Goal: Information Seeking & Learning: Learn about a topic

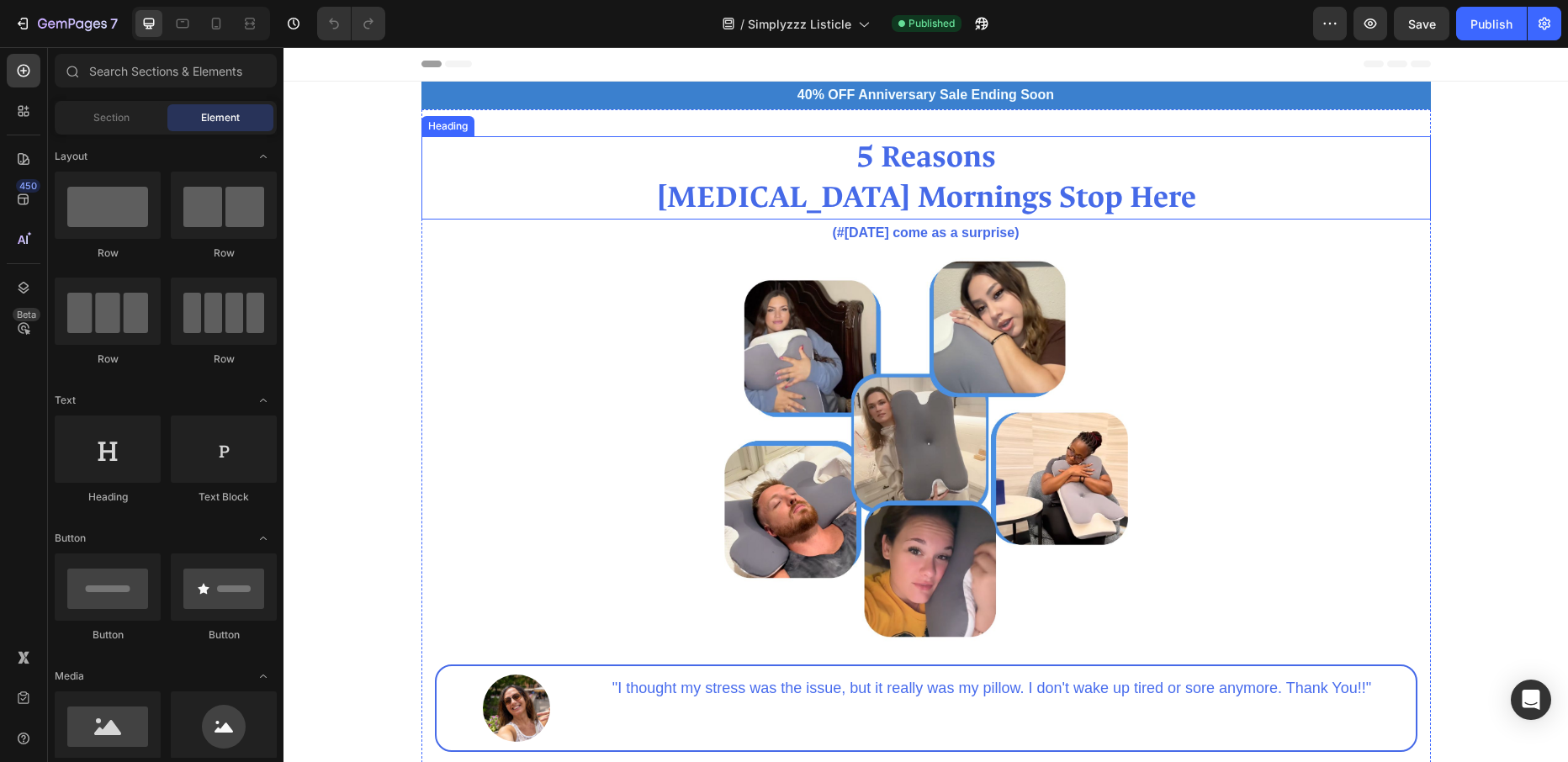
click at [1138, 198] on h2 "5 Reasons [MEDICAL_DATA] Mornings Stop Here" at bounding box center [926, 178] width 1010 height 84
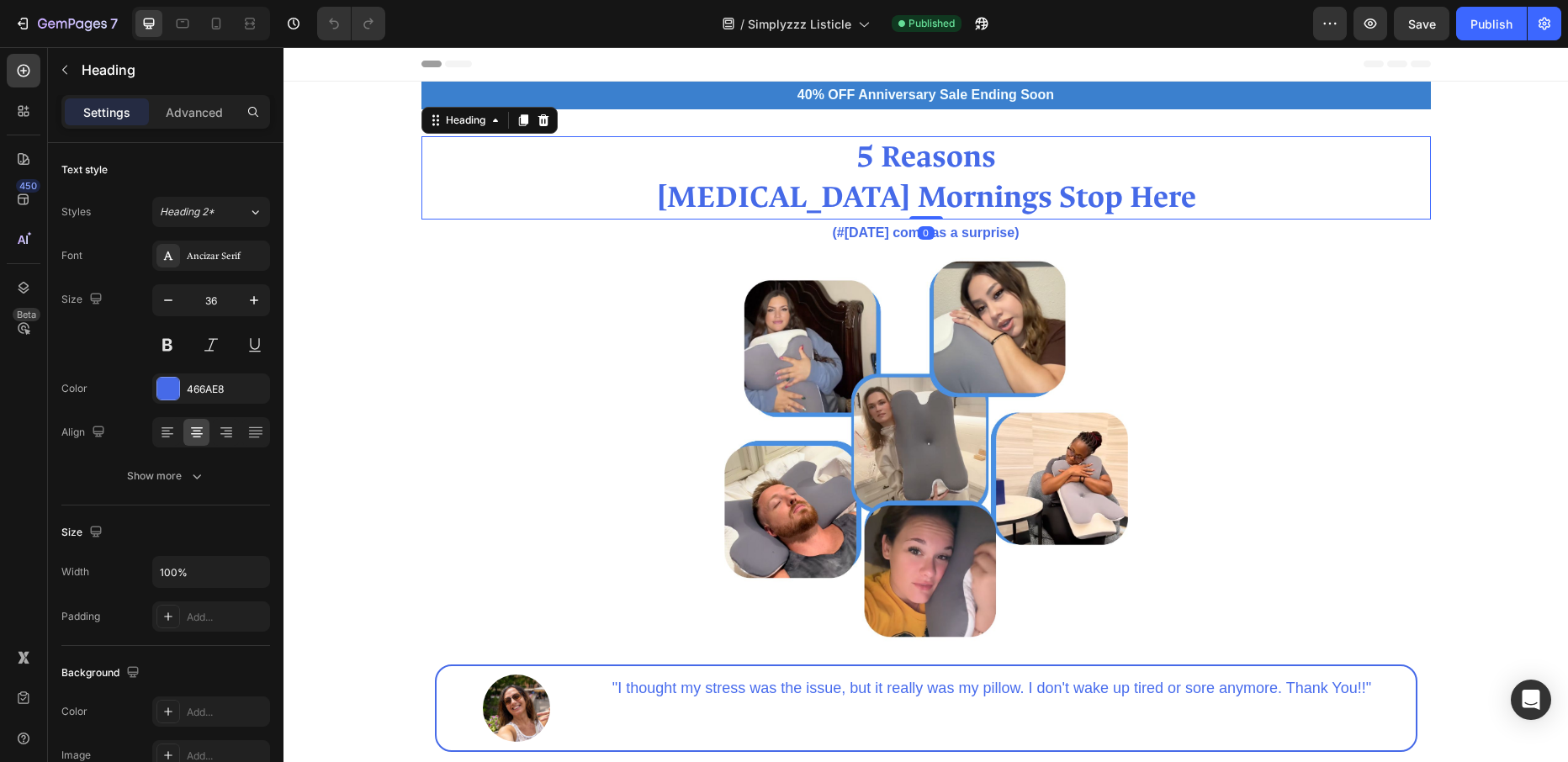
click at [1137, 199] on h2 "5 Reasons [MEDICAL_DATA] Mornings Stop Here" at bounding box center [926, 178] width 1010 height 84
click at [1137, 199] on p "5 Reasons [MEDICAL_DATA] Mornings Stop Here" at bounding box center [926, 178] width 1006 height 80
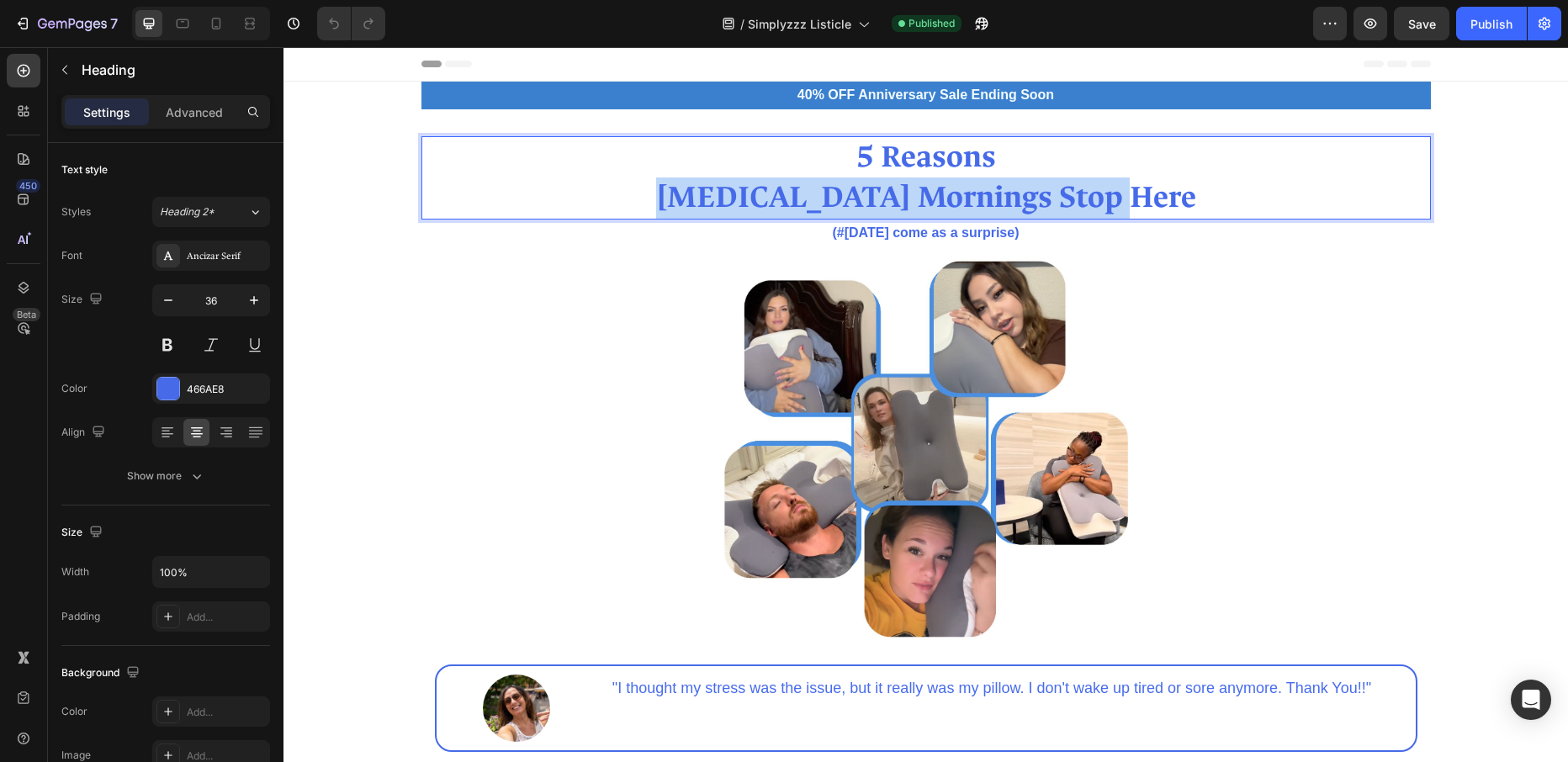
click at [1137, 199] on p "5 Reasons [MEDICAL_DATA] Mornings Stop Here" at bounding box center [926, 178] width 1006 height 80
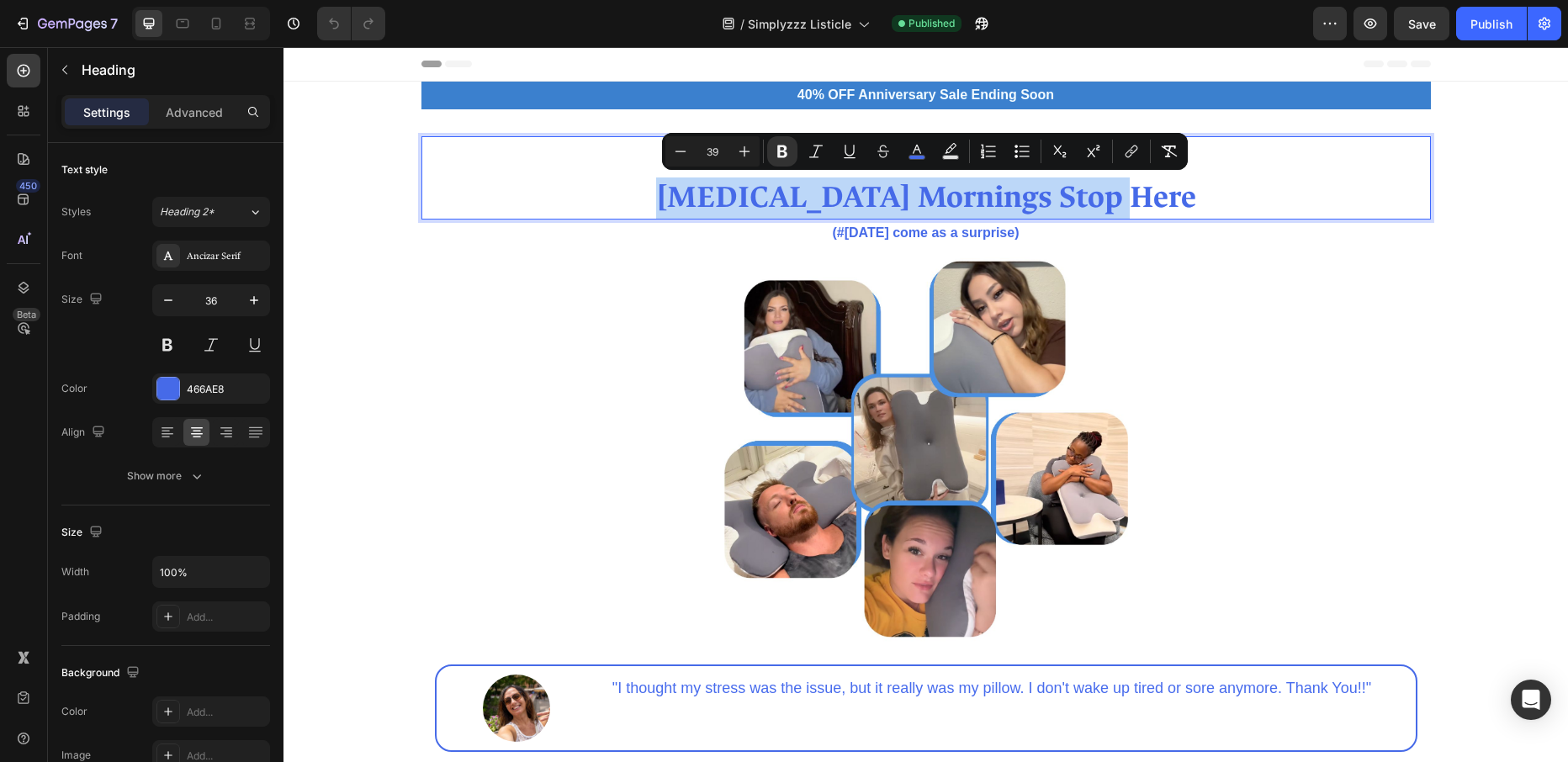
click at [1137, 199] on p "5 Reasons [MEDICAL_DATA] Mornings Stop Here" at bounding box center [926, 178] width 1006 height 80
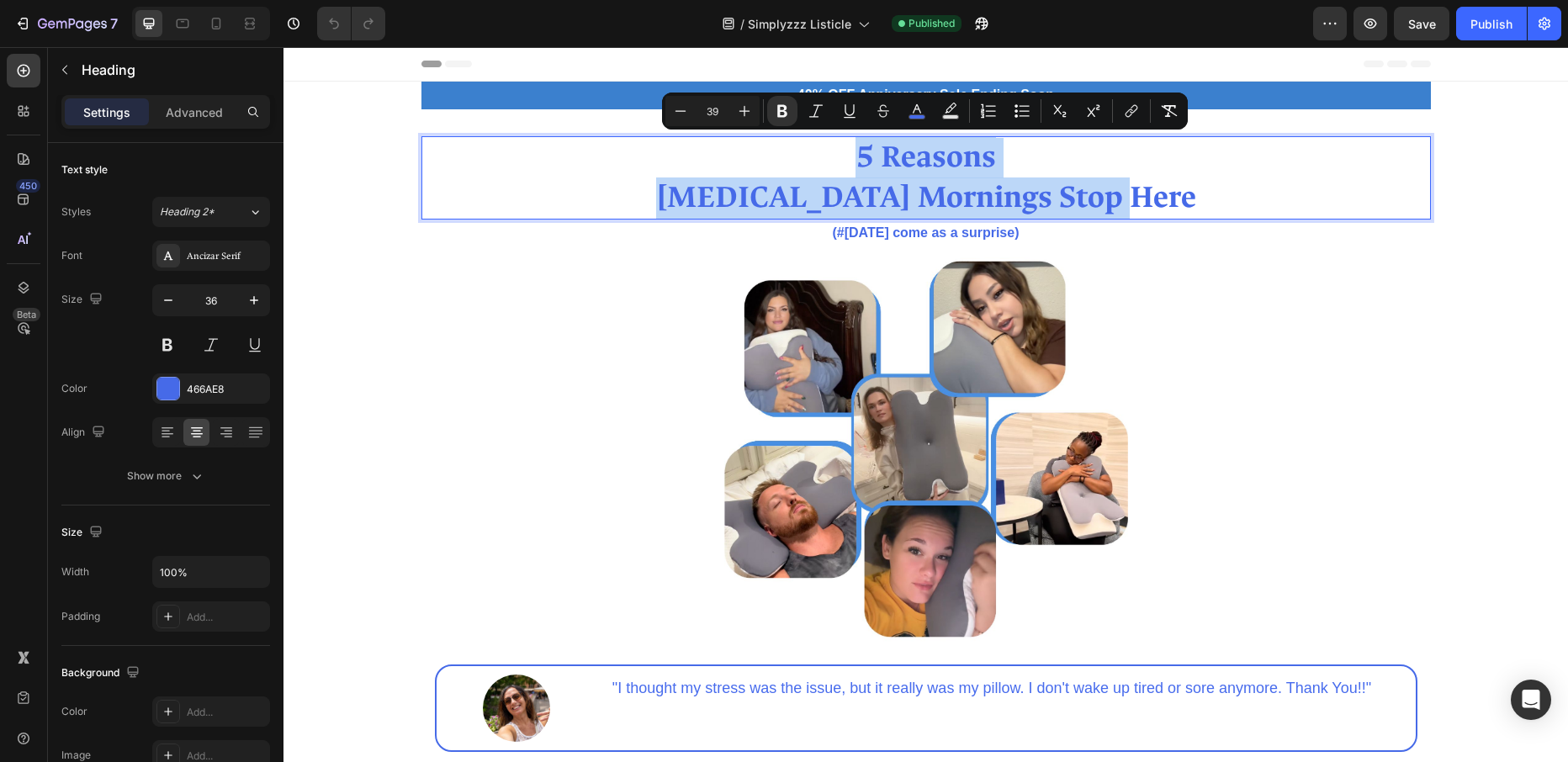
drag, startPoint x: 1137, startPoint y: 199, endPoint x: 862, endPoint y: 155, distance: 278.5
click at [862, 155] on p "5 Reasons [MEDICAL_DATA] Mornings Stop Here" at bounding box center [926, 178] width 1006 height 80
copy p "5 Reasons [MEDICAL_DATA] Mornings Stop Here"
click at [961, 229] on p "(#[DATE] come as a surprise)" at bounding box center [926, 233] width 1006 height 24
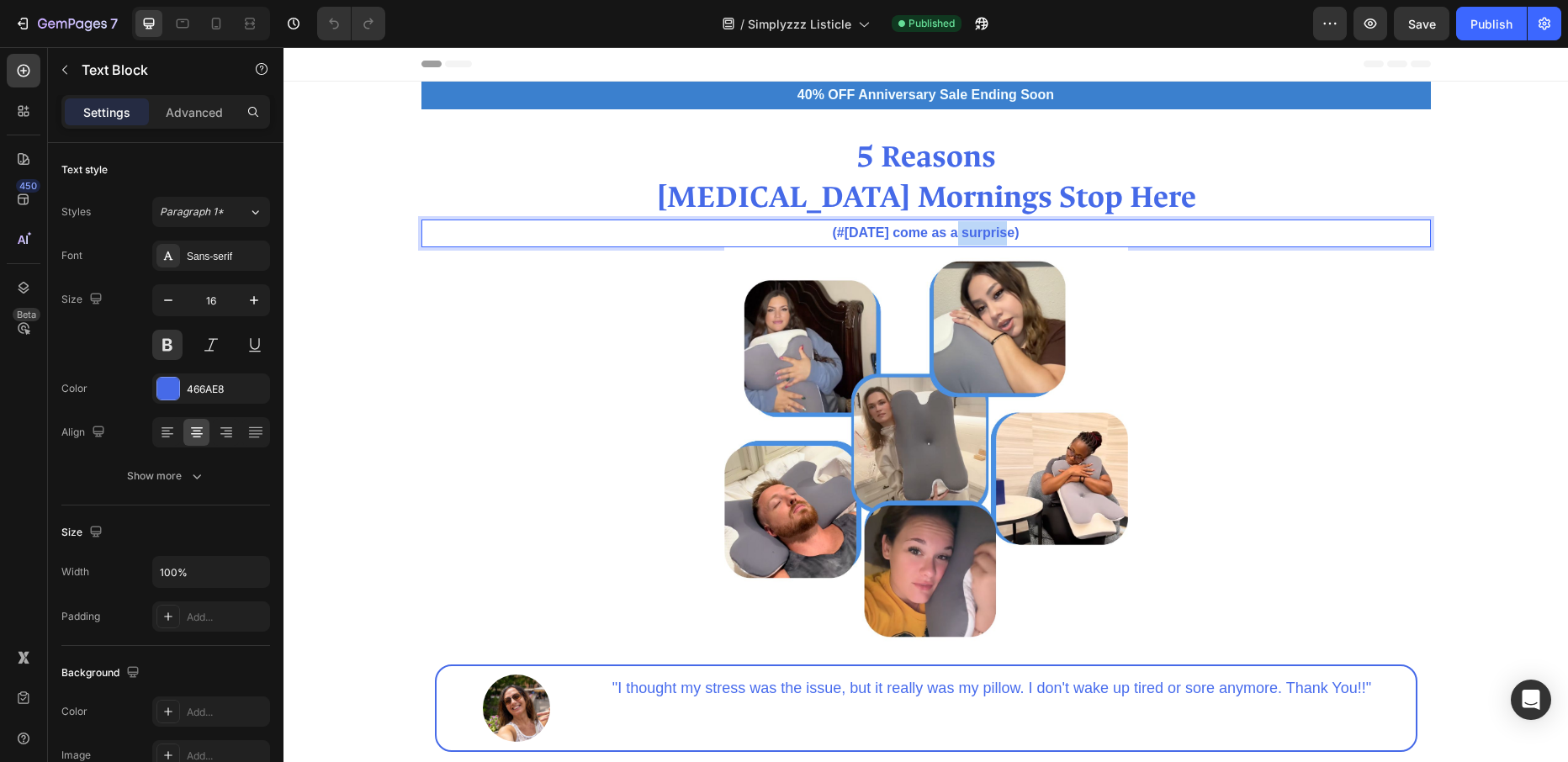
click at [961, 229] on p "(#[DATE] come as a surprise)" at bounding box center [926, 233] width 1006 height 24
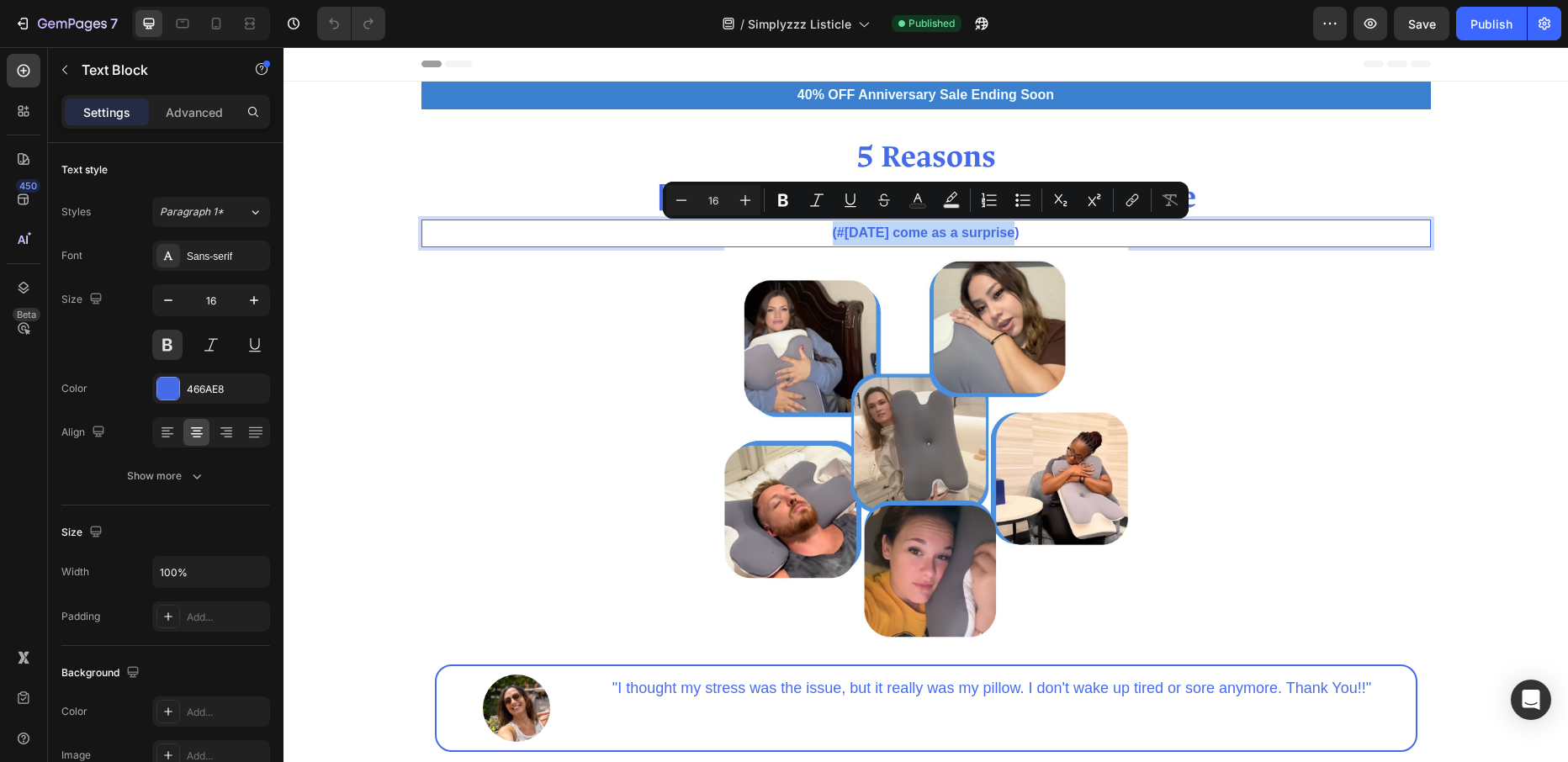
copy p "(#[DATE] come as a surprise)"
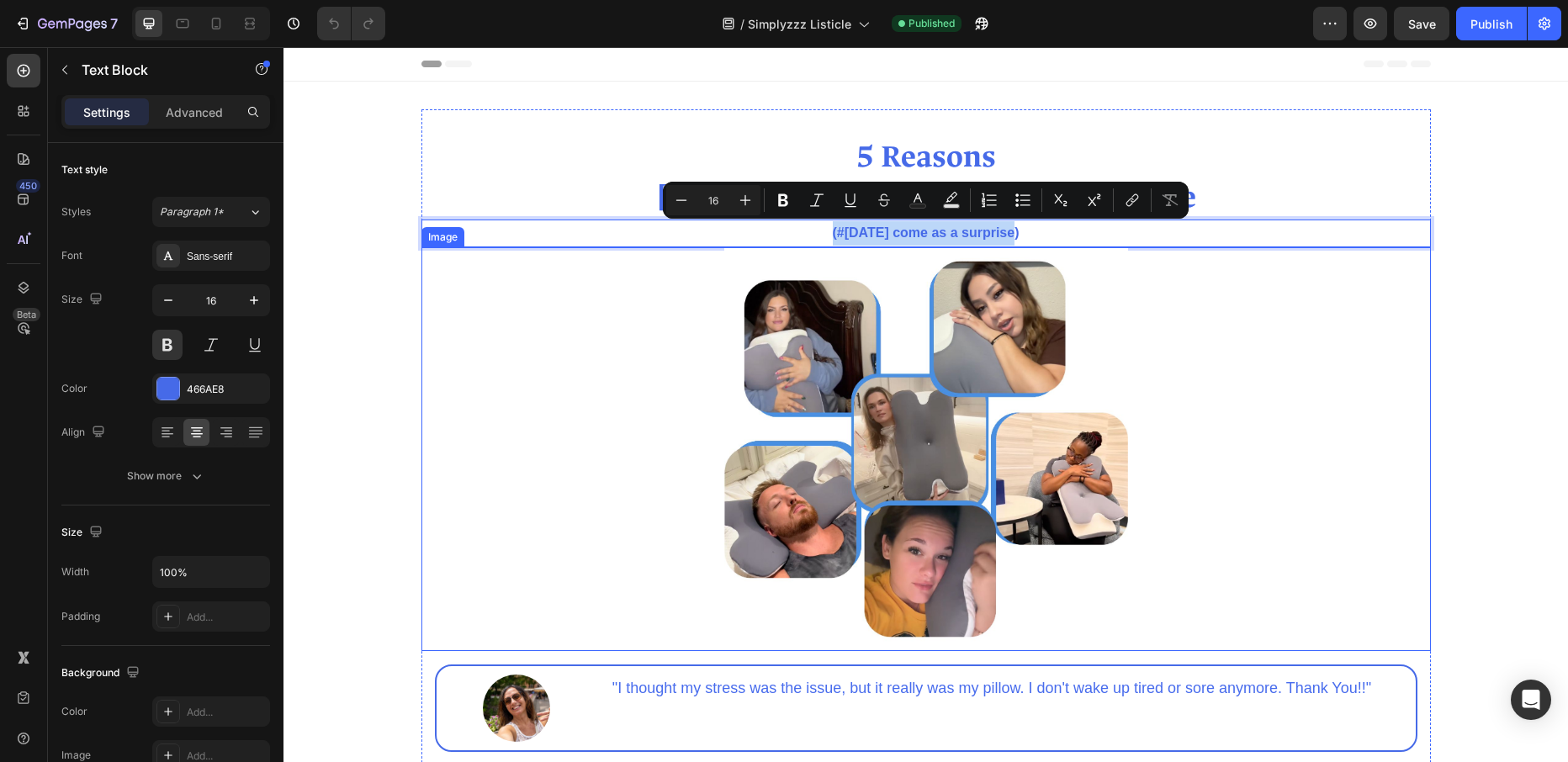
scroll to position [197, 0]
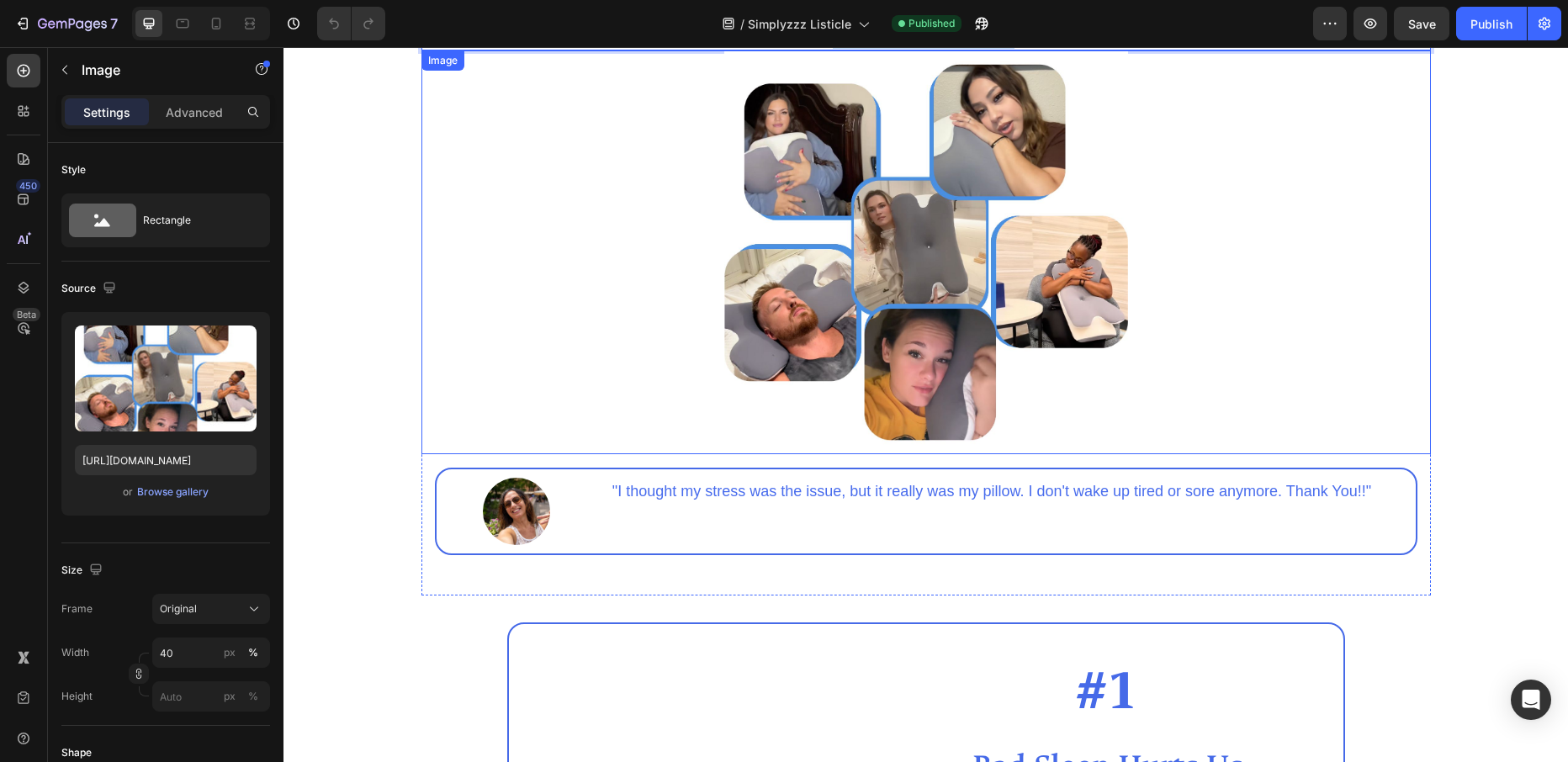
click at [923, 240] on img at bounding box center [926, 252] width 403 height 403
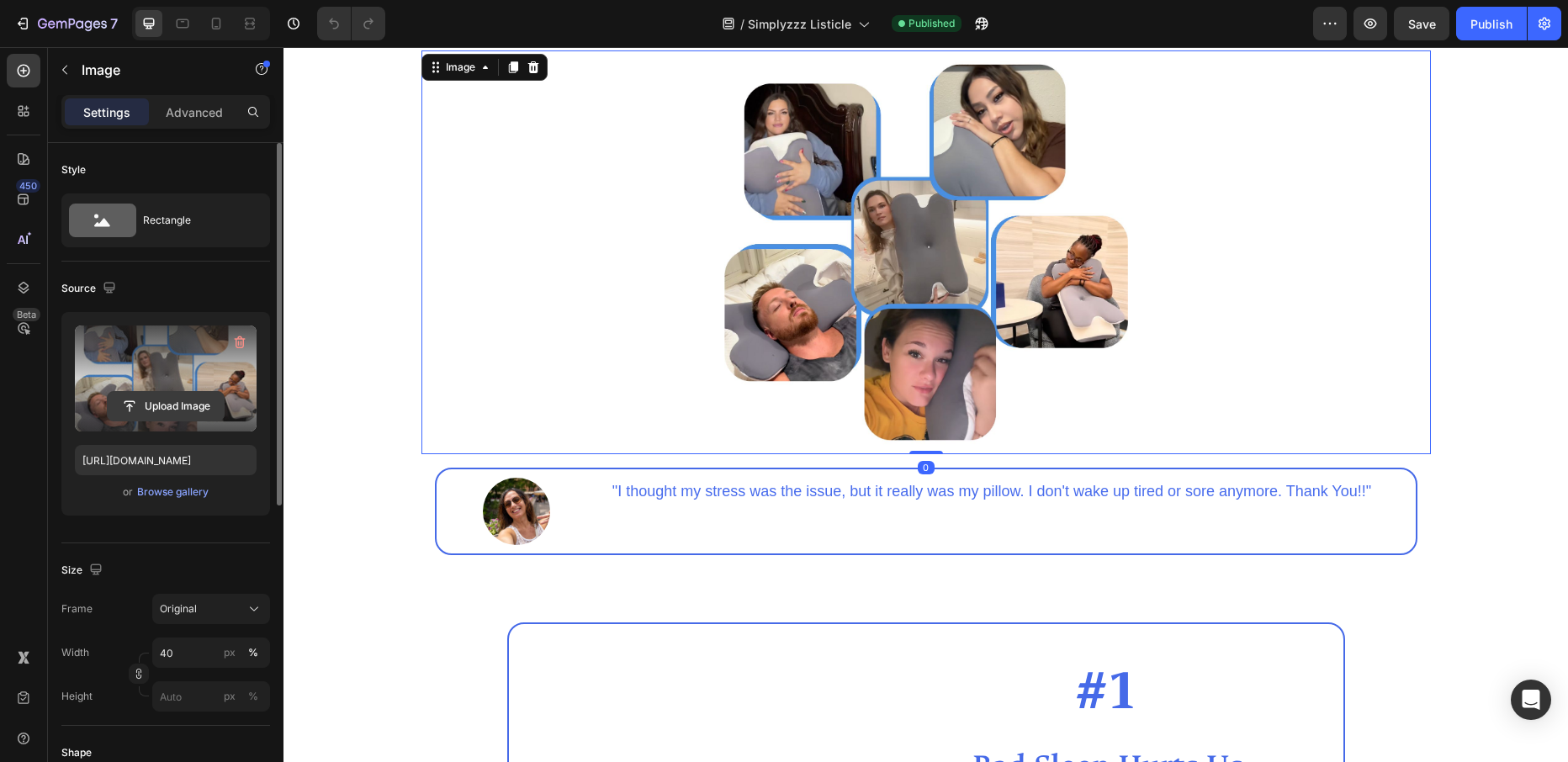
click at [171, 407] on input "file" at bounding box center [165, 406] width 116 height 29
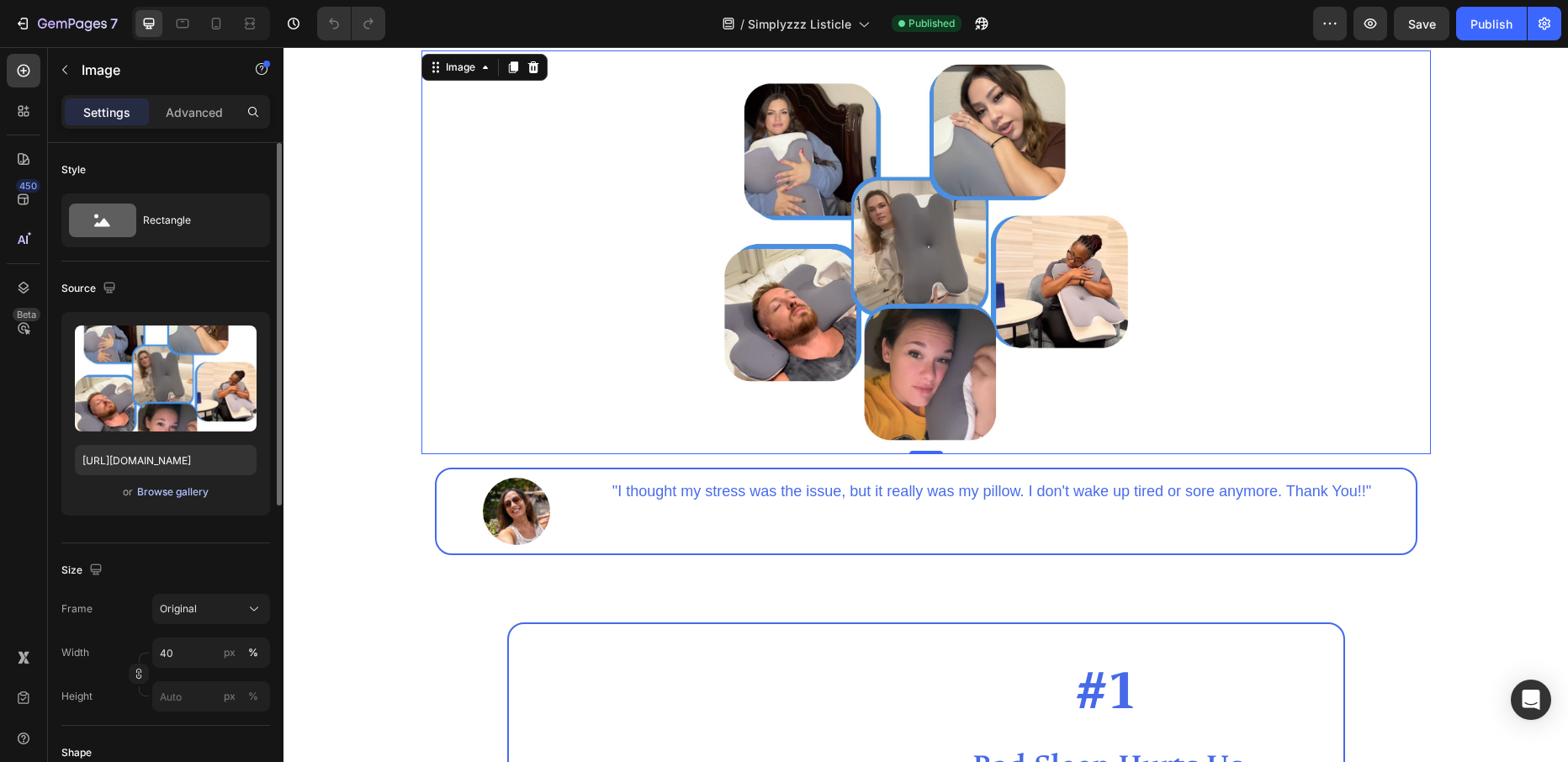
click at [198, 487] on div "Browse gallery" at bounding box center [172, 491] width 71 height 15
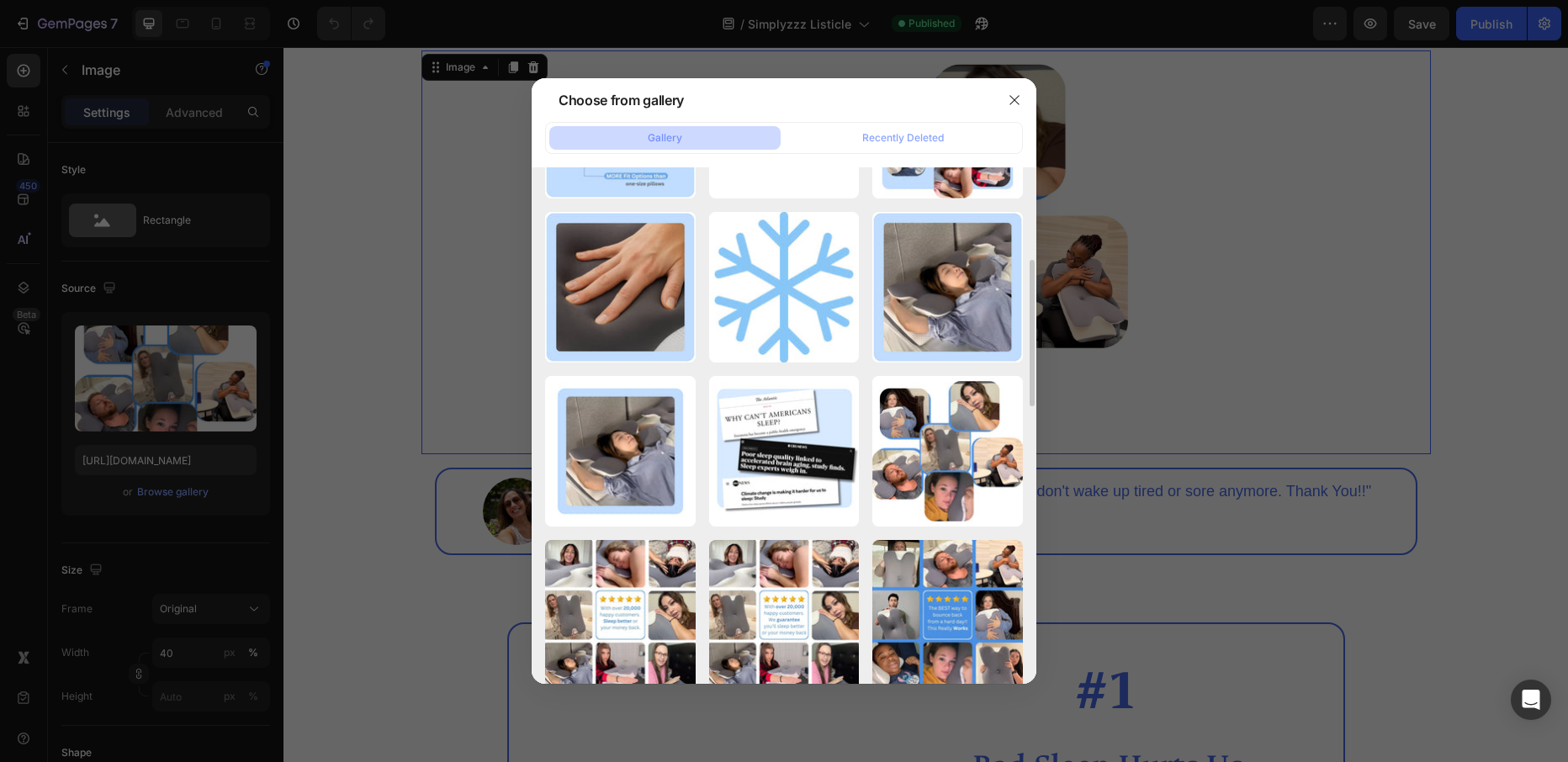
scroll to position [303, 0]
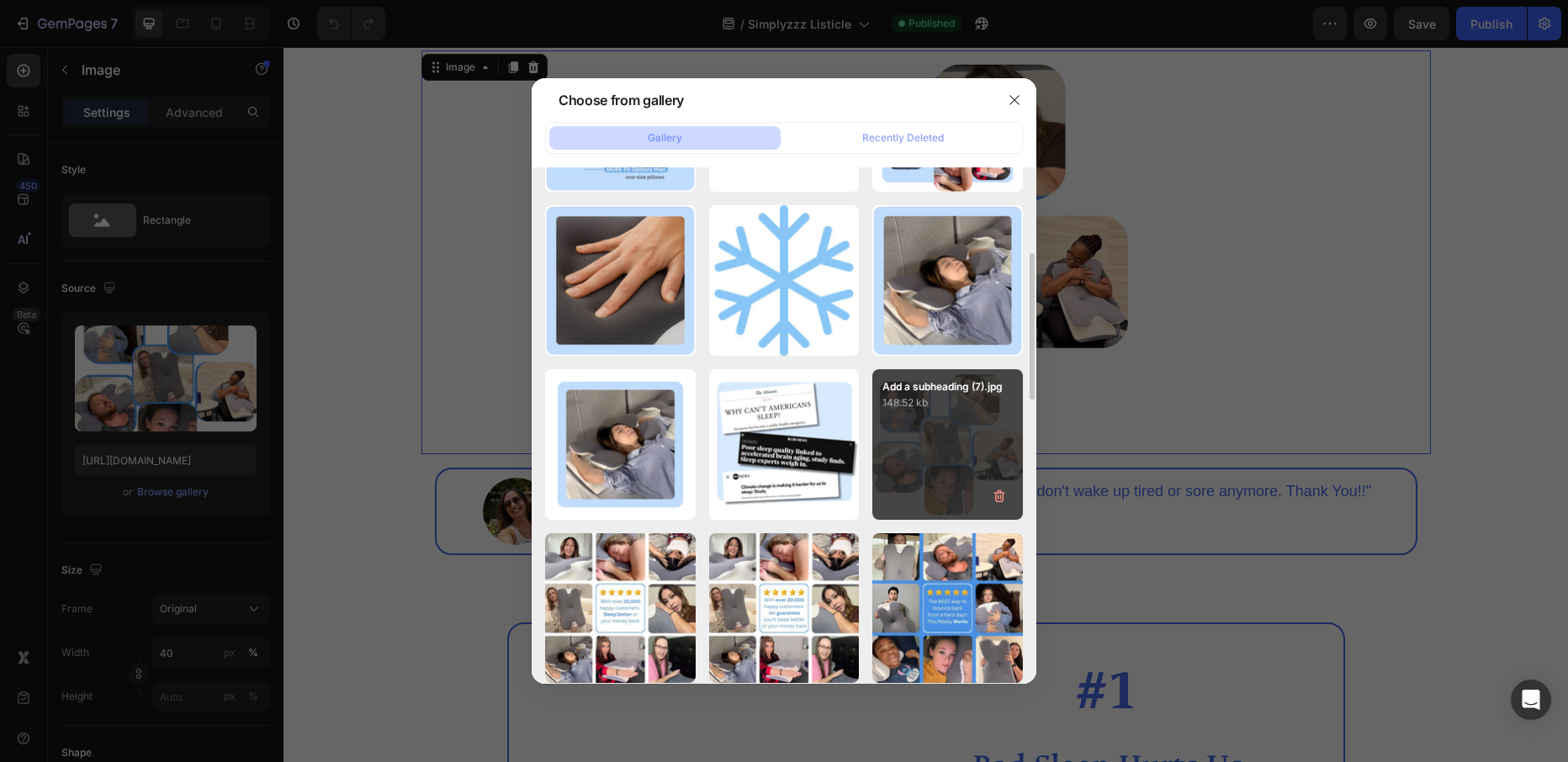
click at [935, 445] on div "Add a subheading (7).jpg 148.52 kb" at bounding box center [947, 444] width 151 height 151
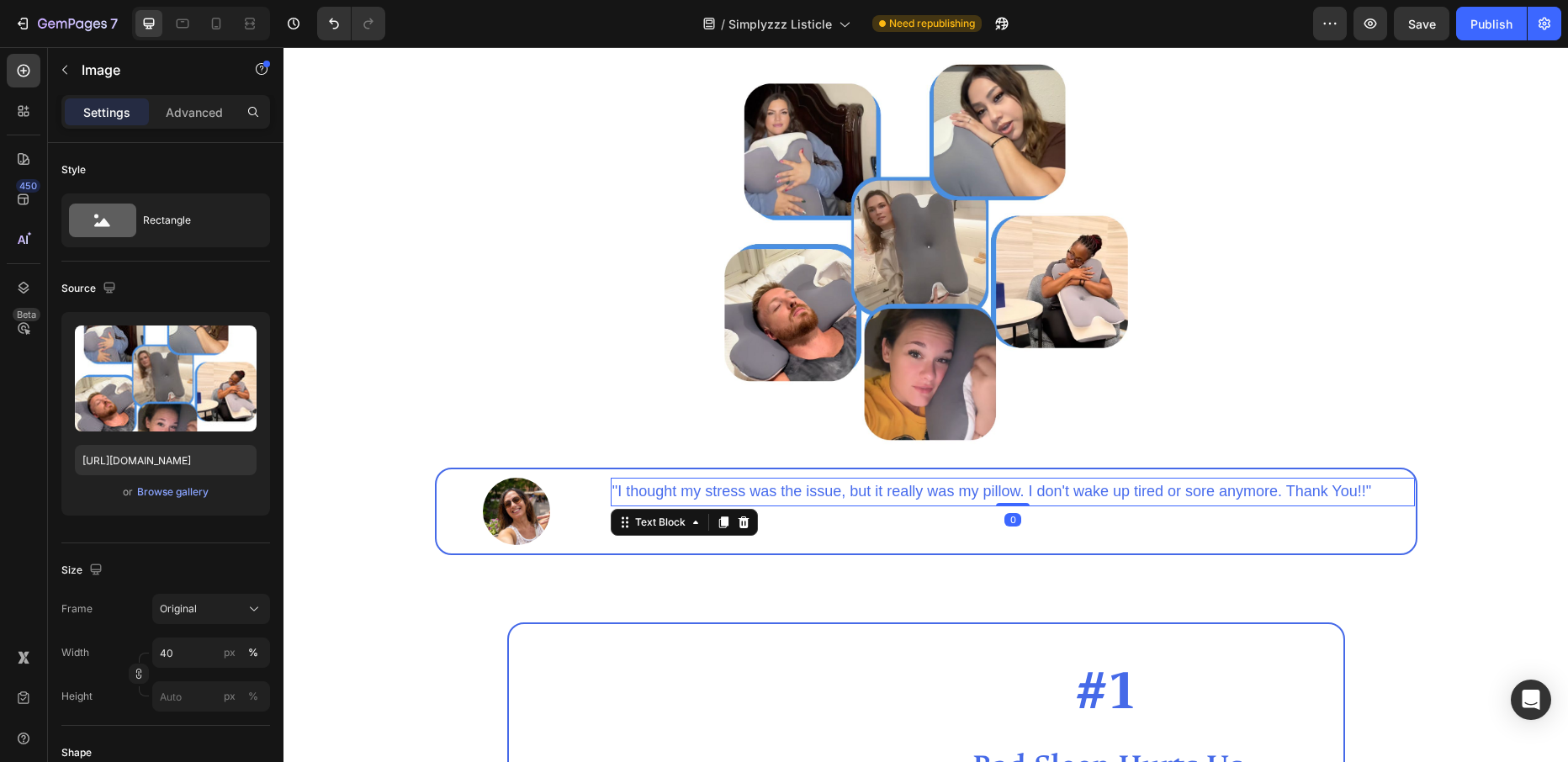
click at [621, 492] on span ""I thought my stress was the issue, but it really was my pillow. I don't wake u…" at bounding box center [992, 491] width 759 height 17
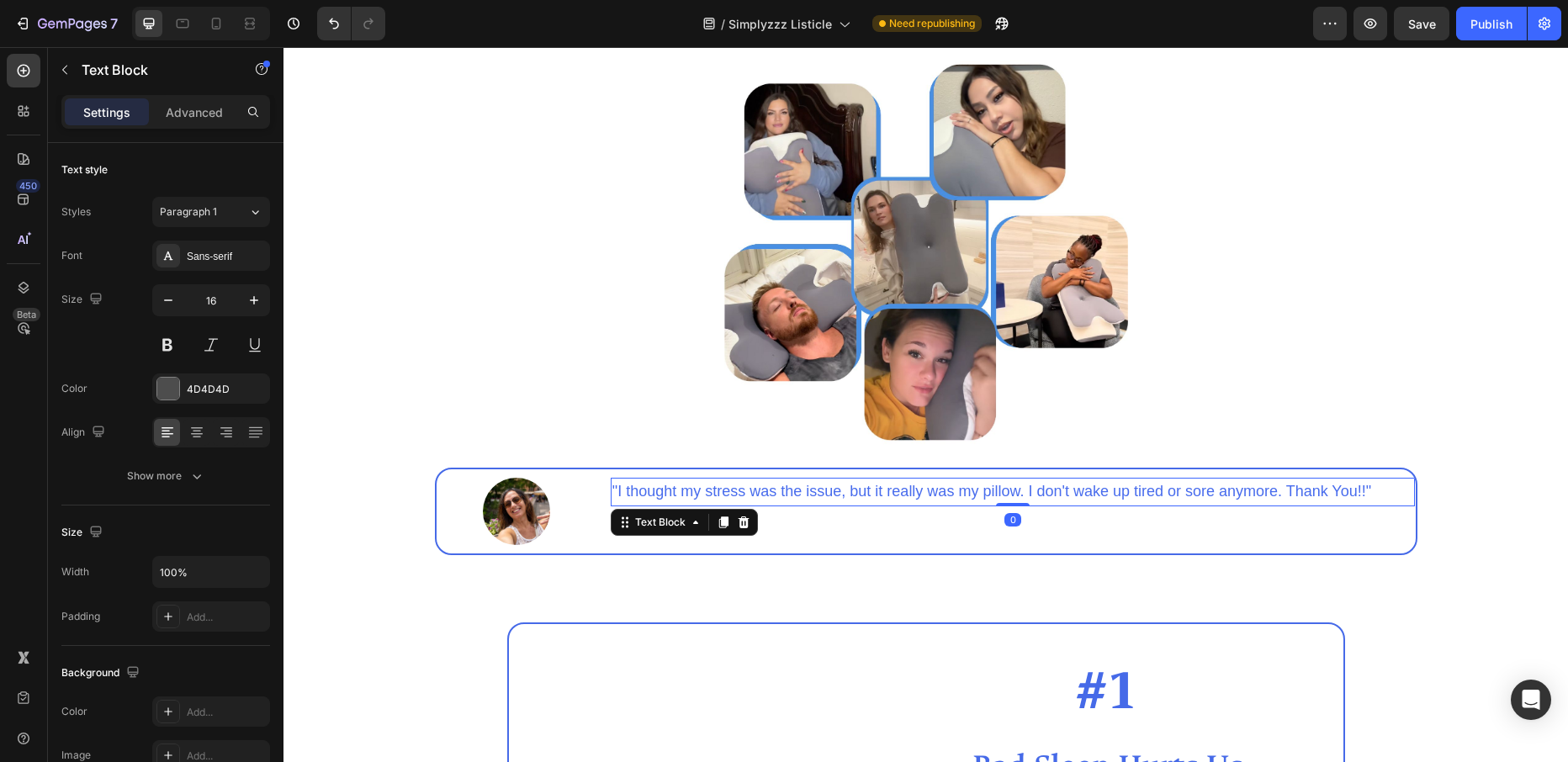
click at [617, 490] on span ""I thought my stress was the issue, but it really was my pillow. I don't wake u…" at bounding box center [992, 491] width 759 height 17
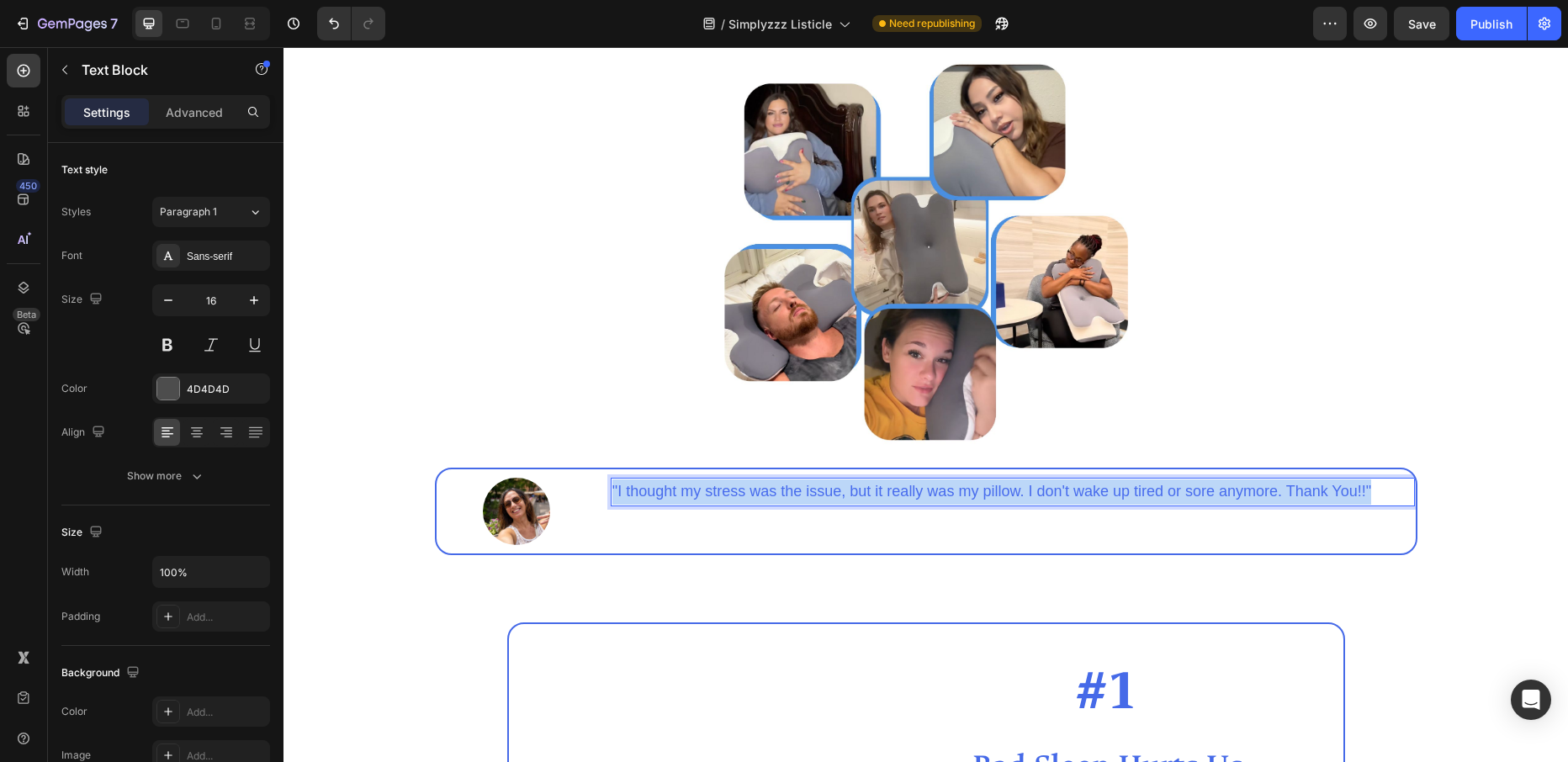
click at [617, 491] on span ""I thought my stress was the issue, but it really was my pillow. I don't wake u…" at bounding box center [992, 491] width 759 height 17
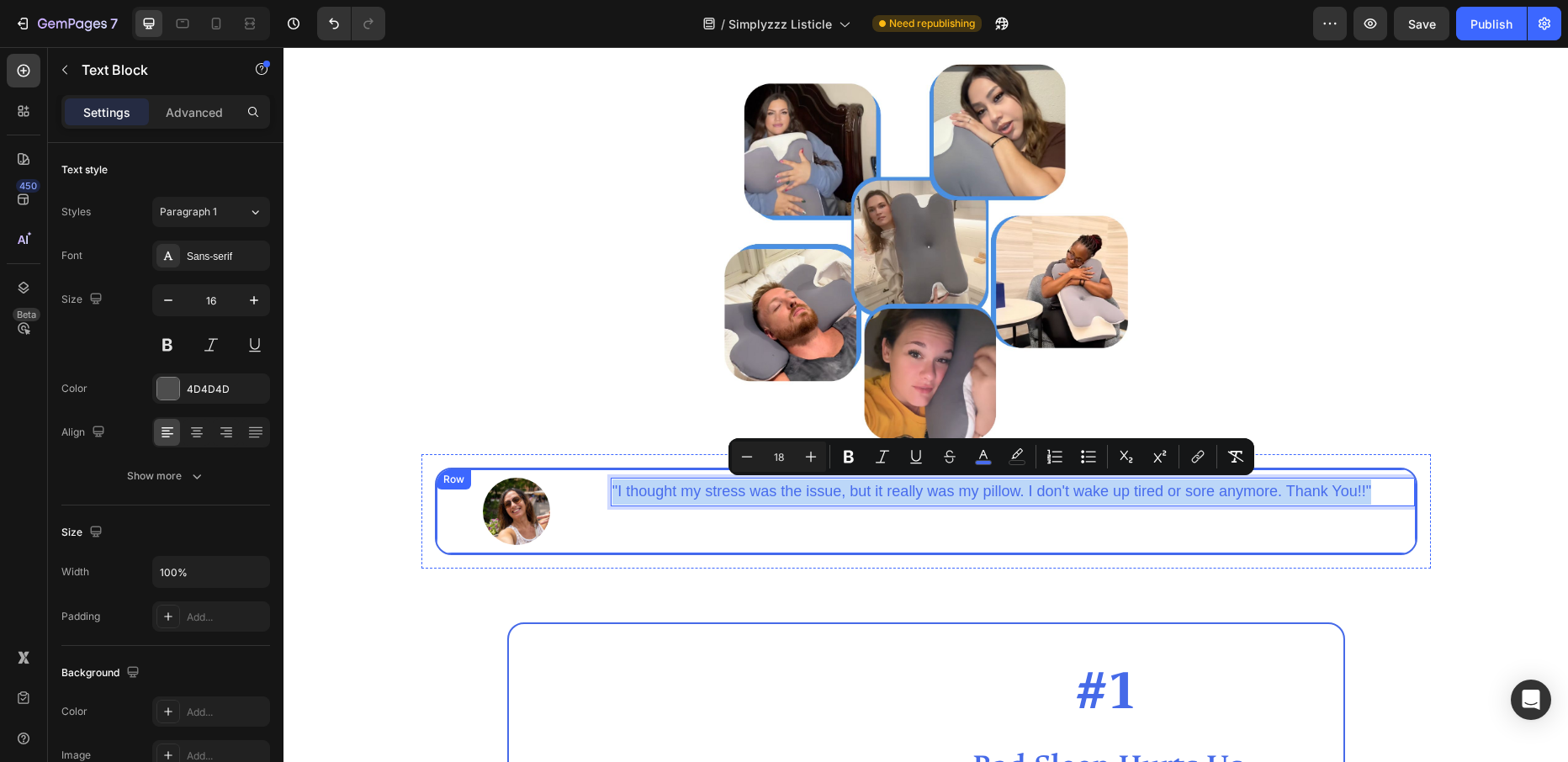
copy span ""I thought my stress was the issue, but it really was my pillow. I don't wake u…"
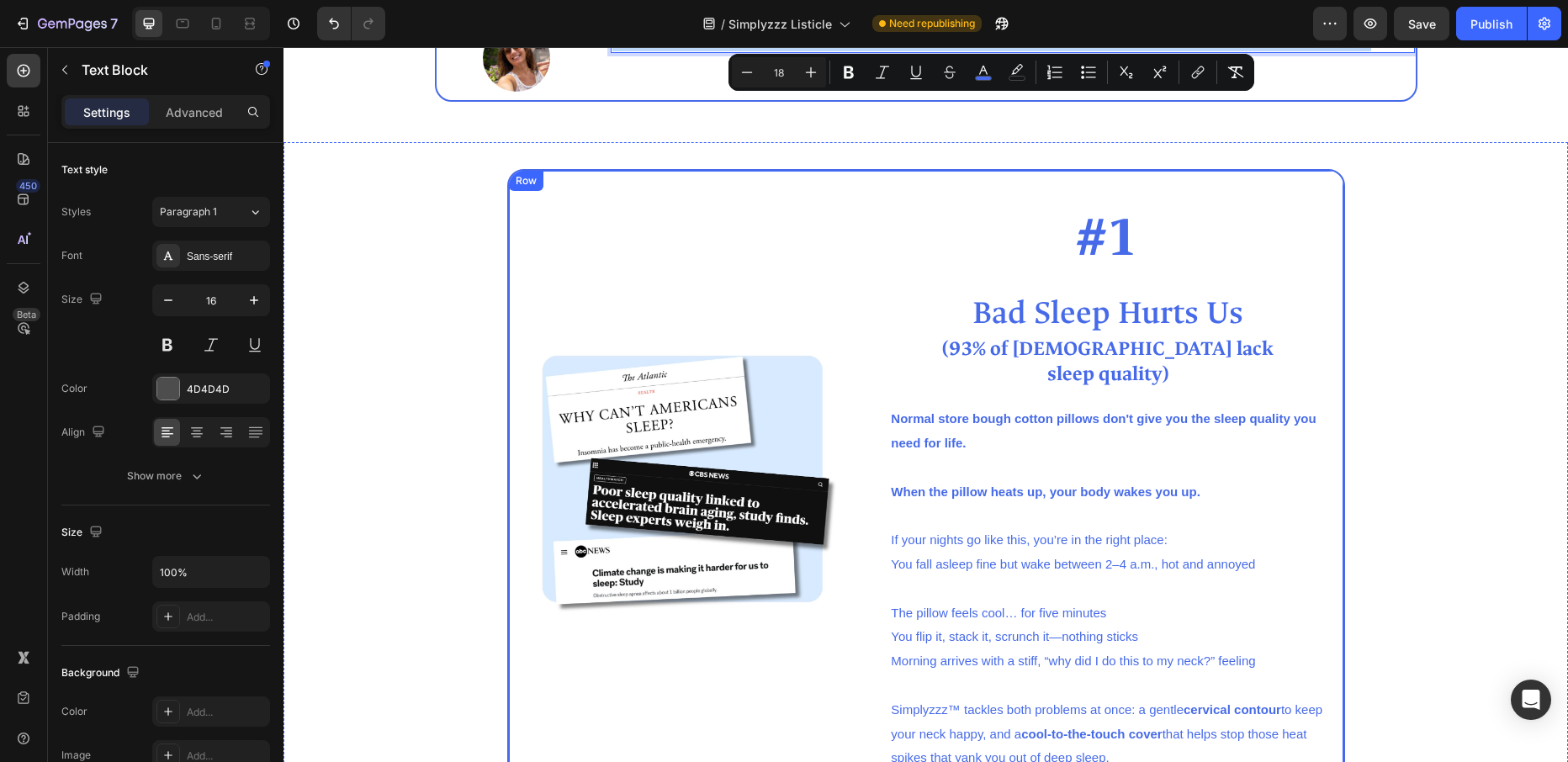
scroll to position [655, 0]
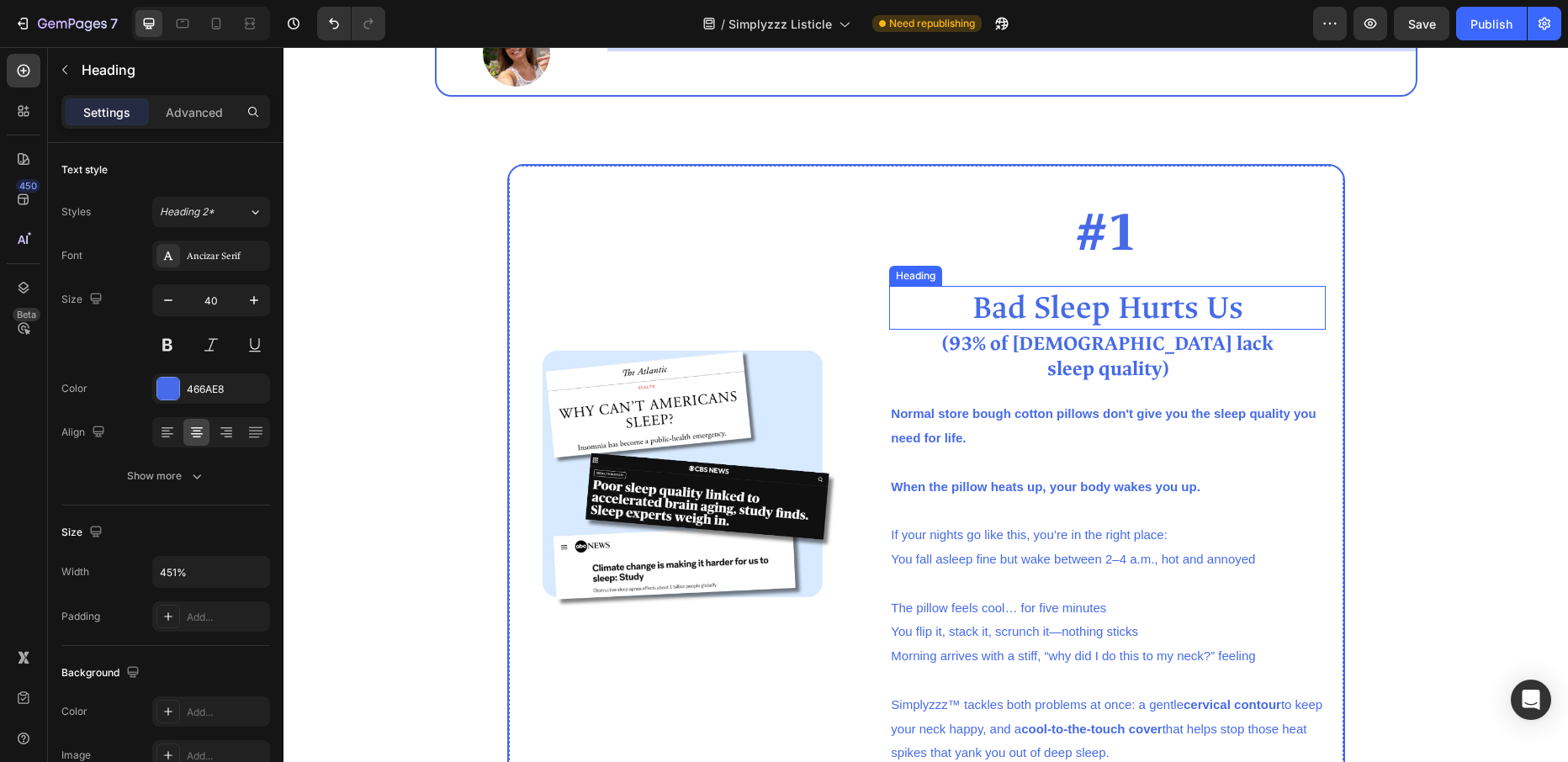
click at [974, 305] on span "Bad Sleep Hurts Us" at bounding box center [1108, 308] width 271 height 41
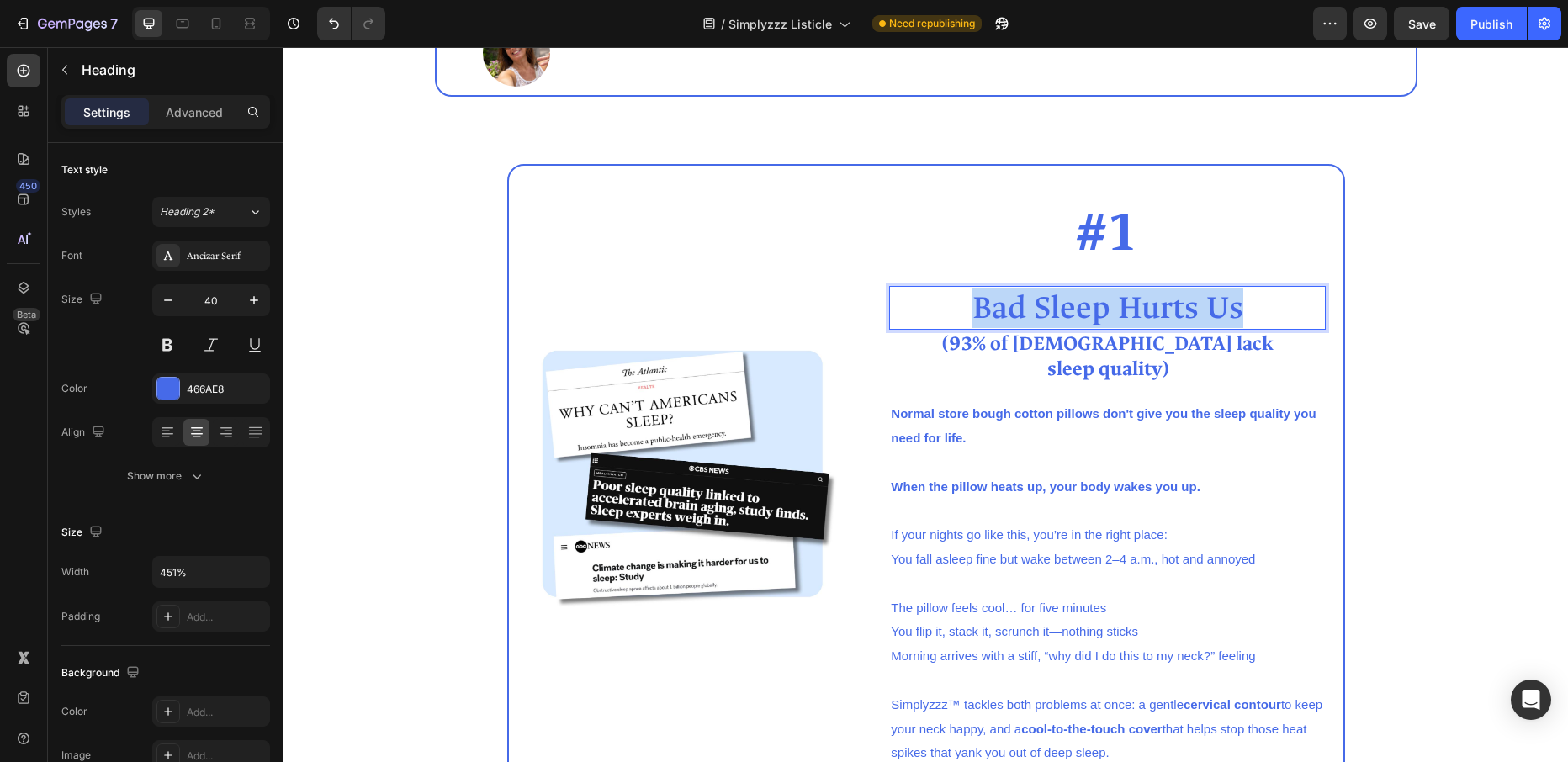
drag, startPoint x: 975, startPoint y: 308, endPoint x: 1234, endPoint y: 310, distance: 259.0
click at [1234, 310] on span "Bad Sleep Hurts Us" at bounding box center [1108, 308] width 271 height 41
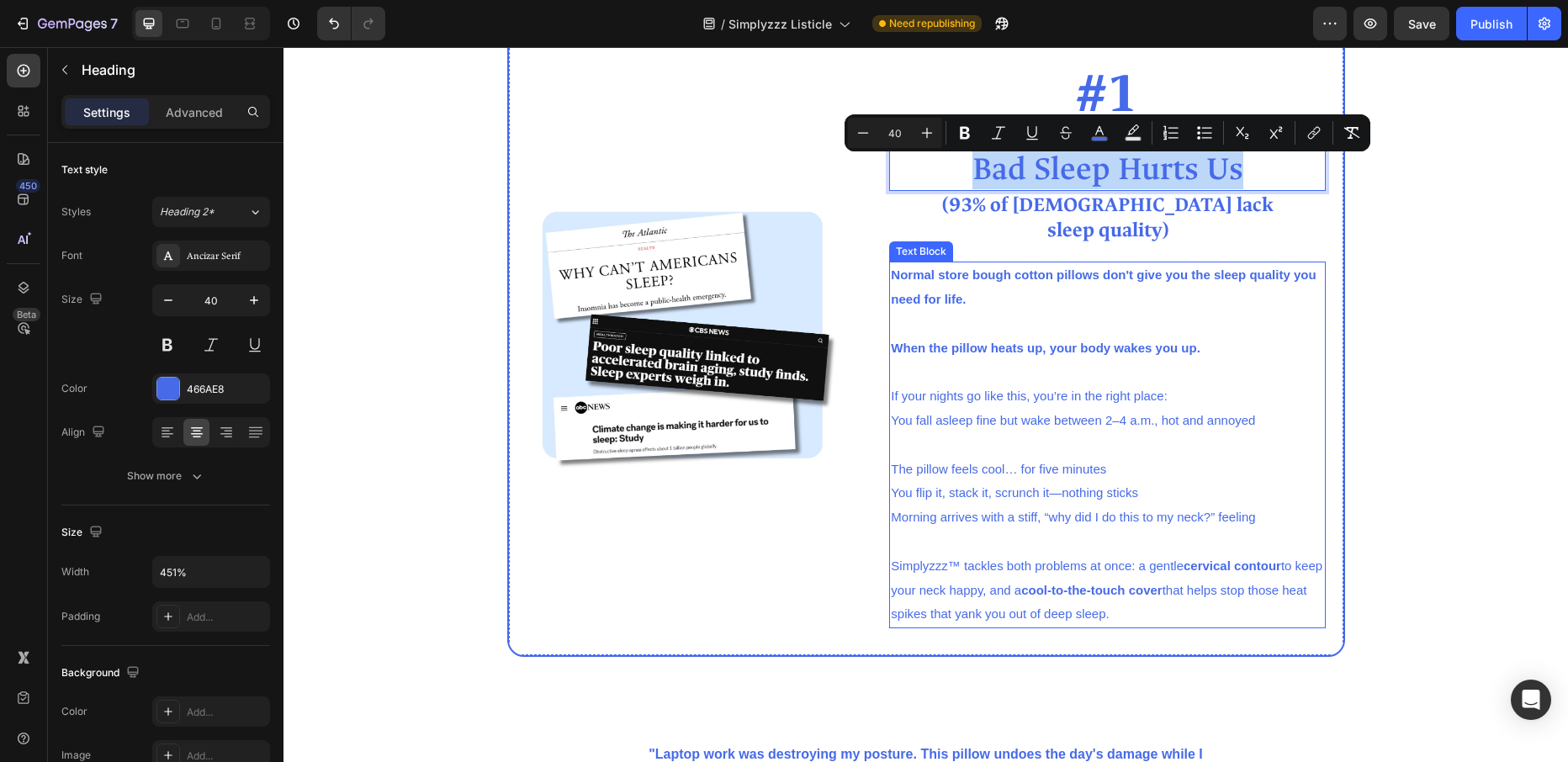
scroll to position [799, 0]
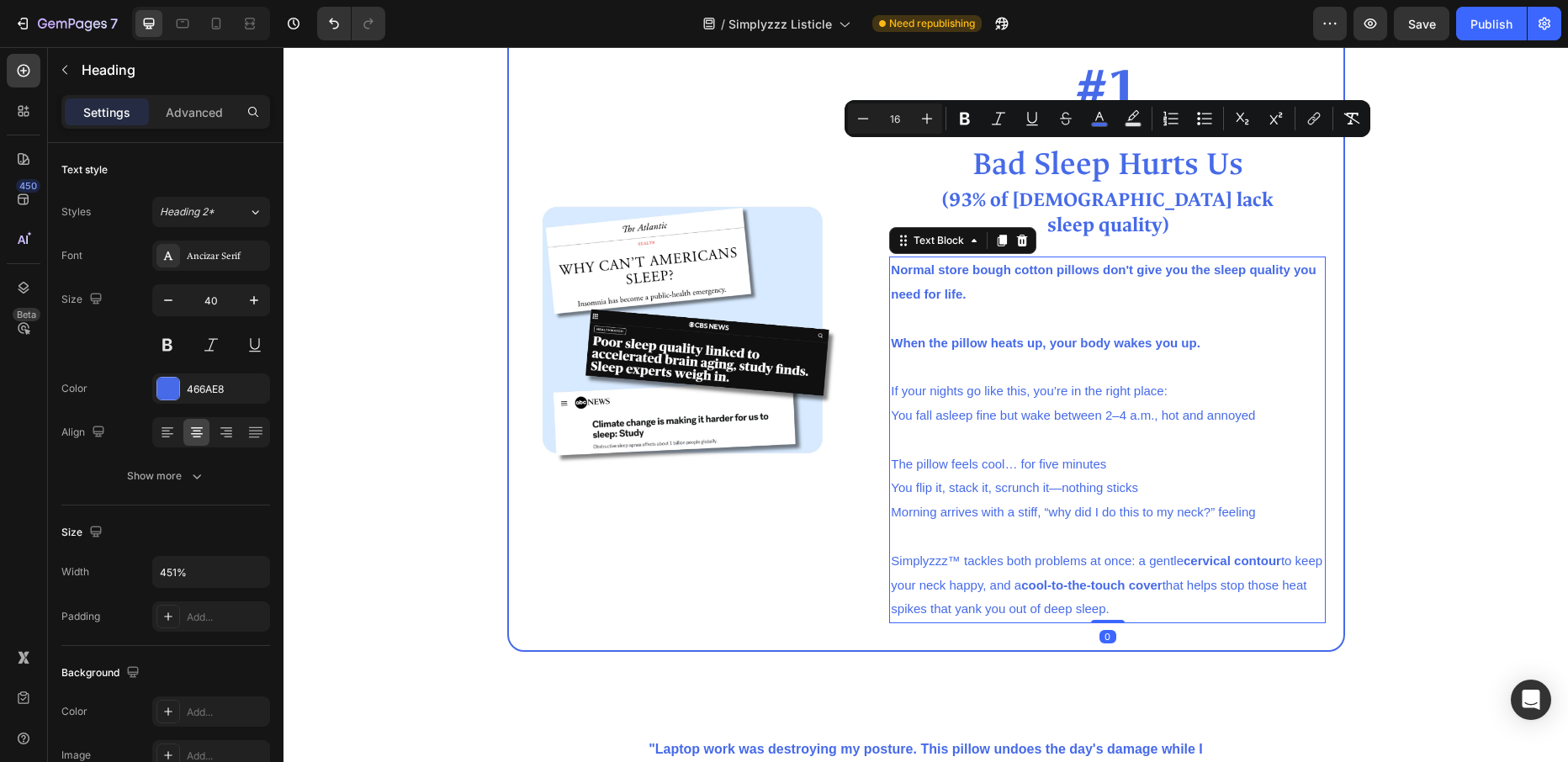
click at [899, 267] on strong "Normal store bough cotton pillows don't give you the sleep quality you need for…" at bounding box center [1102, 281] width 425 height 39
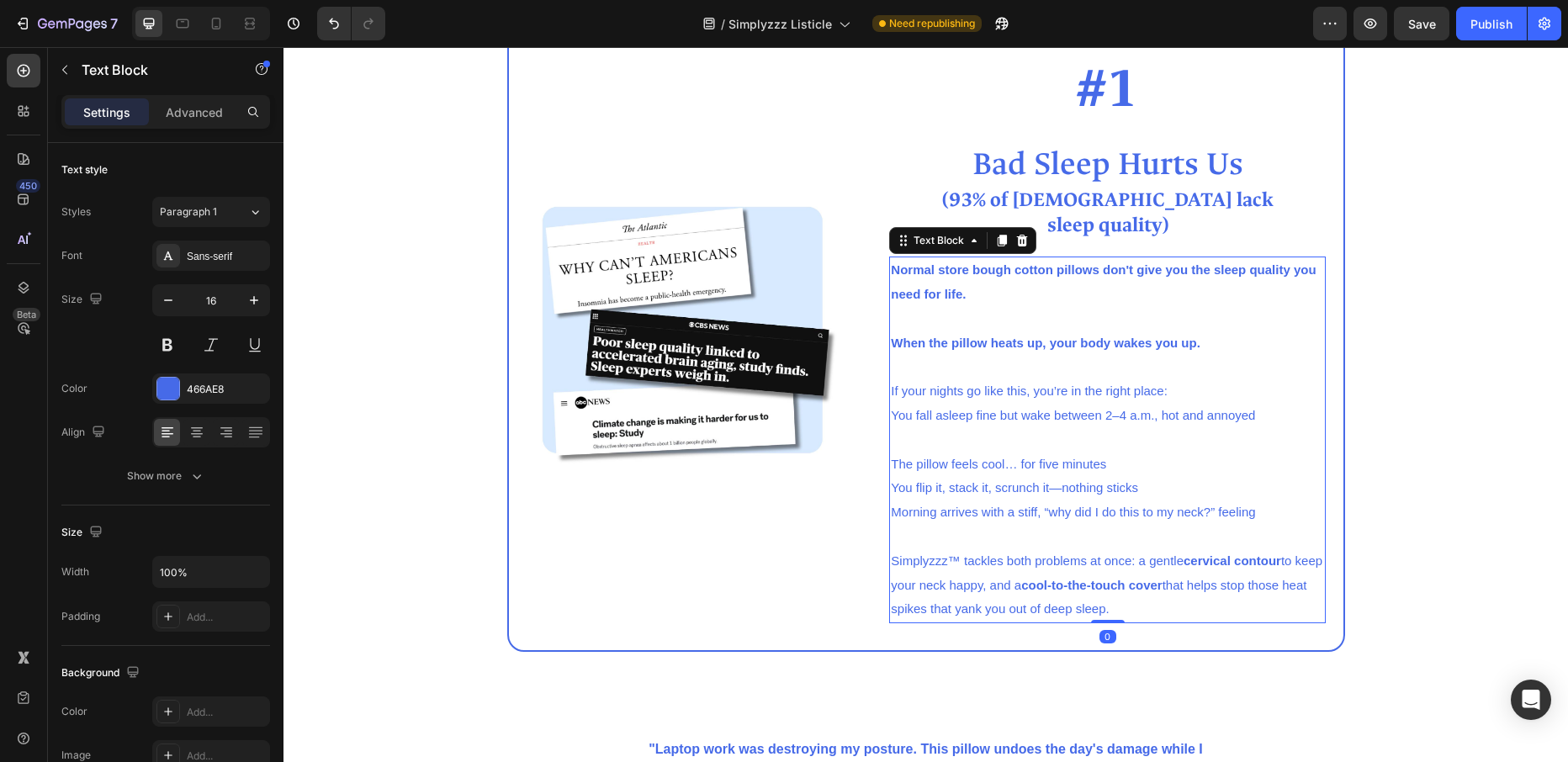
click at [899, 267] on strong "Normal store bough cotton pillows don't give you the sleep quality you need for…" at bounding box center [1102, 281] width 425 height 39
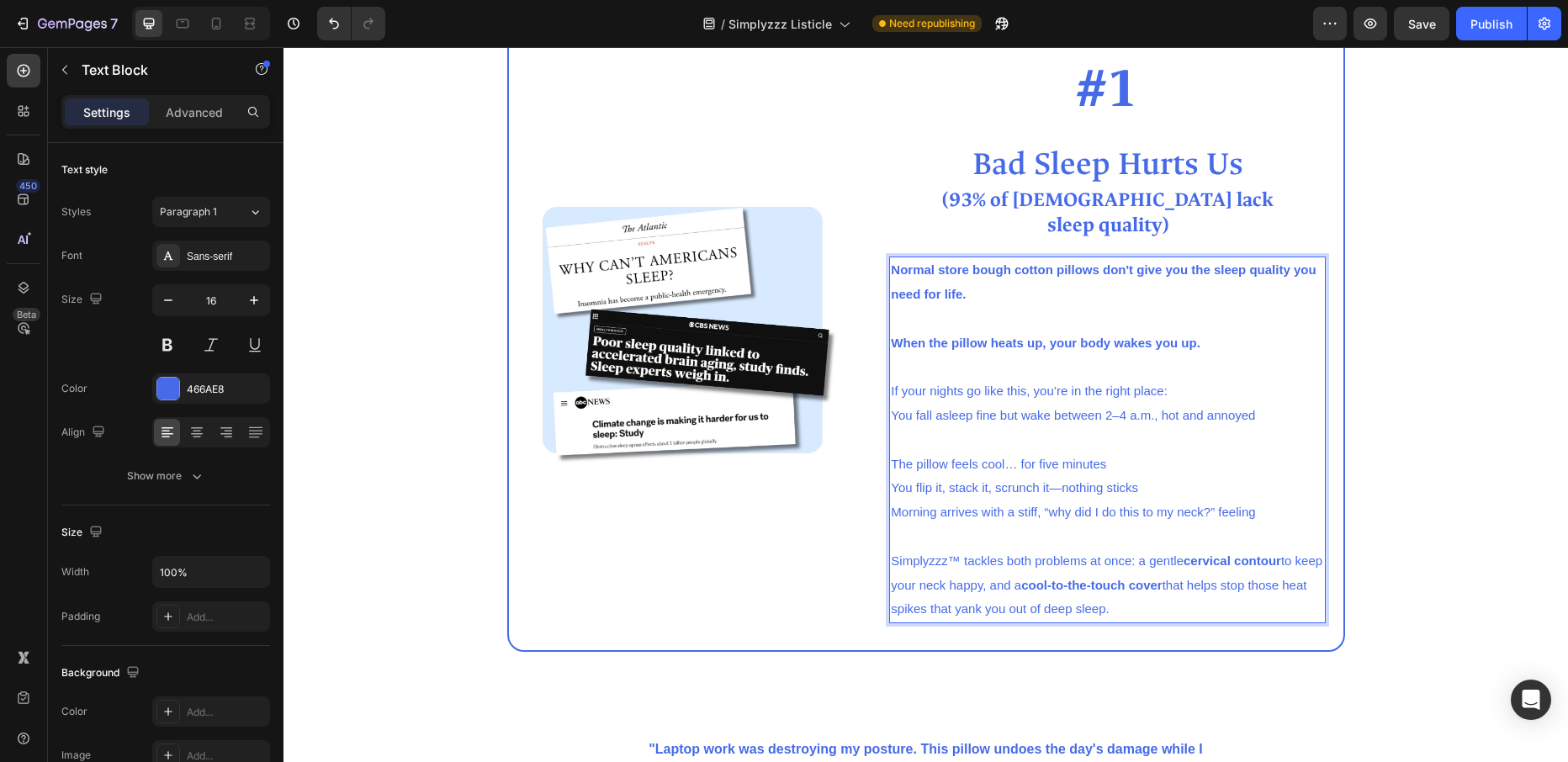
click at [939, 287] on strong "Normal store bough cotton pillows don't give you the sleep quality you need for…" at bounding box center [1102, 281] width 425 height 39
click at [895, 266] on strong "Normal store bough cotton pillows don't give you the sleep quality you need for…" at bounding box center [1102, 281] width 425 height 39
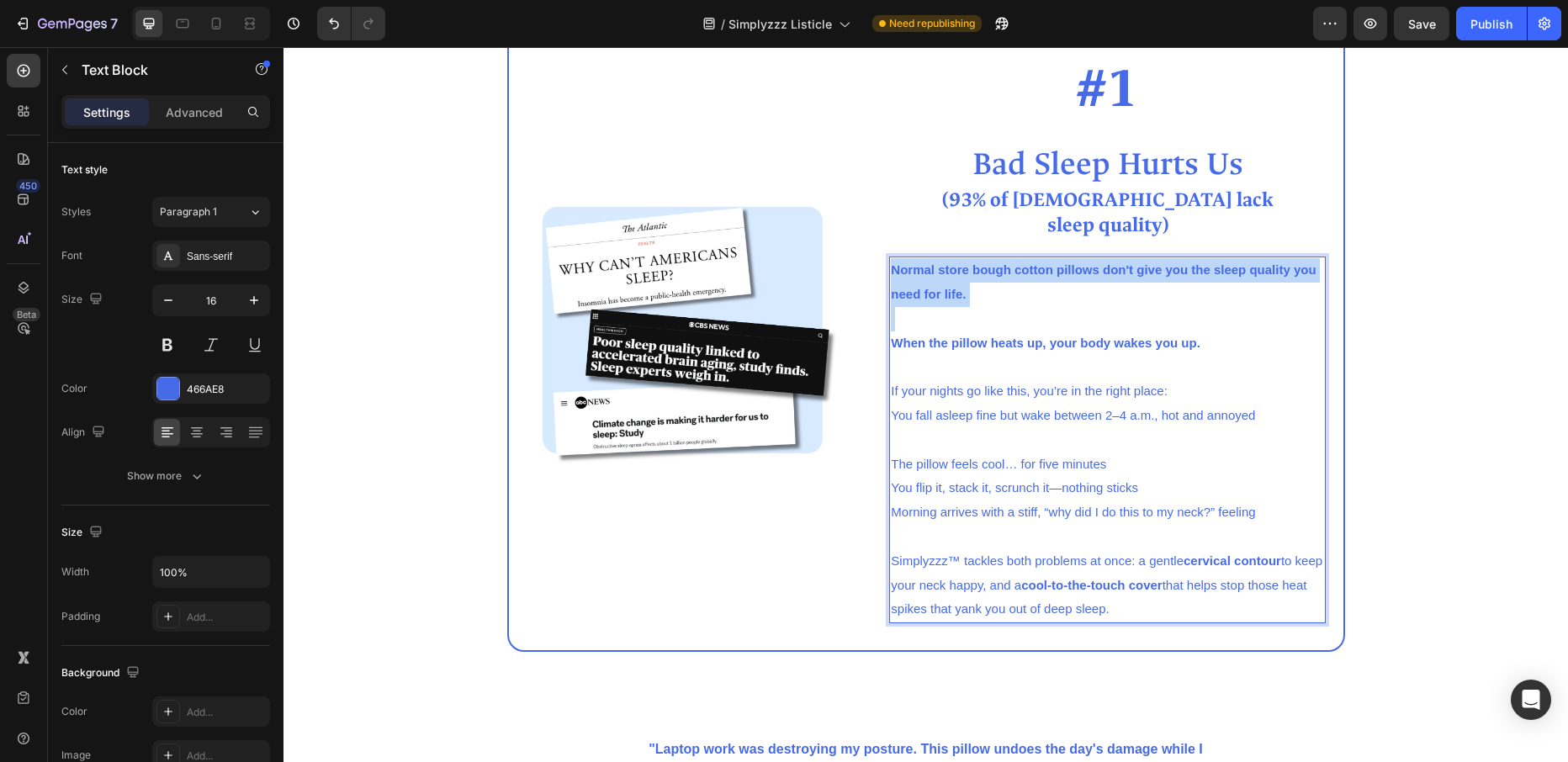
click at [895, 266] on strong "Normal store bough cotton pillows don't give you the sleep quality you need for…" at bounding box center [1102, 281] width 425 height 39
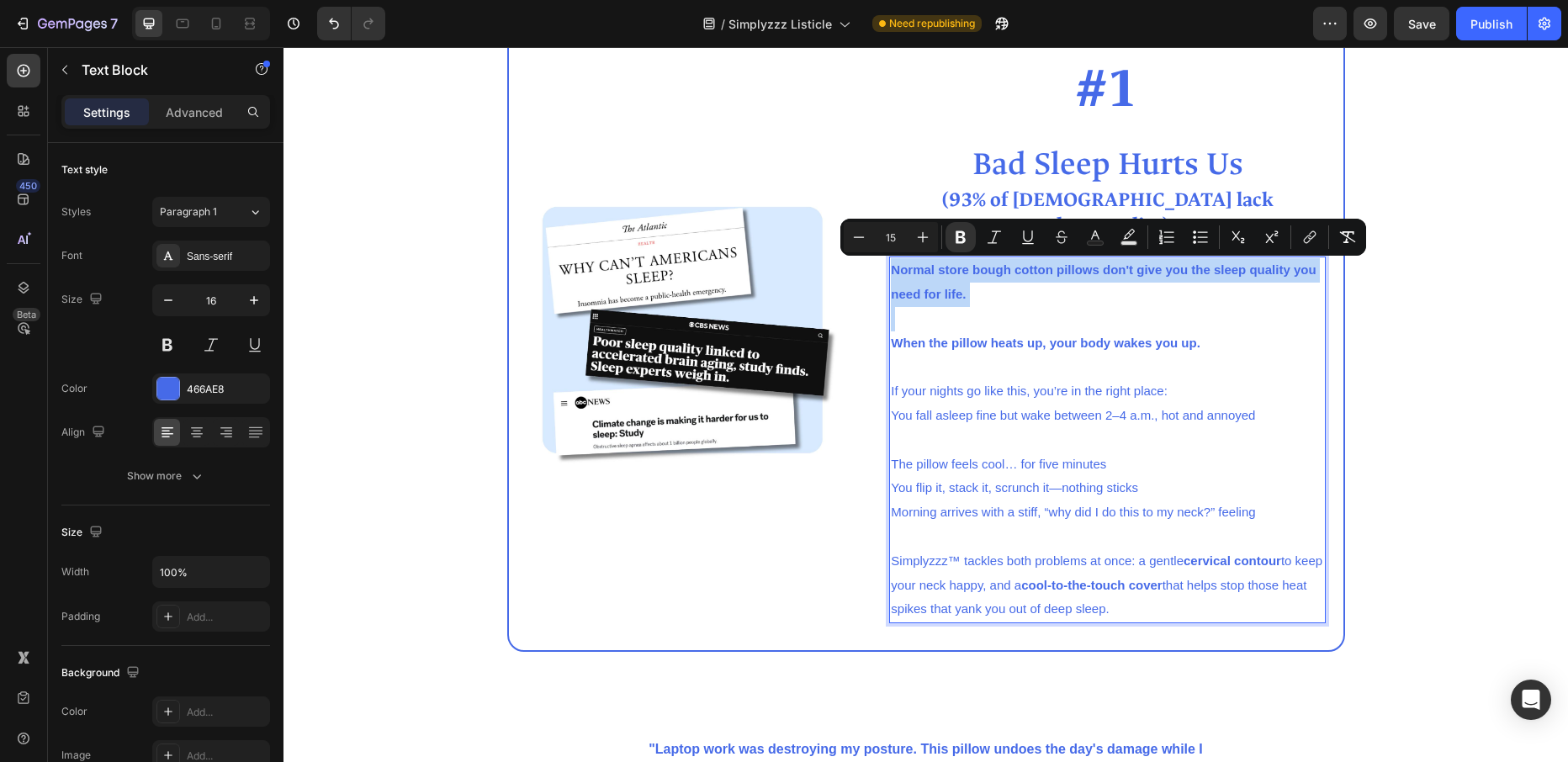
click at [962, 302] on p "Normal store bough cotton pillows don't give you the sleep quality you need for…" at bounding box center [1107, 282] width 433 height 49
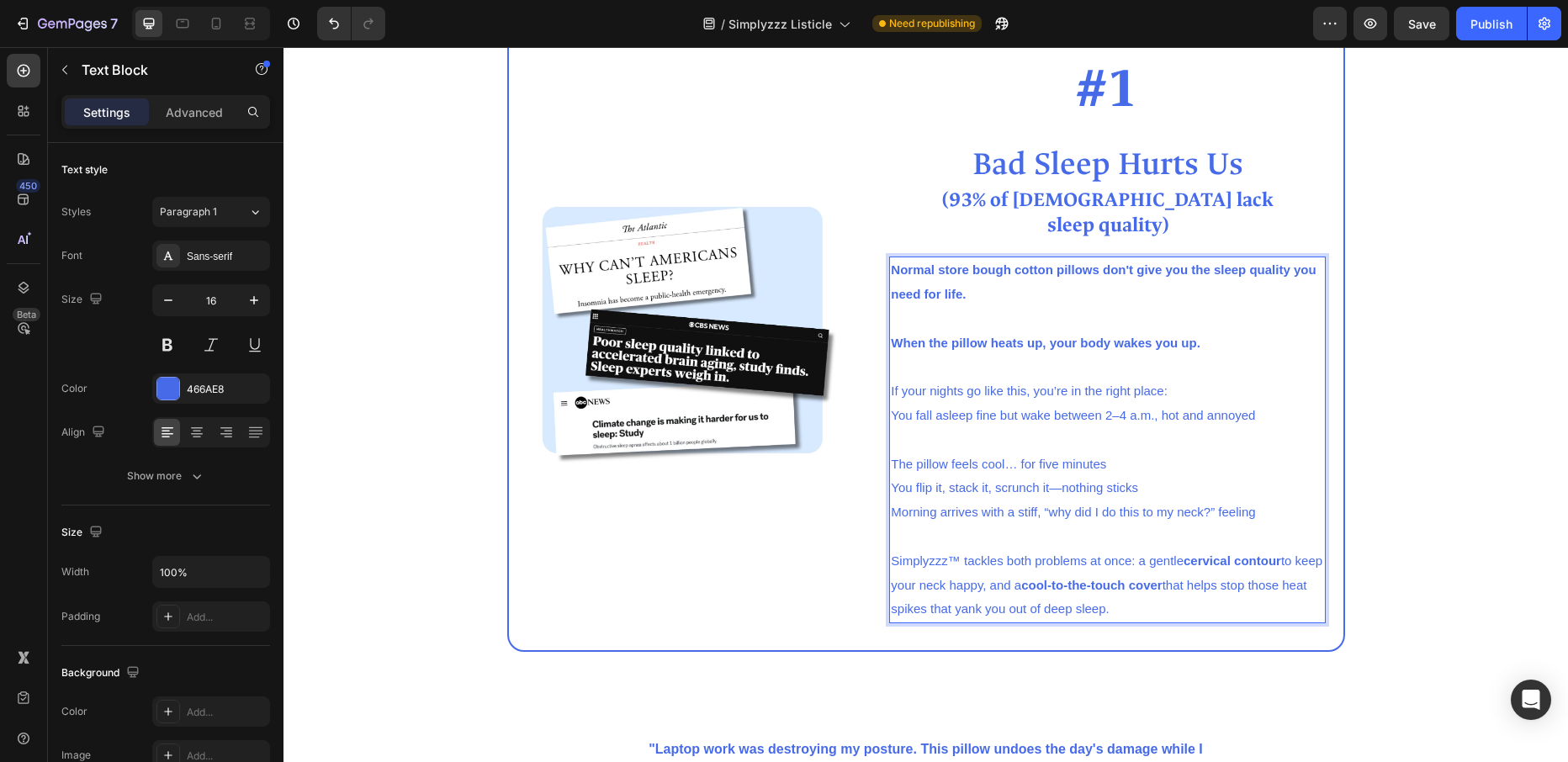
click at [894, 269] on strong "Normal store bough cotton pillows don't give you the sleep quality you need for…" at bounding box center [1102, 281] width 425 height 39
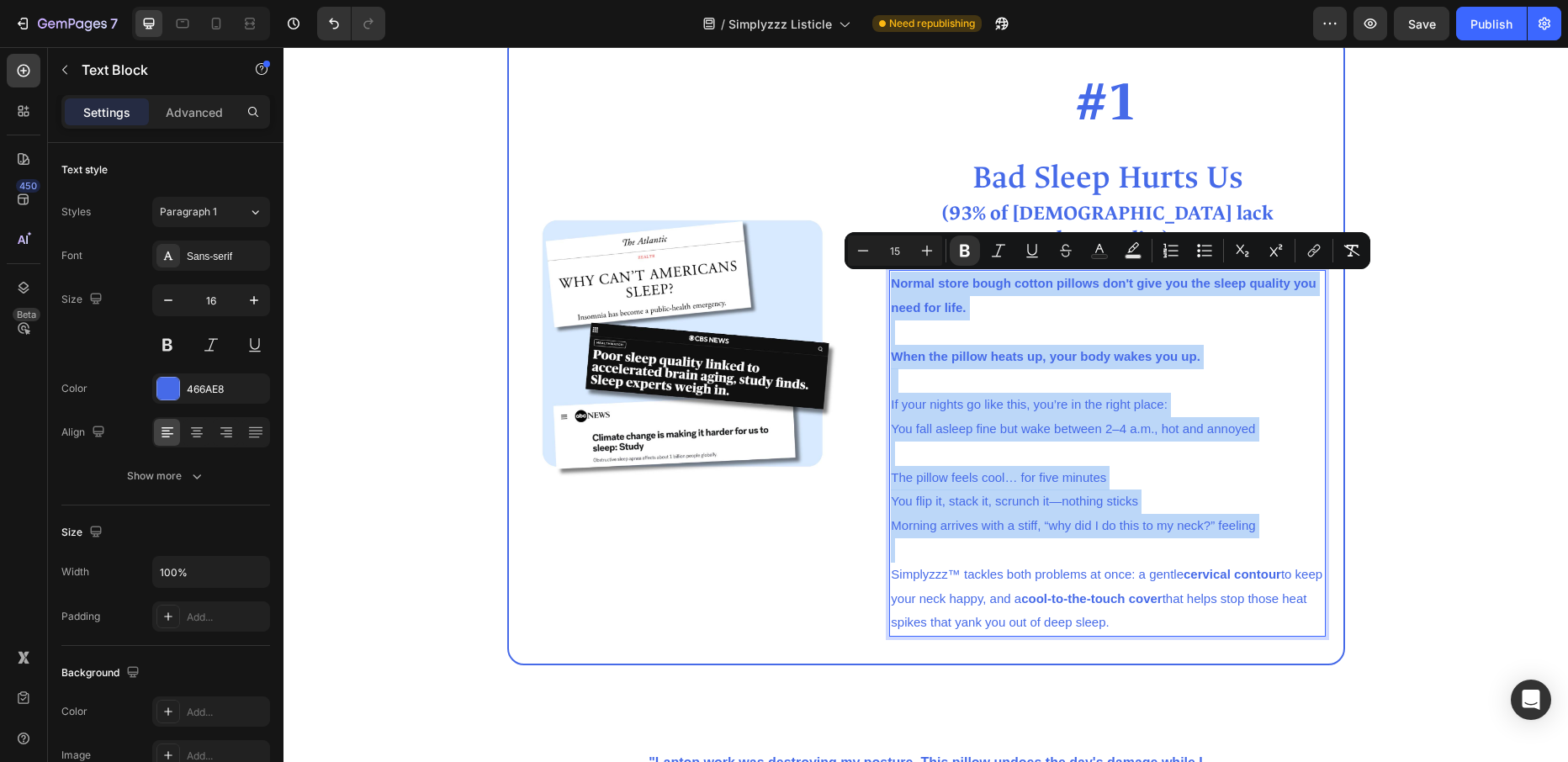
scroll to position [784, 0]
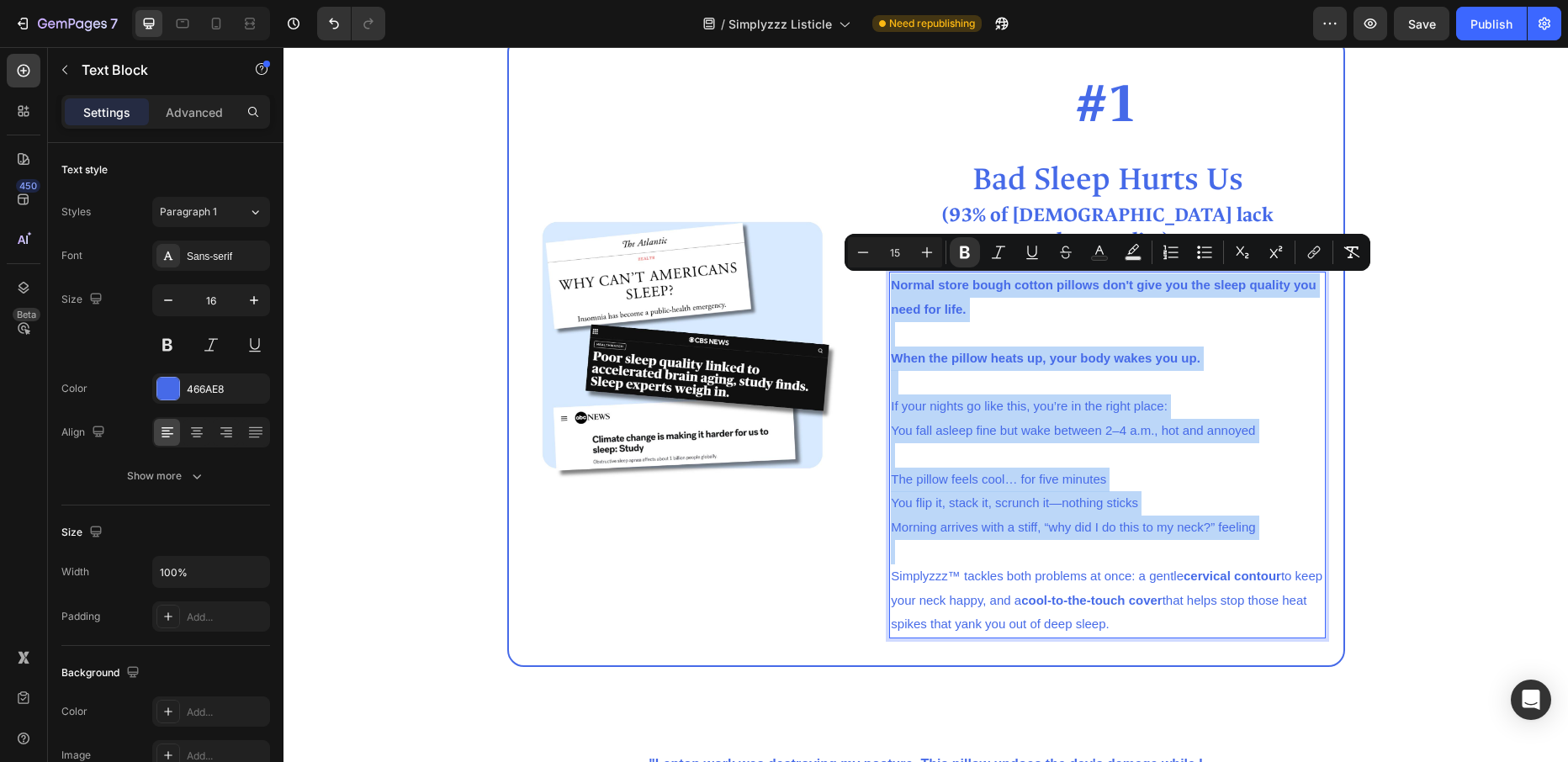
drag, startPoint x: 892, startPoint y: 268, endPoint x: 1276, endPoint y: 625, distance: 524.3
click at [1276, 625] on div "Normal store bough cotton pillows don't give you the sleep quality you need for…" at bounding box center [1107, 454] width 437 height 366
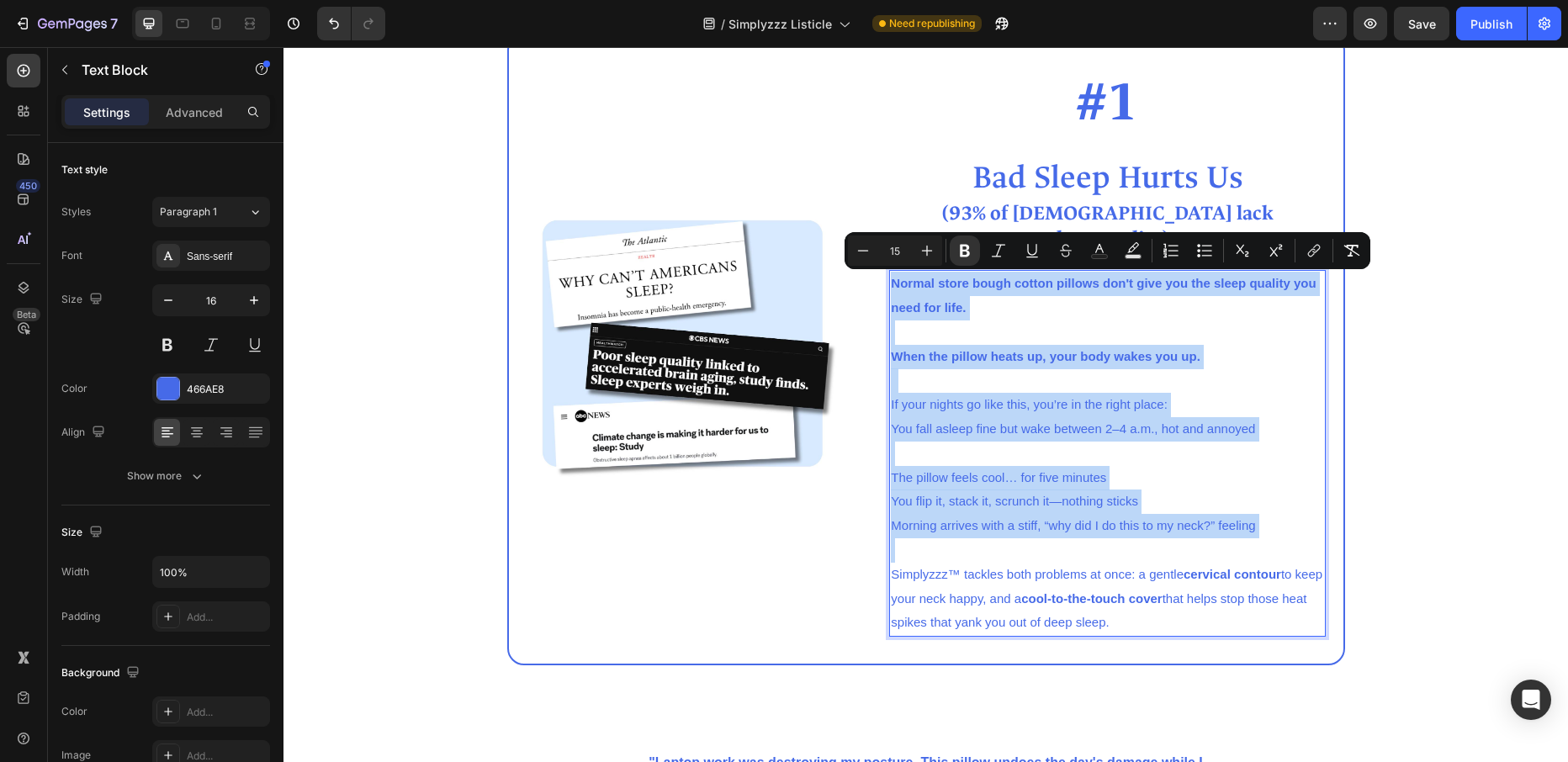
copy div "Normal store bough cotton pillows don't give you the sleep quality you need for…"
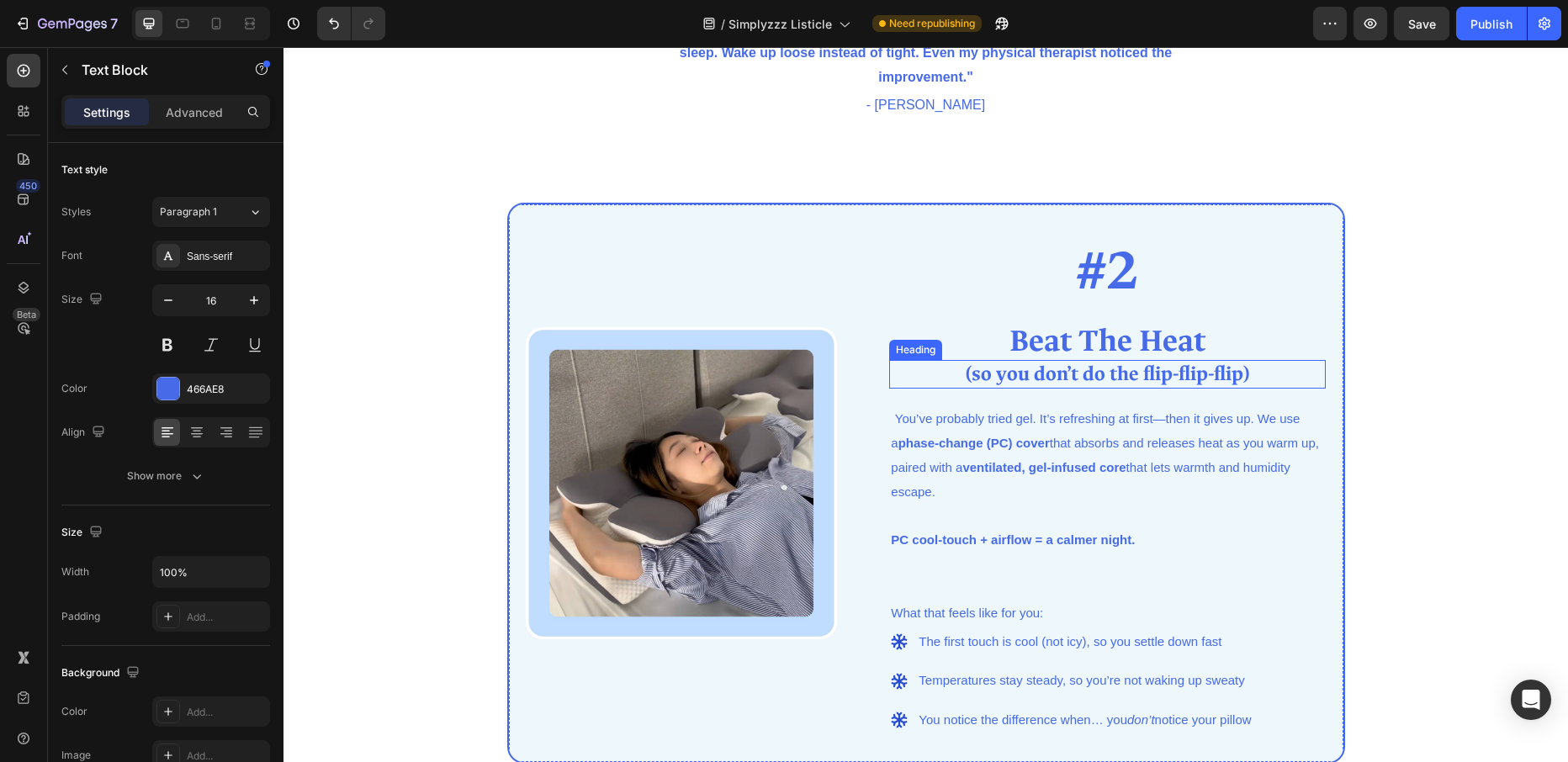
scroll to position [1532, 0]
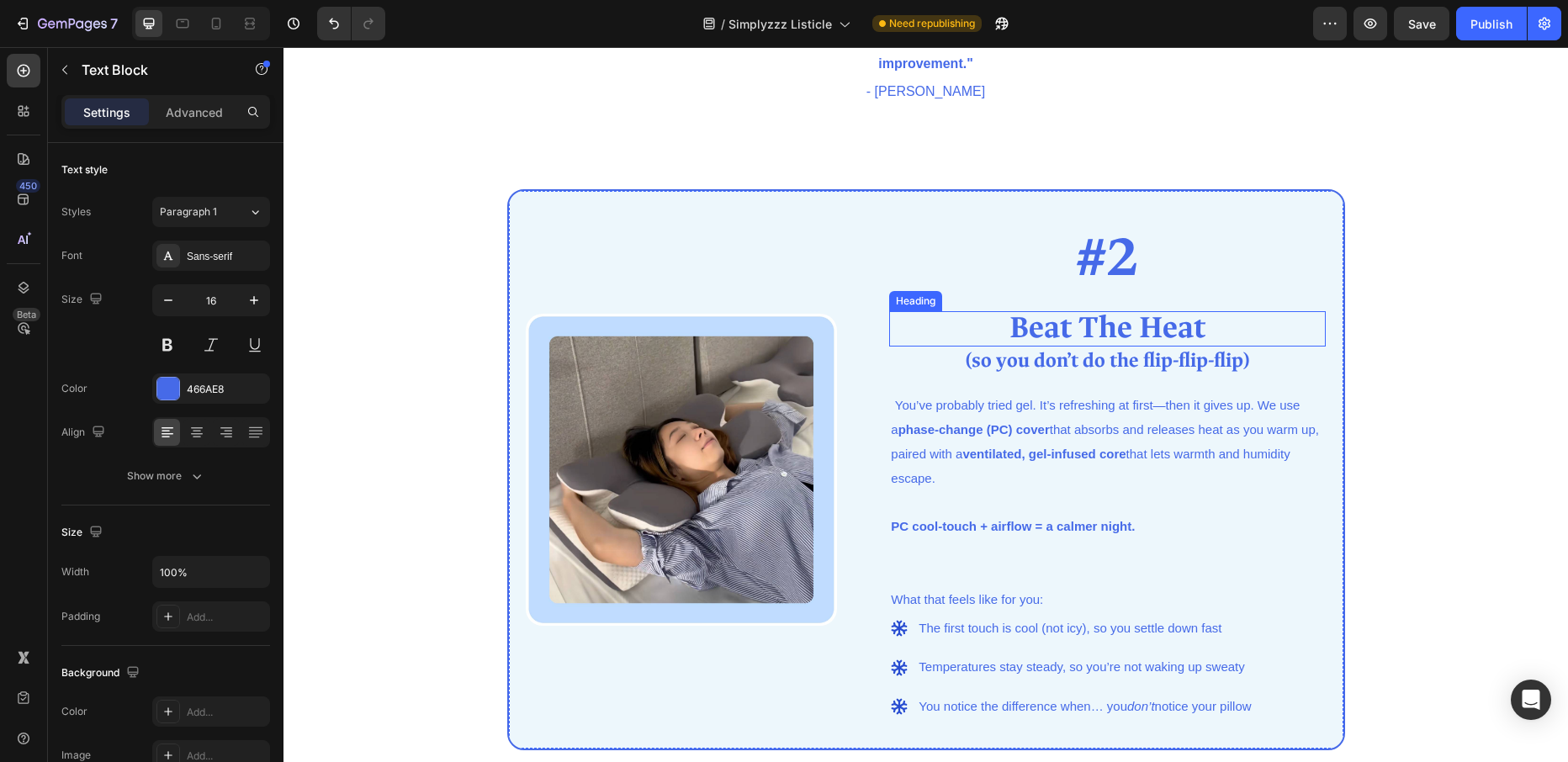
click at [1119, 326] on strong "Beat The Heat" at bounding box center [1107, 327] width 196 height 40
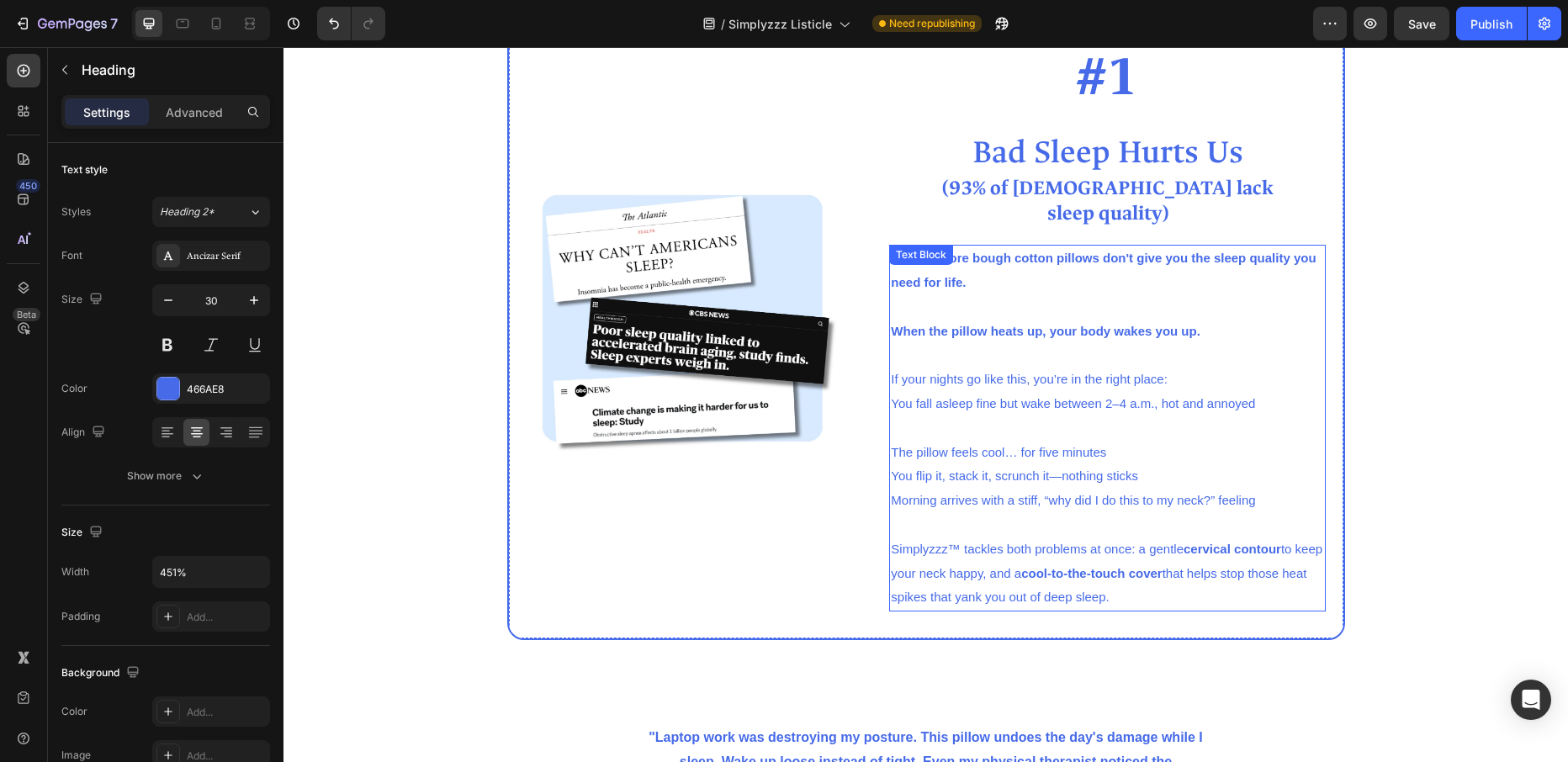
scroll to position [390, 0]
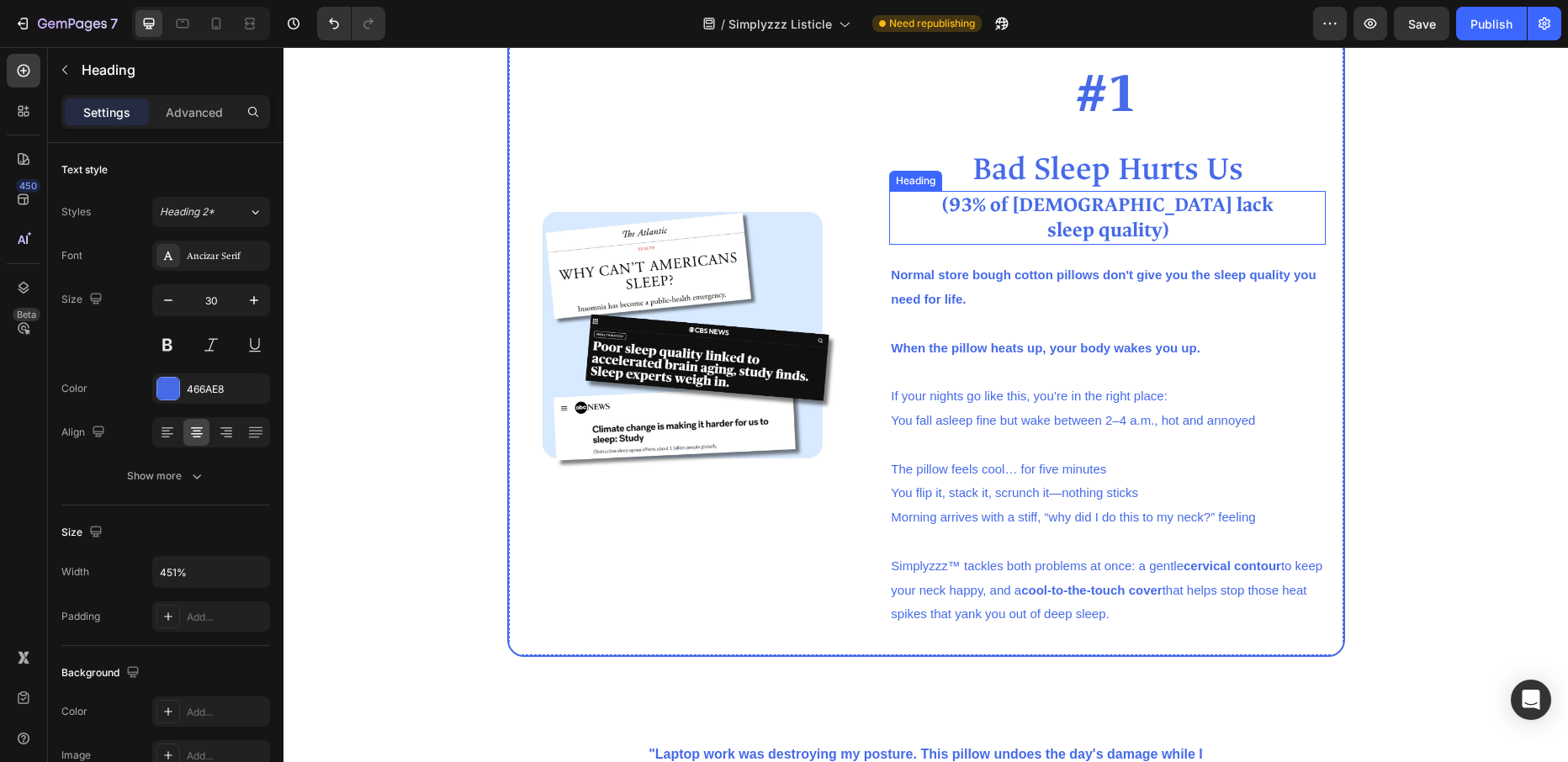
click at [1015, 204] on strong "(93% of [DEMOGRAPHIC_DATA] lack" at bounding box center [1107, 205] width 331 height 26
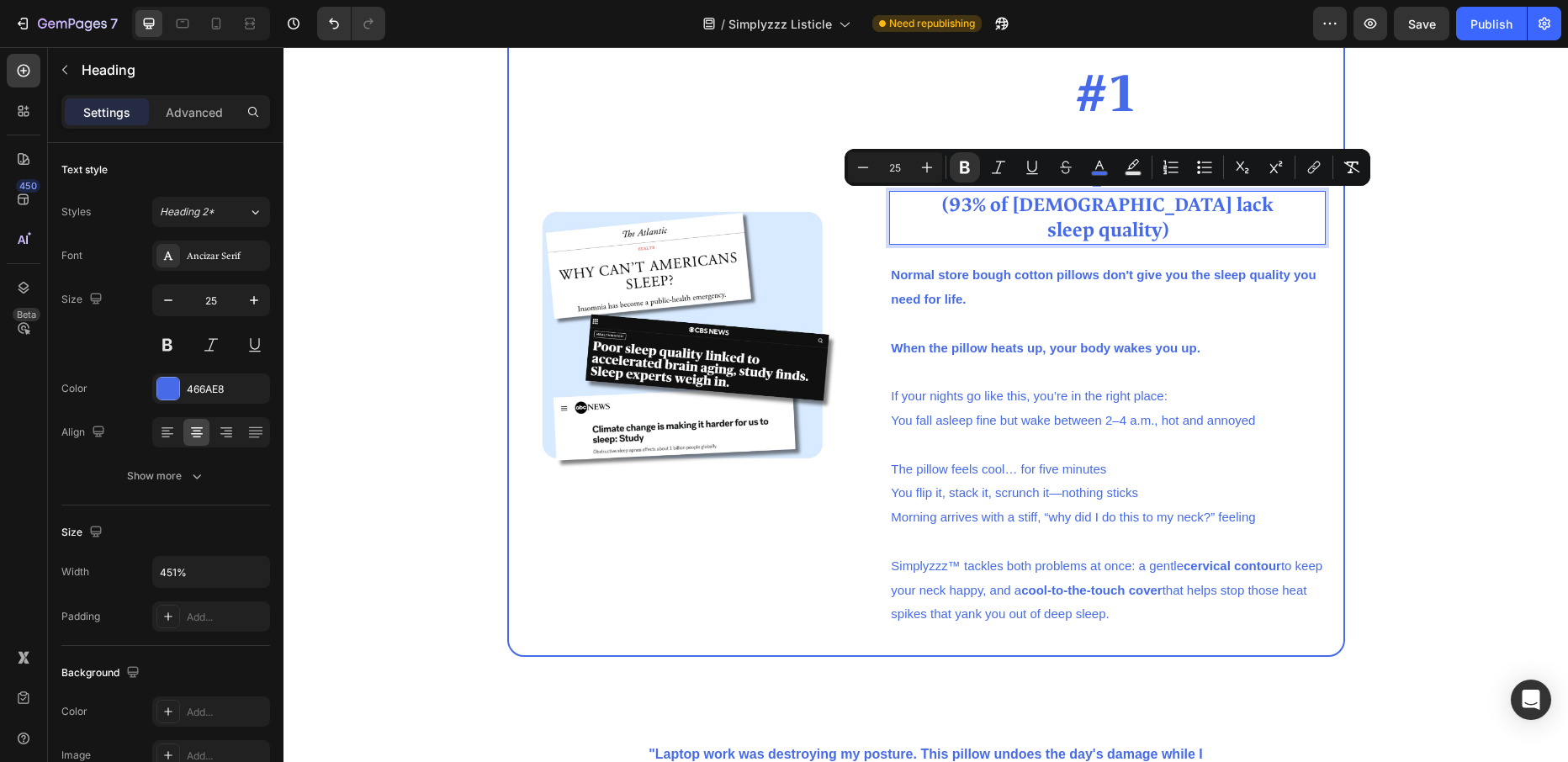
click at [1176, 234] on p "(93% of Americans lack sleep quality)" at bounding box center [1107, 217] width 433 height 50
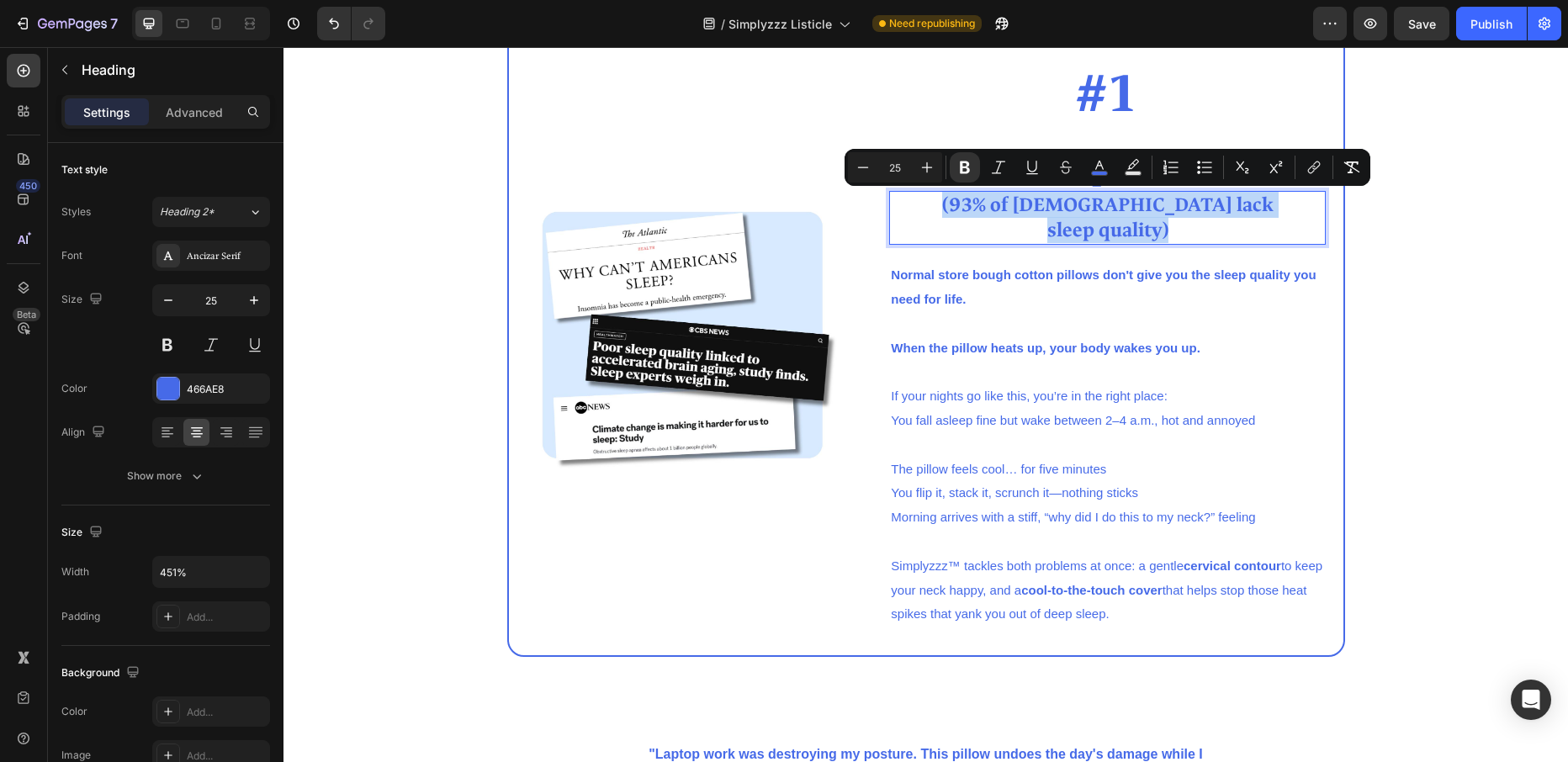
drag, startPoint x: 1176, startPoint y: 230, endPoint x: 1001, endPoint y: 205, distance: 176.8
click at [1001, 205] on p "(93% of Americans lack sleep quality)" at bounding box center [1107, 217] width 433 height 50
copy p "(93% of Americans lack sleep quality)"
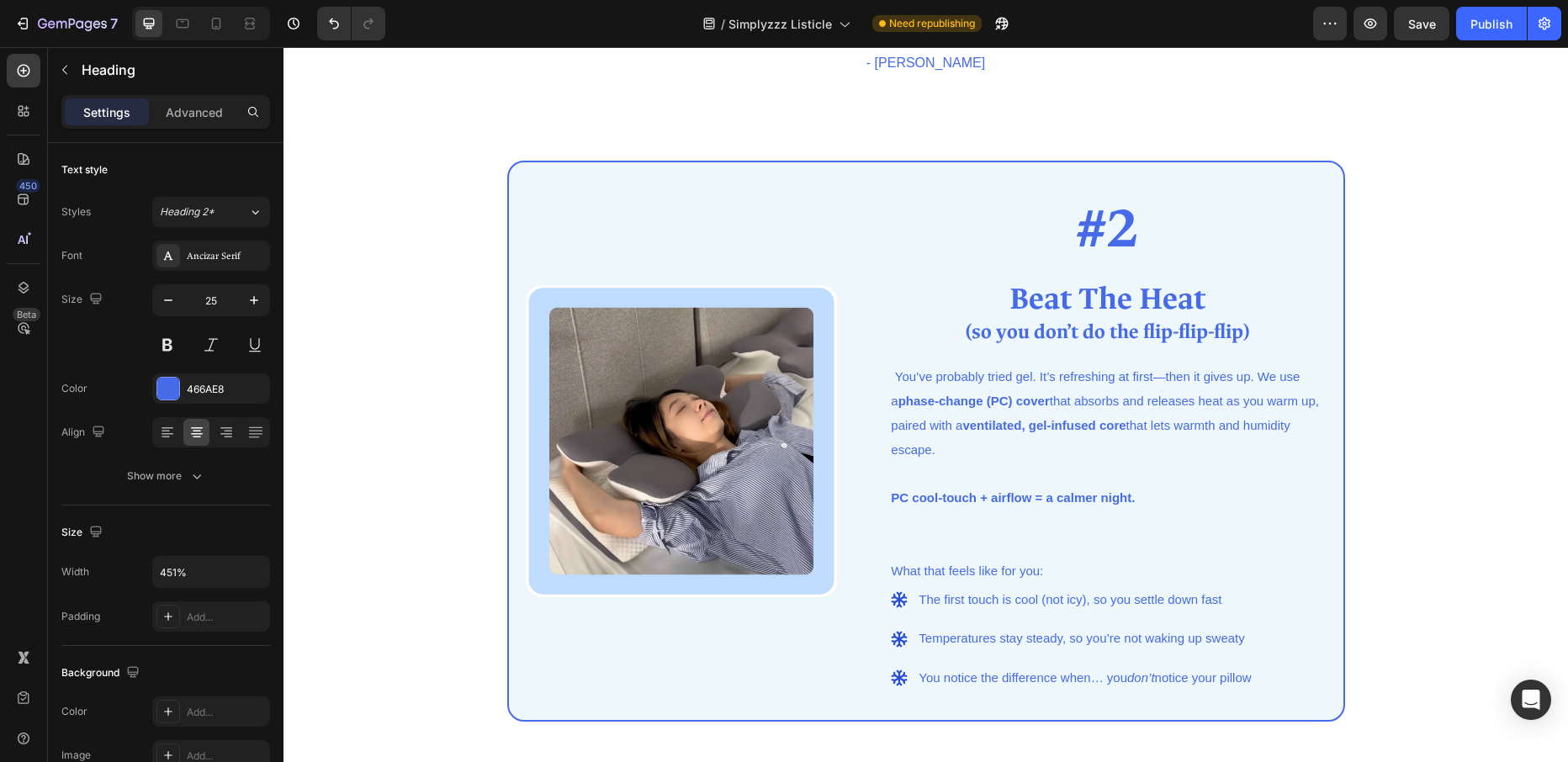
scroll to position [1175, 0]
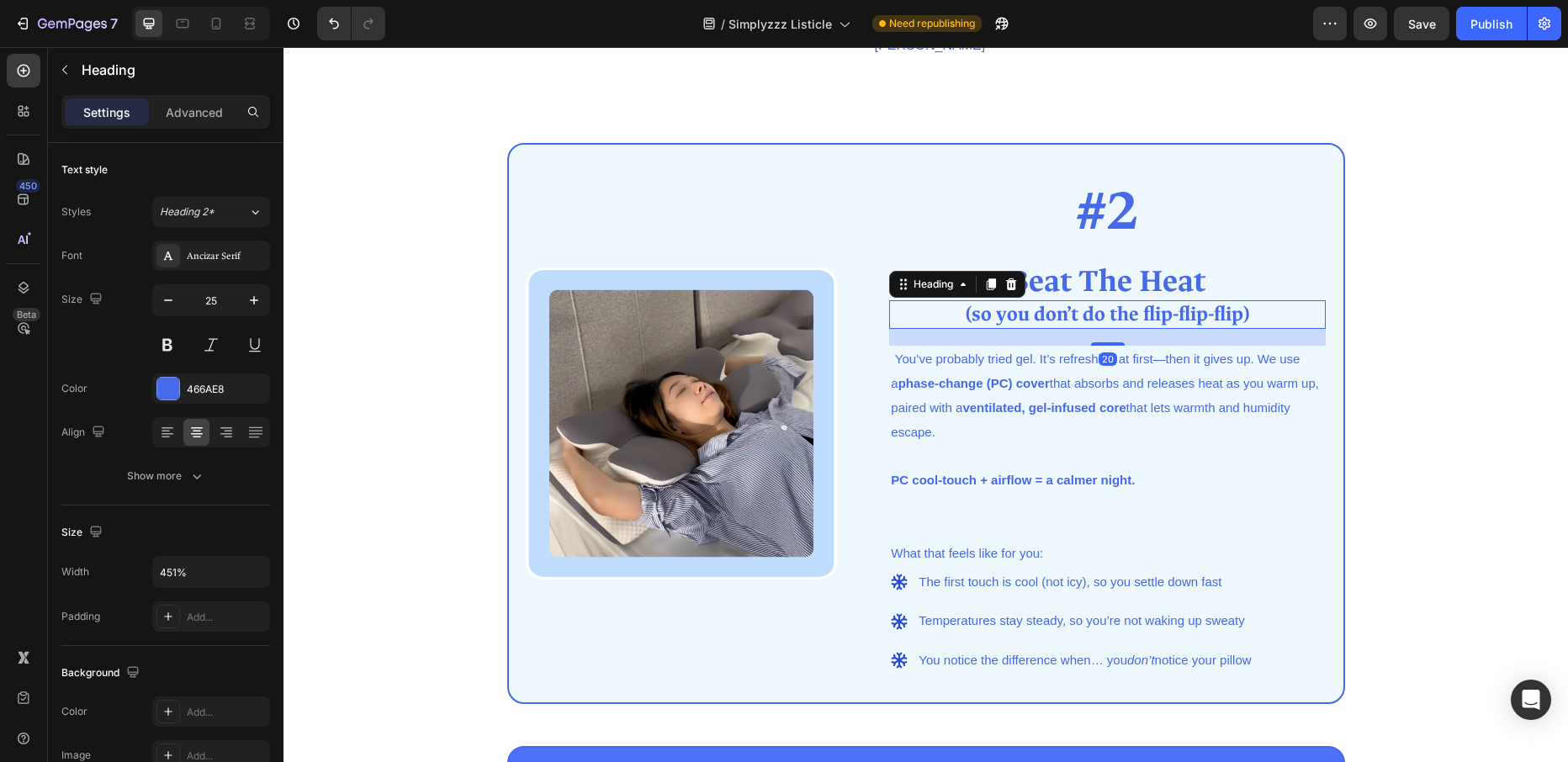
drag, startPoint x: 982, startPoint y: 316, endPoint x: 969, endPoint y: 316, distance: 13.0
click at [982, 316] on strong "(so you don’t do the flip-flip-flip)" at bounding box center [1107, 314] width 283 height 26
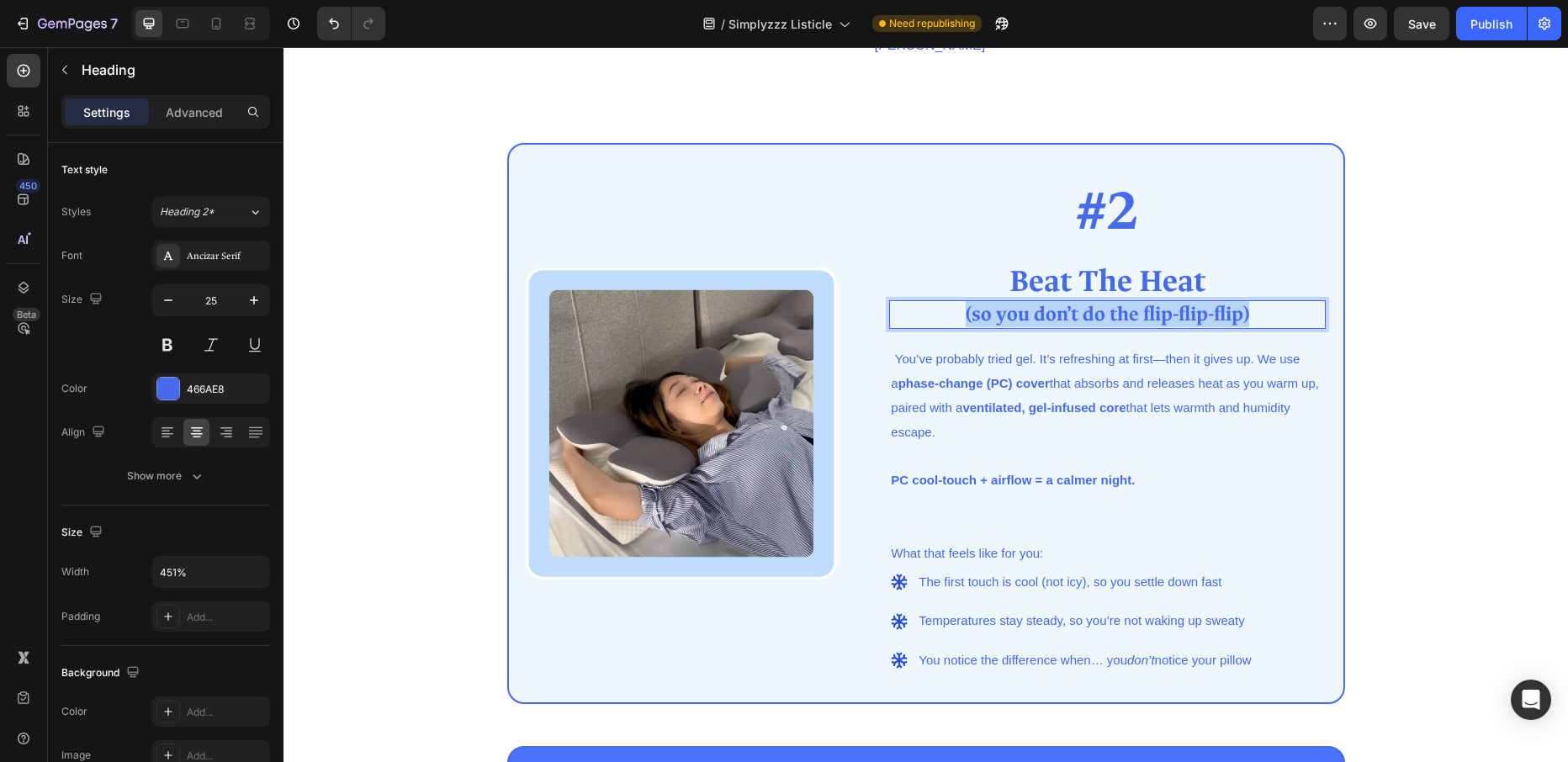
drag, startPoint x: 965, startPoint y: 316, endPoint x: 1260, endPoint y: 323, distance: 295.1
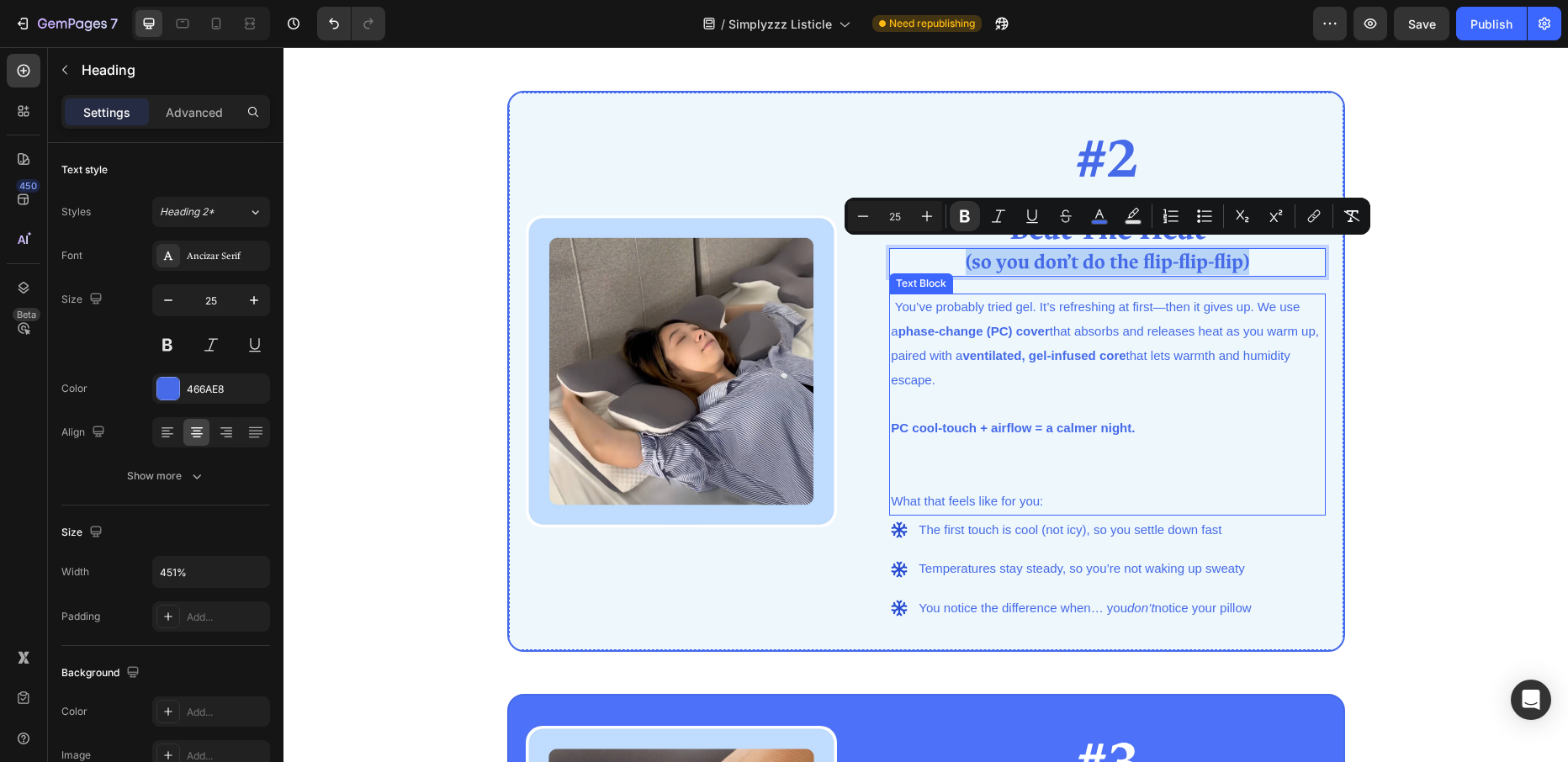
scroll to position [1240, 0]
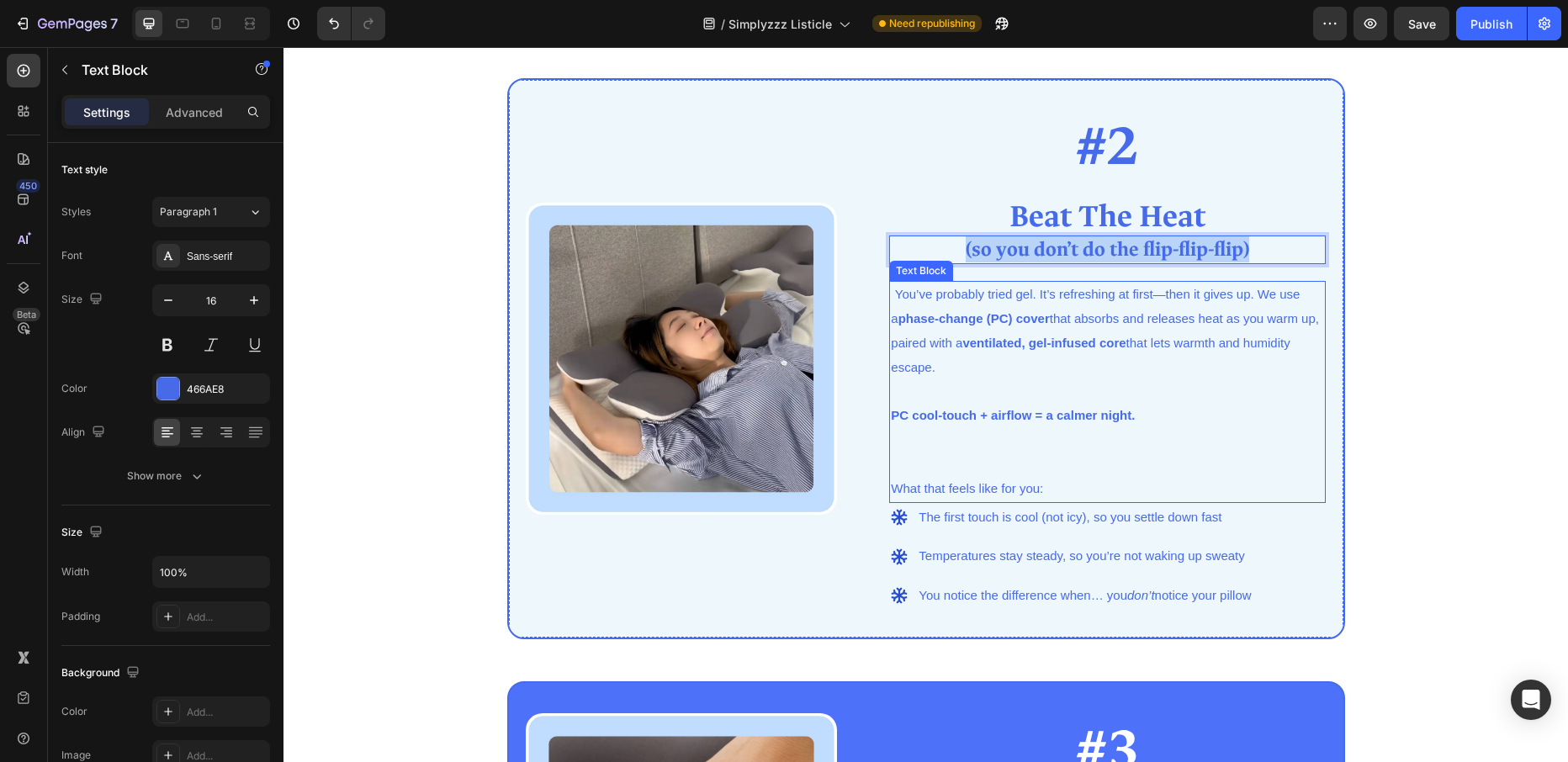
drag, startPoint x: 913, startPoint y: 289, endPoint x: 912, endPoint y: 301, distance: 12.0
click at [912, 292] on span "You’ve probably tried gel. It’s refreshing at first—then it gives up. We use a …" at bounding box center [1104, 330] width 428 height 87
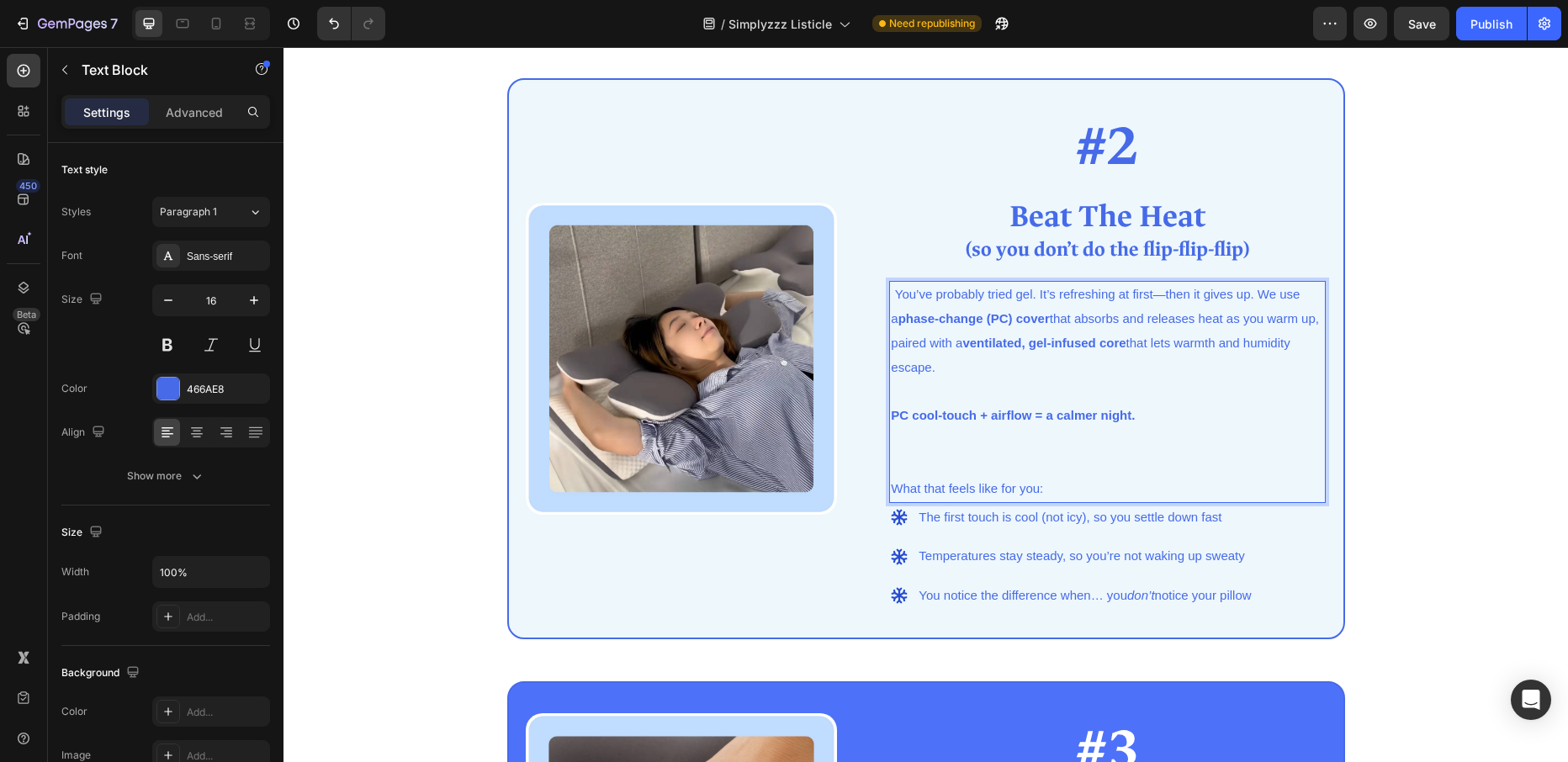
click at [898, 295] on span "You’ve probably tried gel. It’s refreshing at first—then it gives up. We use a …" at bounding box center [1104, 330] width 428 height 87
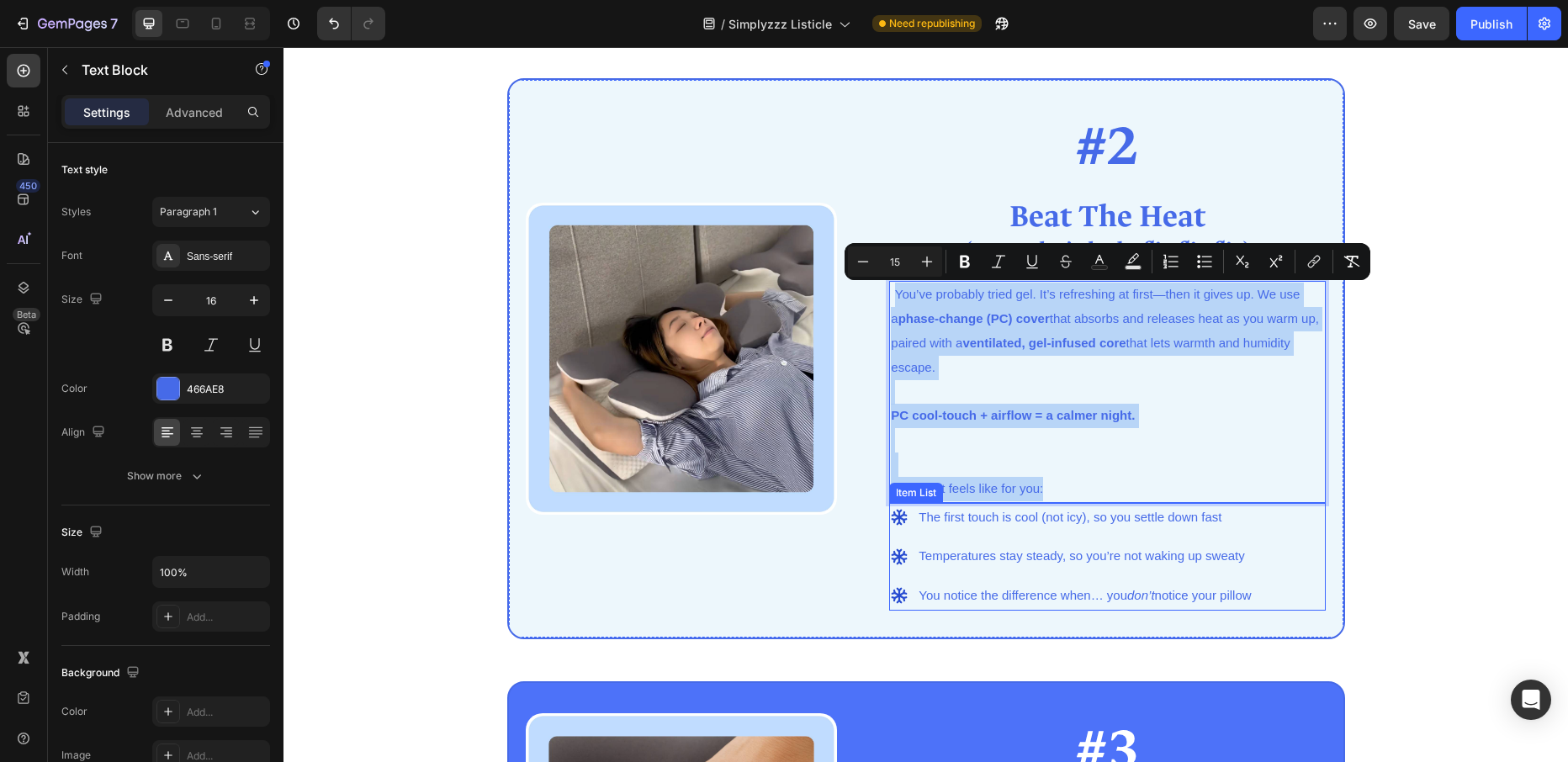
drag, startPoint x: 893, startPoint y: 291, endPoint x: 1268, endPoint y: 594, distance: 482.1
click at [1268, 594] on div "#2 Heading ⁠⁠⁠⁠⁠⁠⁠ Beat The Heat Heading ⁠⁠⁠⁠⁠⁠⁠ (so you don’t do the flip-flip…" at bounding box center [1107, 358] width 437 height 503
copy div "You’ve probably tried gel. It’s refreshing at first—then it gives up. We use a …"
click at [965, 523] on span "The first touch is cool (not icy), so you settle down fast" at bounding box center [1070, 517] width 303 height 14
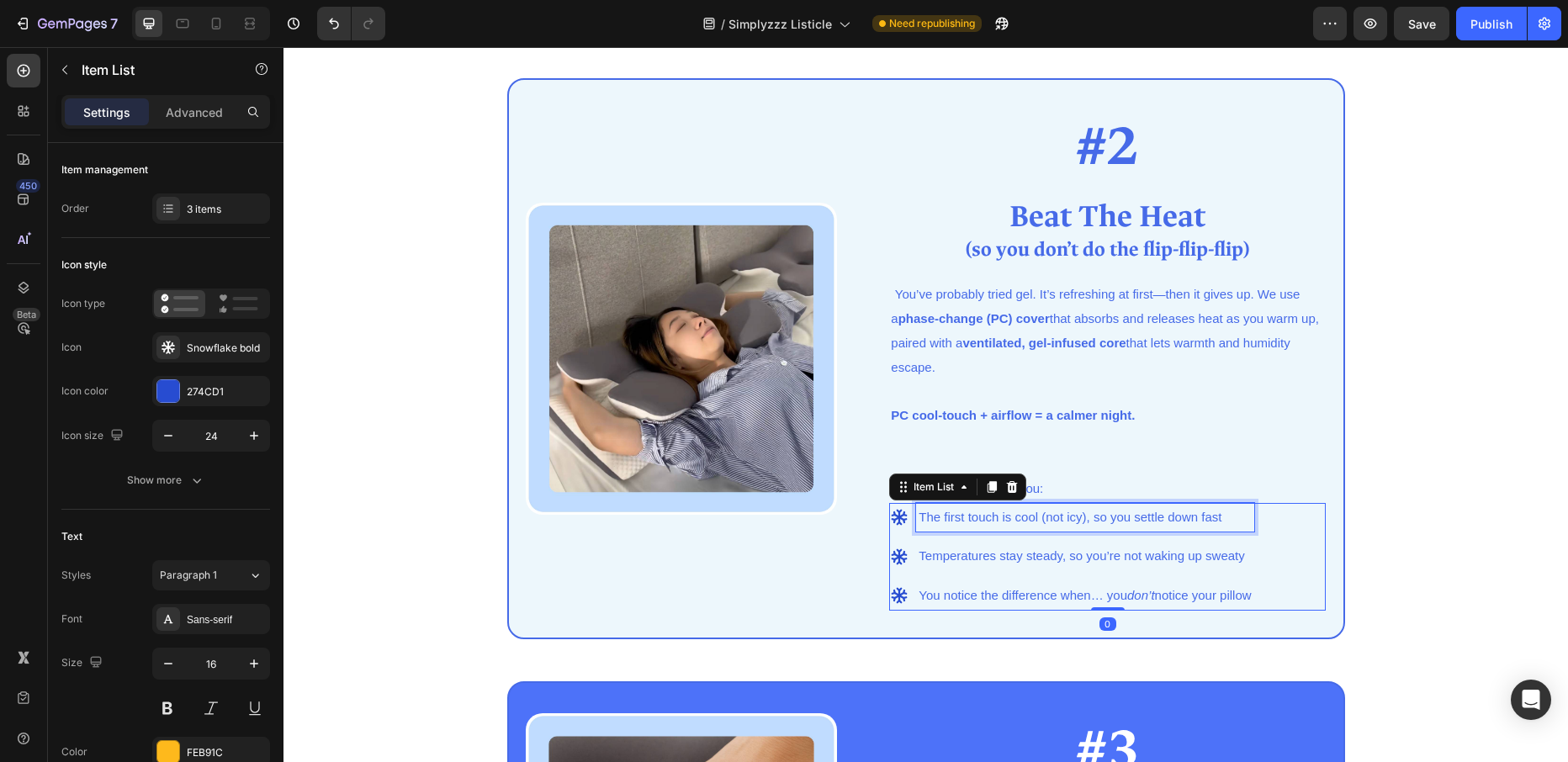
click at [961, 518] on span "The first touch is cool (not icy), so you settle down fast" at bounding box center [1070, 517] width 303 height 14
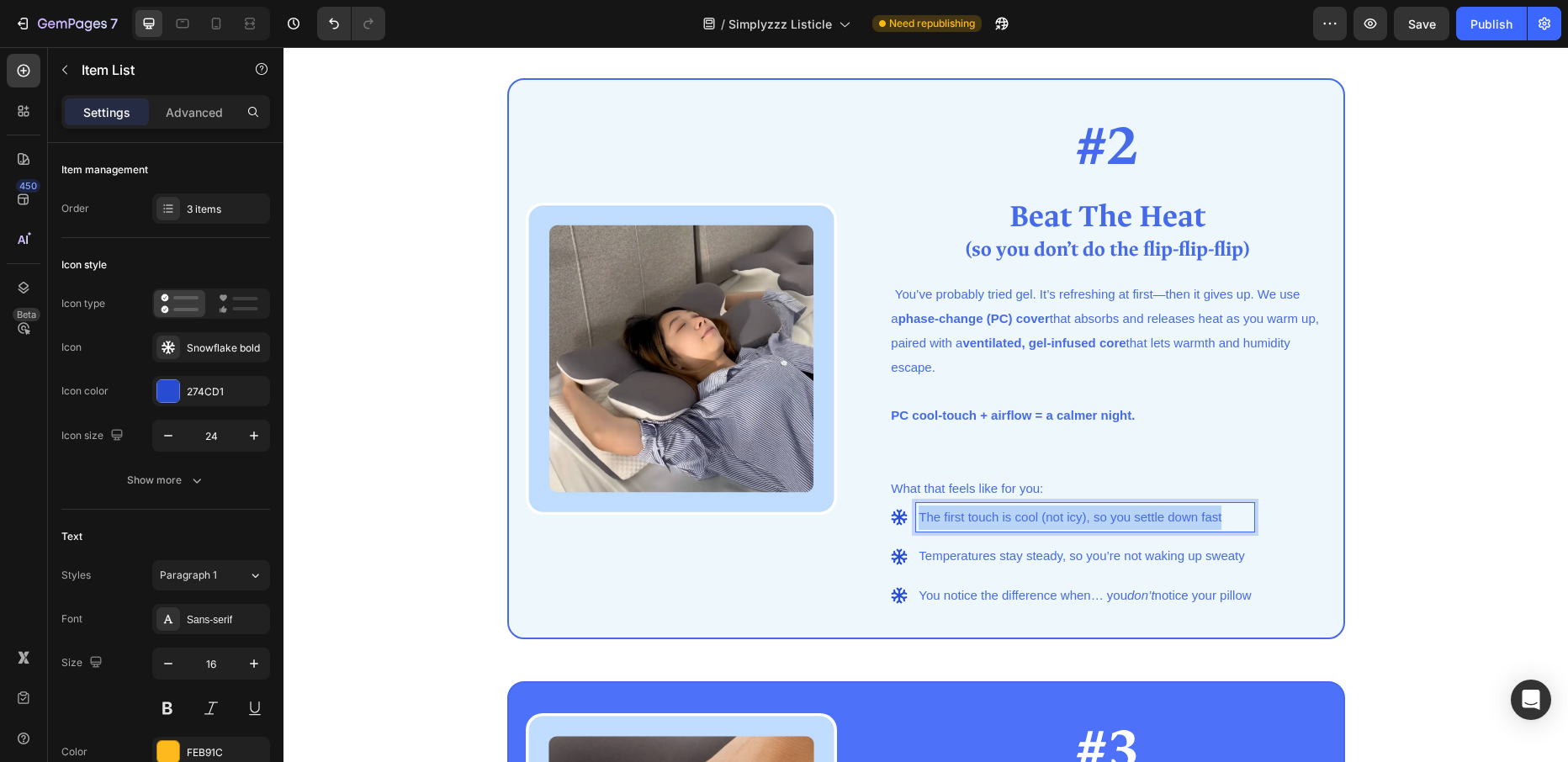
click at [961, 518] on span "The first touch is cool (not icy), so you settle down fast" at bounding box center [1070, 517] width 303 height 14
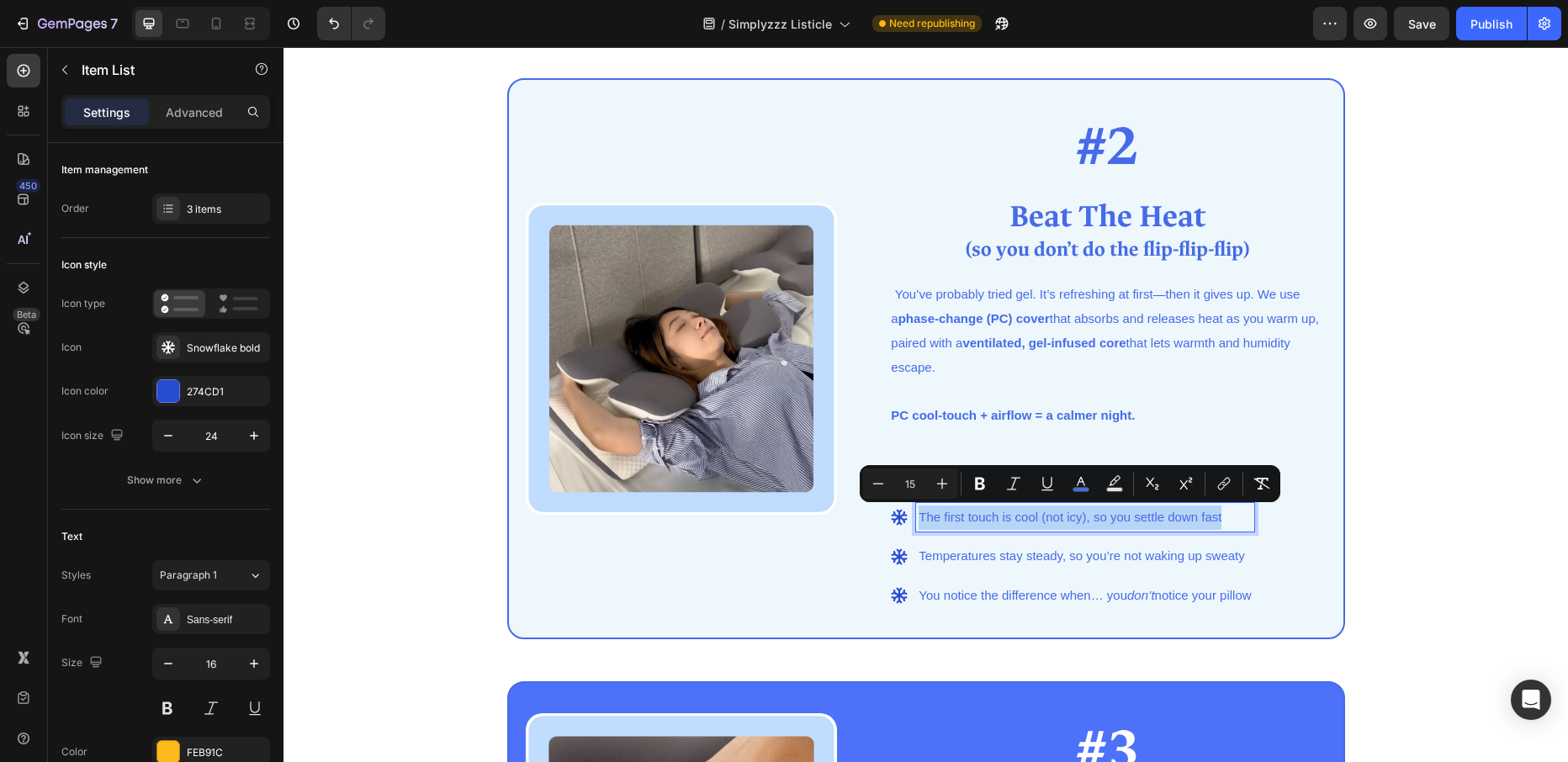
copy span "The first touch is cool (not icy), so you settle down fast"
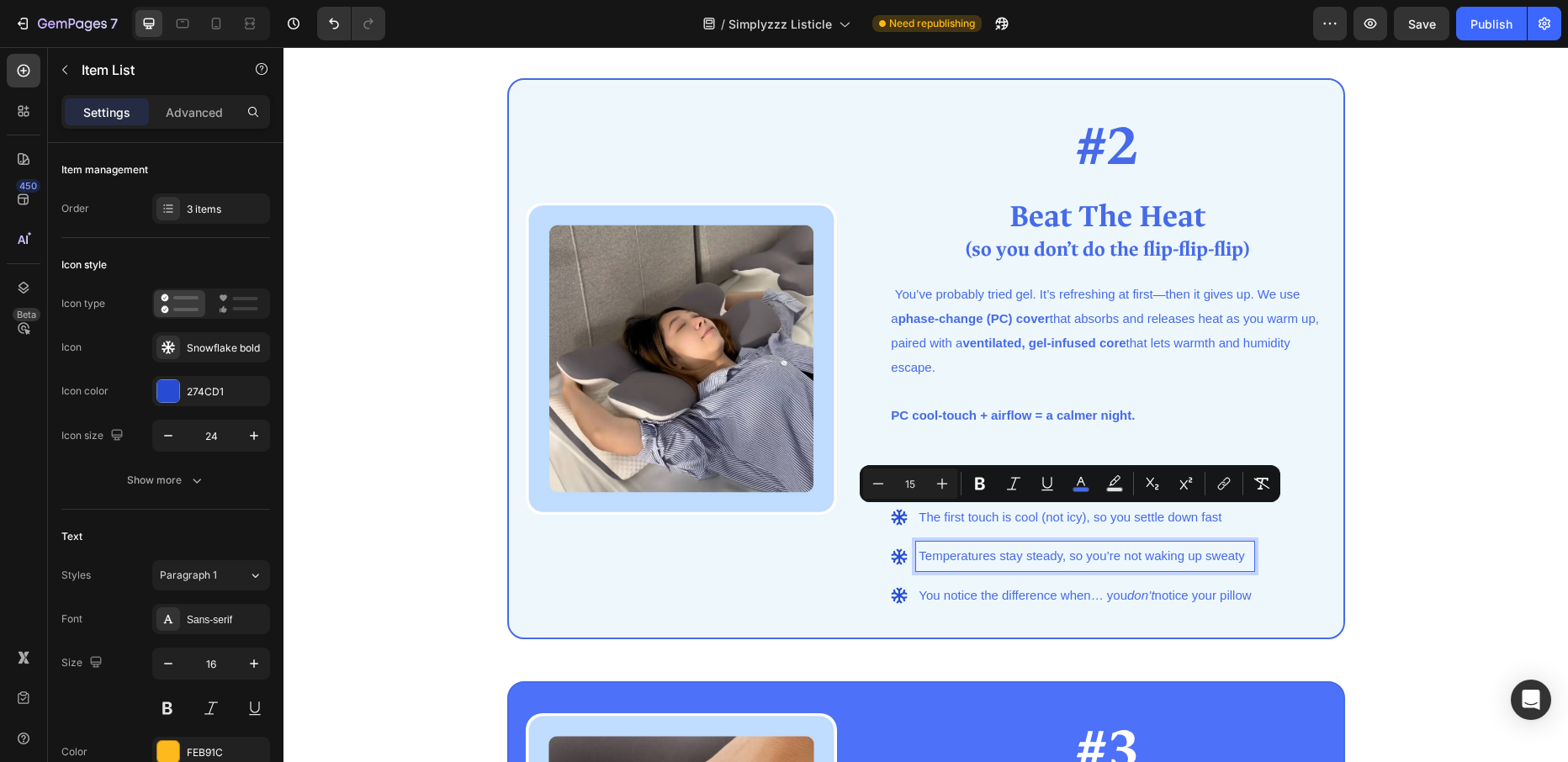
click at [1084, 552] on span "Temperatures stay steady, so you’re not waking up sweaty" at bounding box center [1081, 555] width 326 height 14
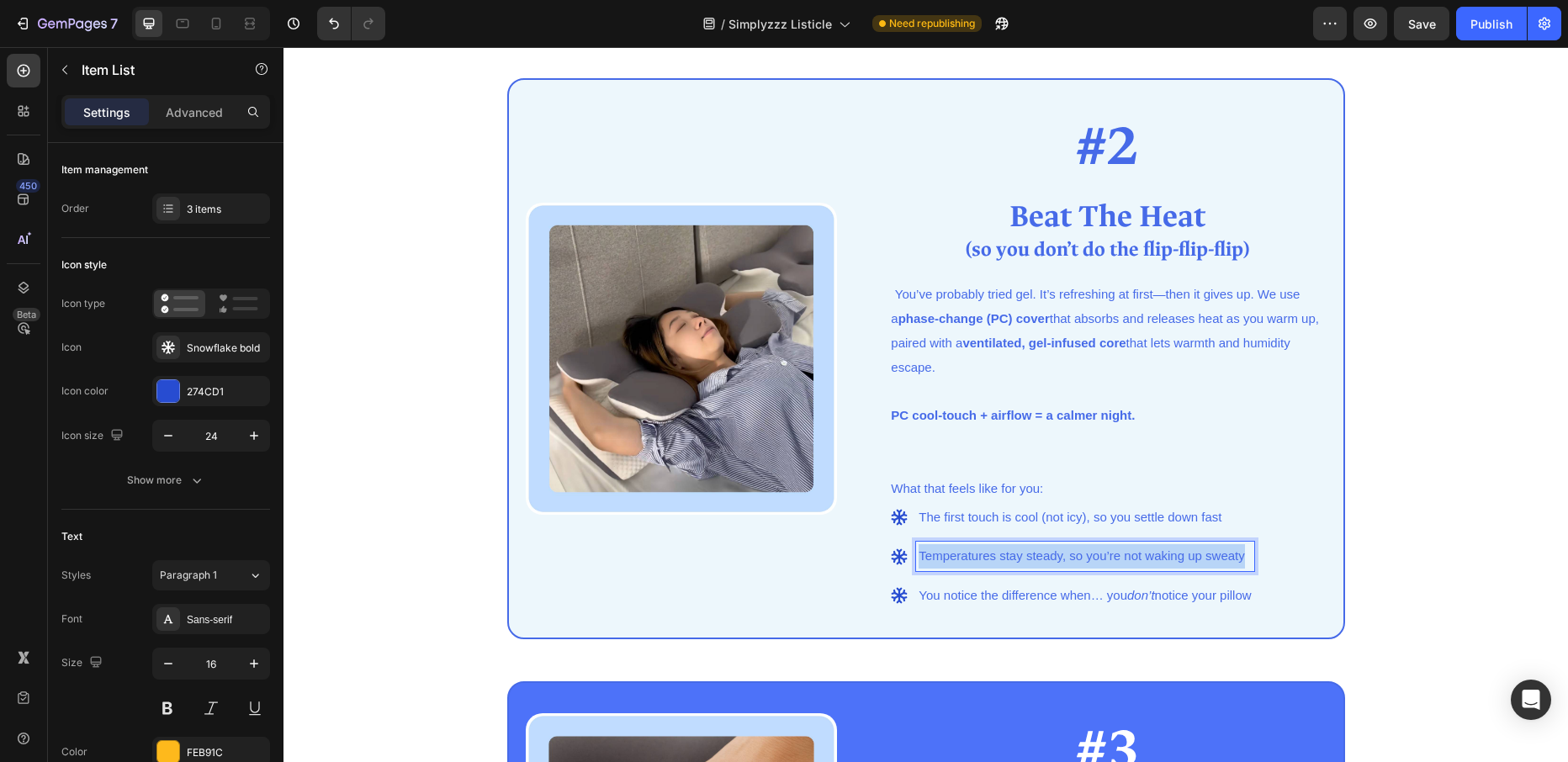
click at [1084, 552] on span "Temperatures stay steady, so you’re not waking up sweaty" at bounding box center [1081, 555] width 326 height 14
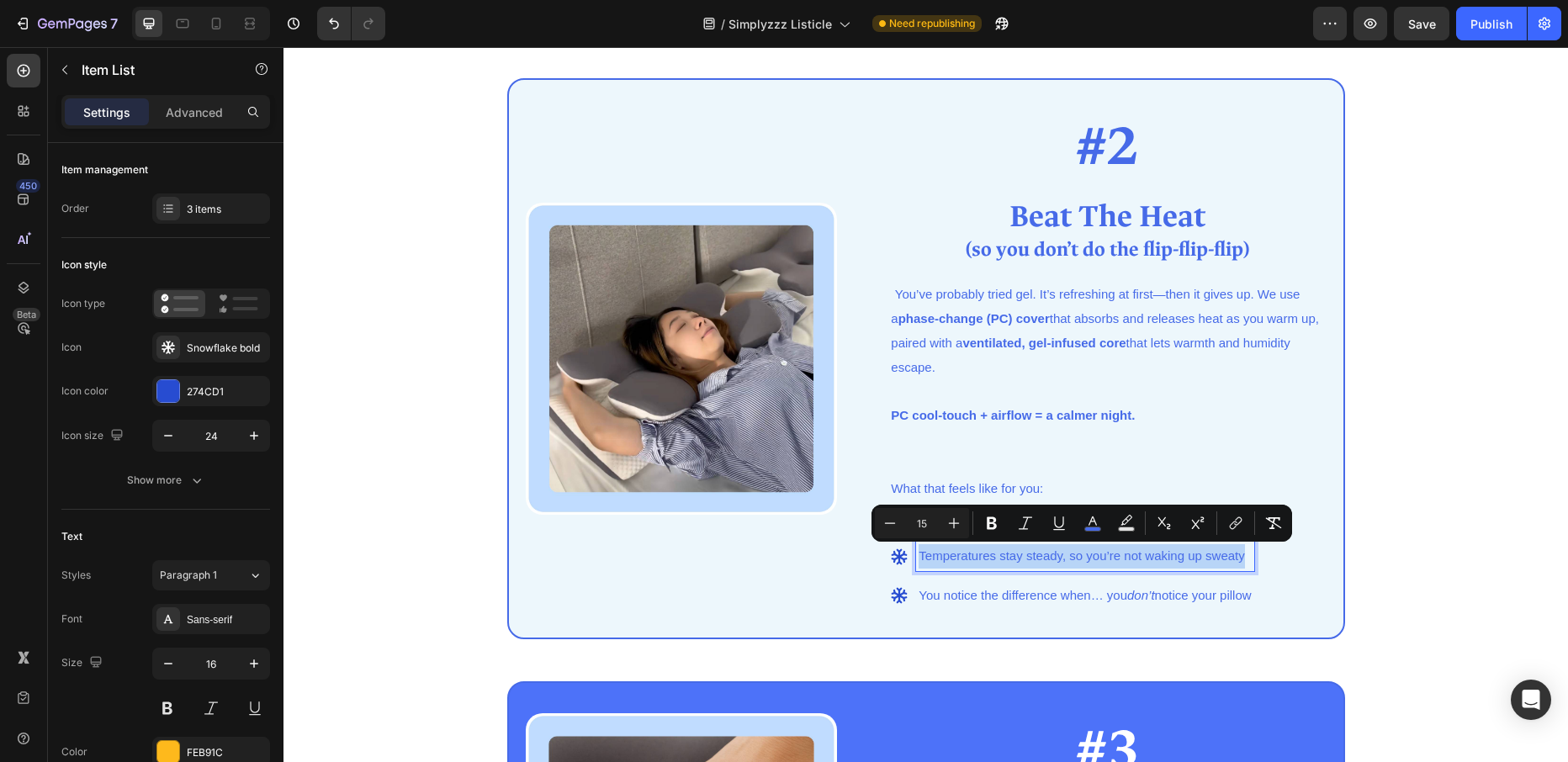
copy span "Temperatures stay steady, so you’re not waking up sweaty"
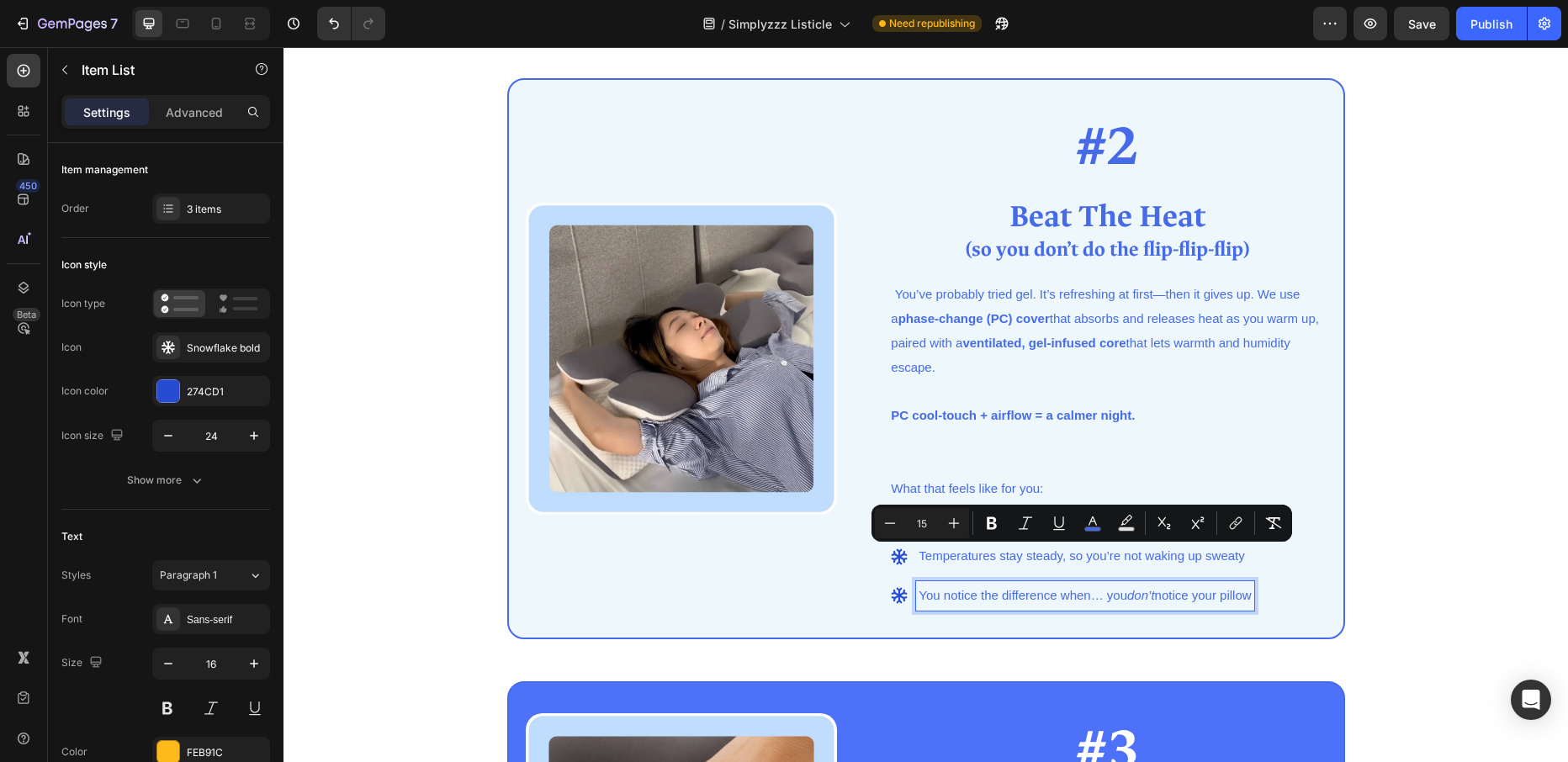
click at [974, 592] on span "You notice the difference when… you don’t notice your pillow" at bounding box center [1084, 595] width 332 height 14
click at [975, 592] on span "You notice the difference when… you don’t notice your pillow" at bounding box center [1084, 595] width 332 height 14
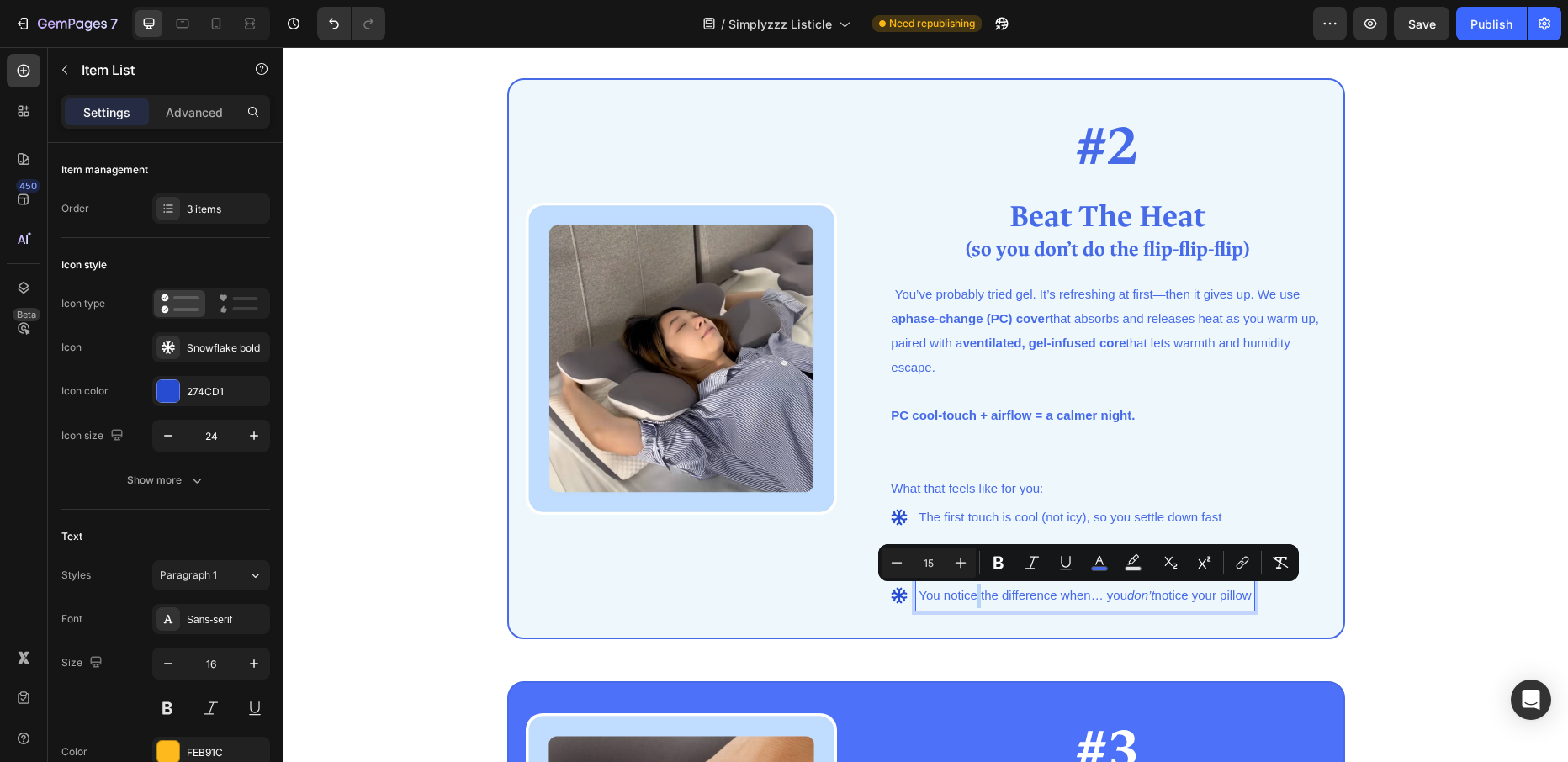
copy span "You notice the difference when… you don’t notice your pillow"
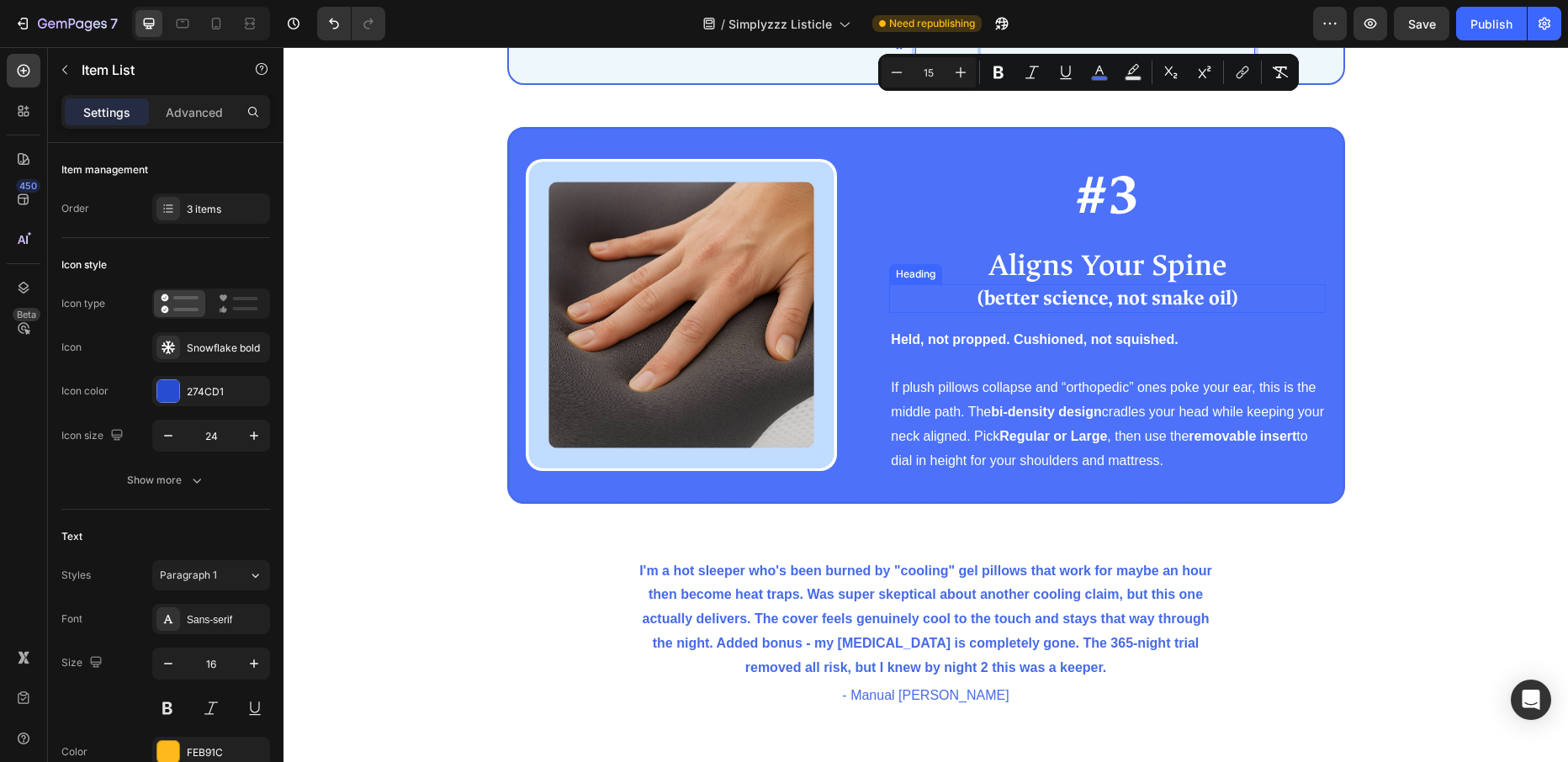
scroll to position [1804, 0]
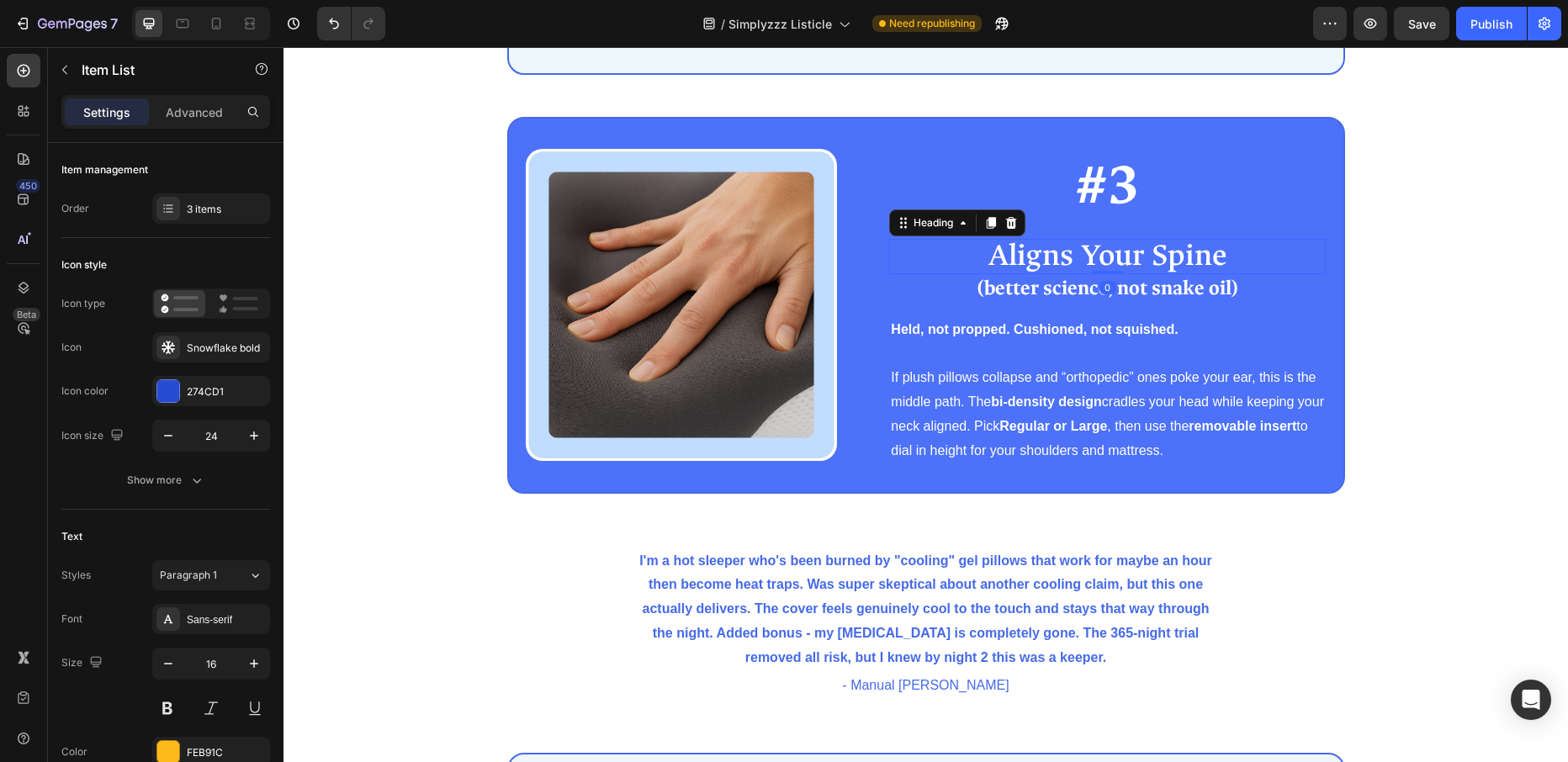
click at [994, 261] on span "Aligns Your Spine" at bounding box center [1107, 255] width 239 height 38
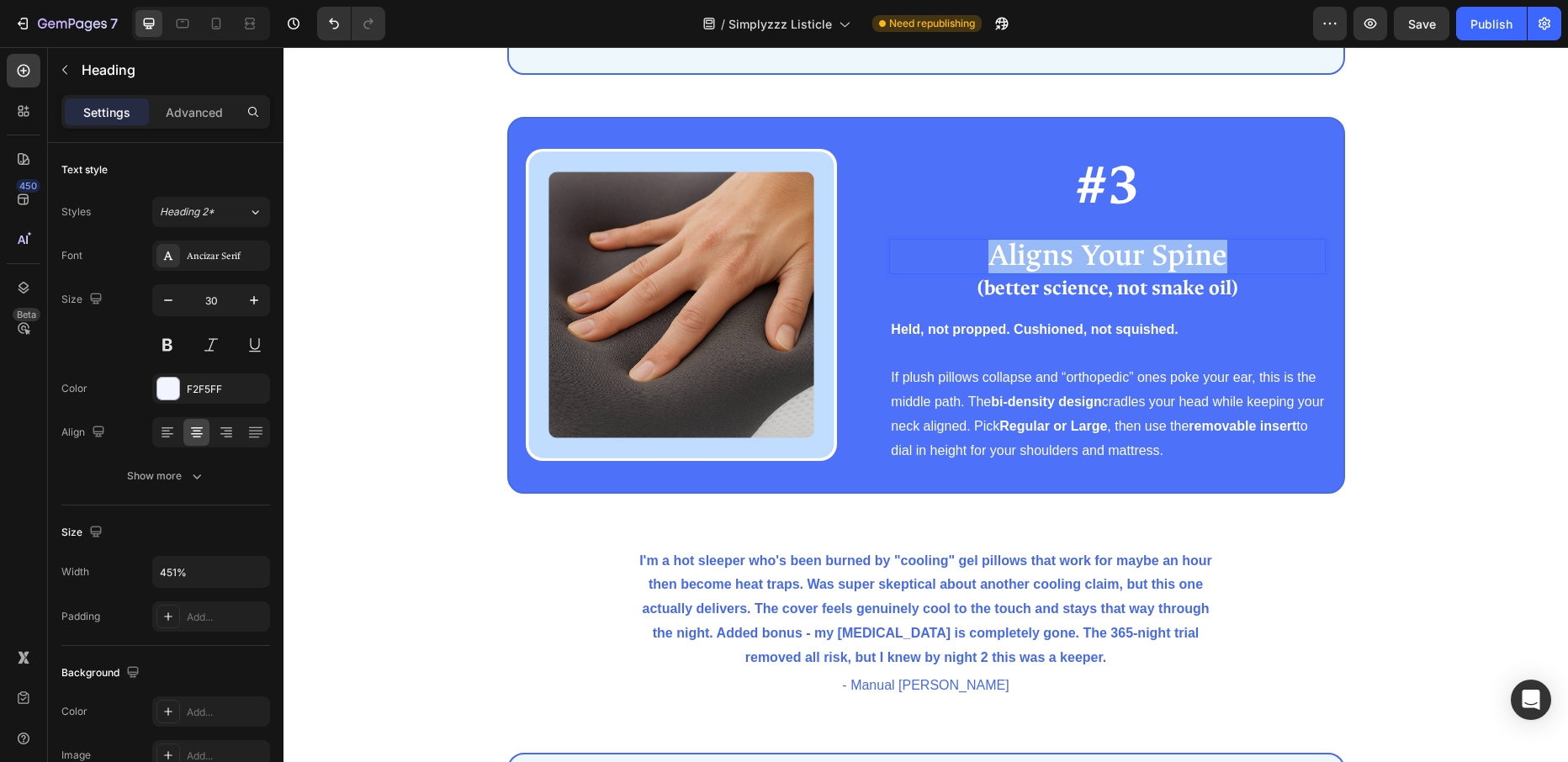
click at [994, 261] on span "Aligns Your Spine" at bounding box center [1107, 255] width 239 height 38
click at [973, 286] on h2 "(better science, not snake oil)" at bounding box center [1107, 289] width 437 height 29
click at [977, 289] on strong "(better science, not snake oil)" at bounding box center [1107, 288] width 260 height 26
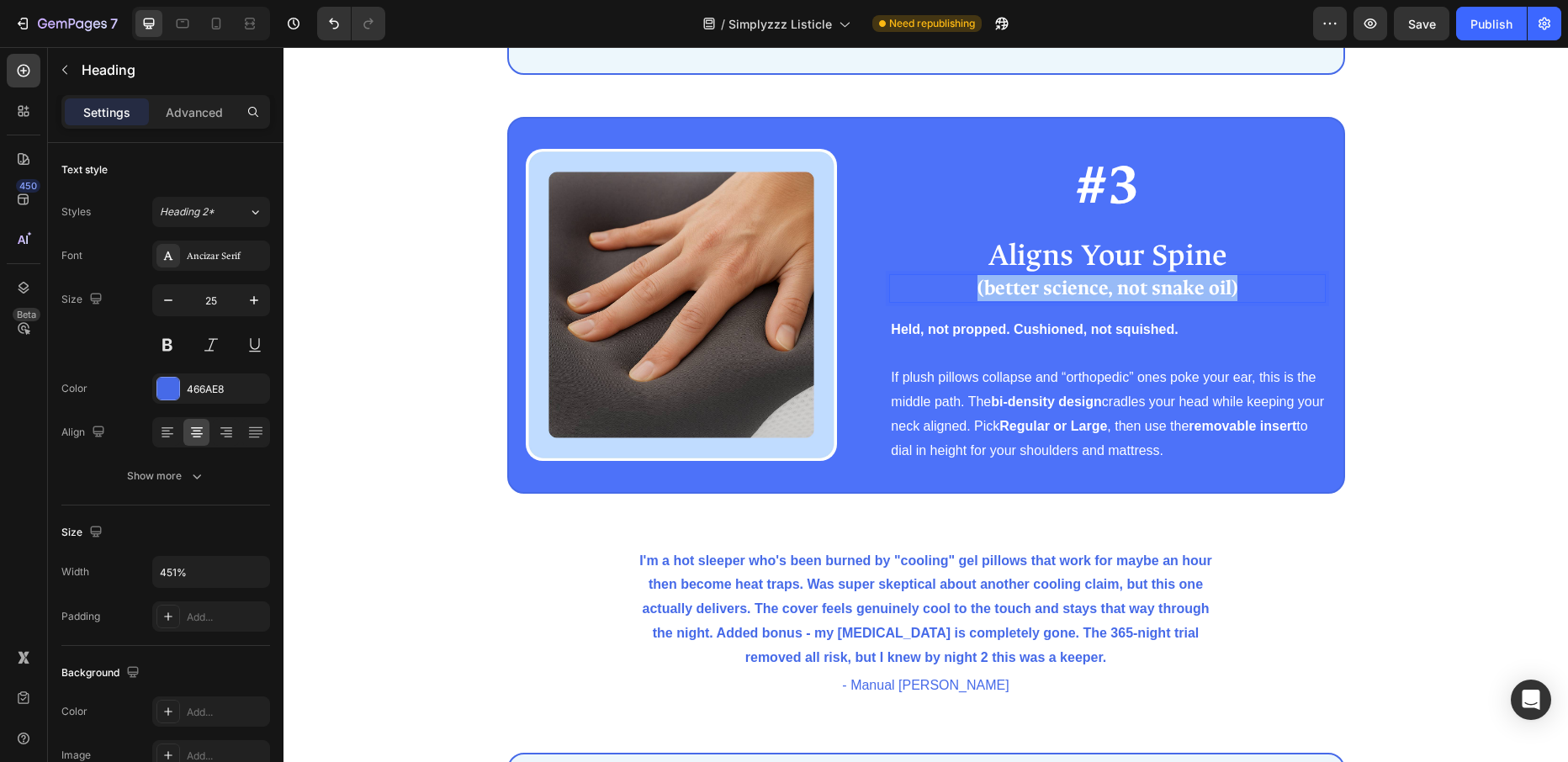
click at [977, 289] on strong "(better science, not snake oil)" at bounding box center [1107, 288] width 260 height 26
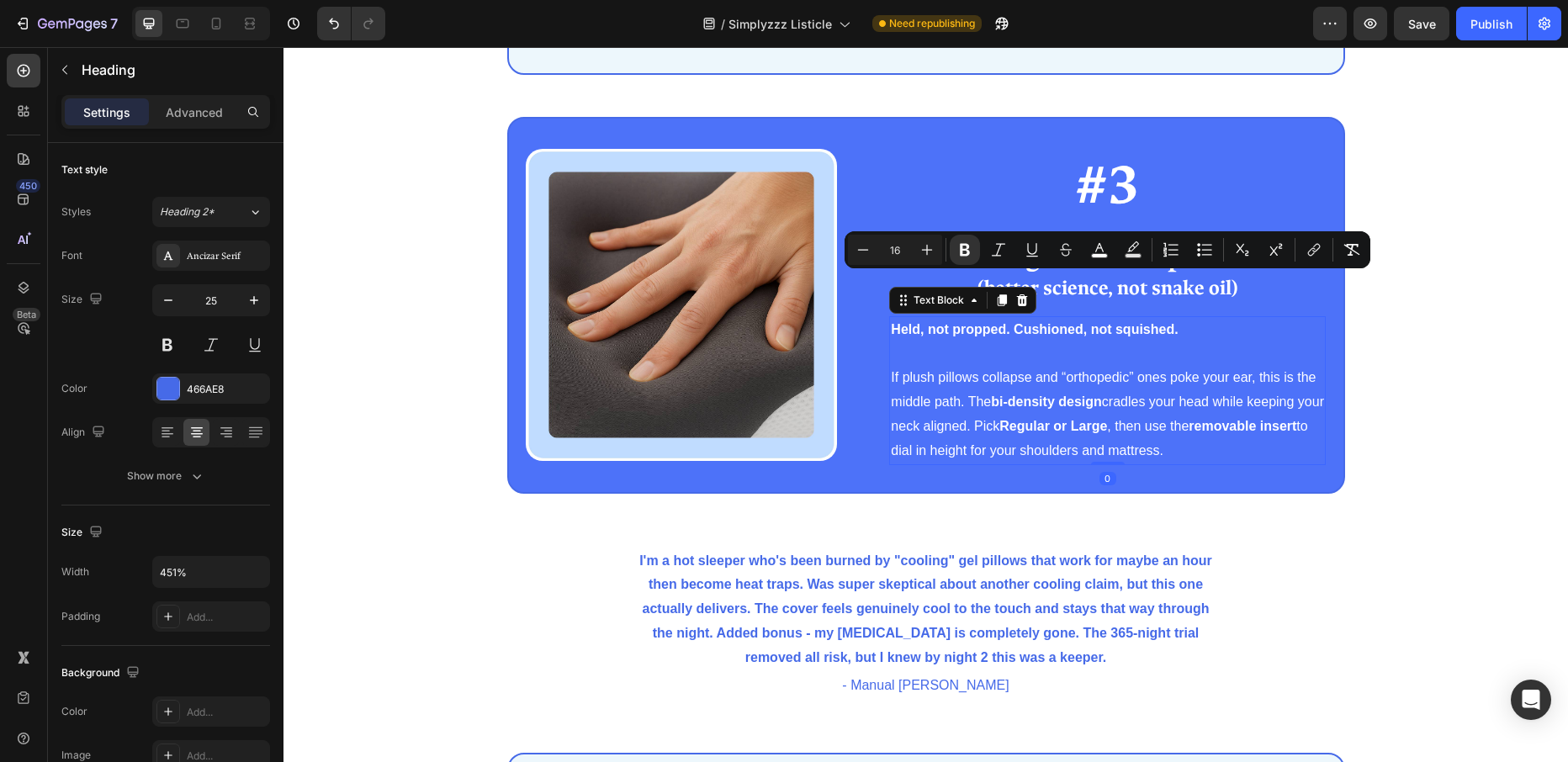
click at [897, 331] on strong "Held, not propped. Cushioned, not squished." at bounding box center [1034, 329] width 287 height 14
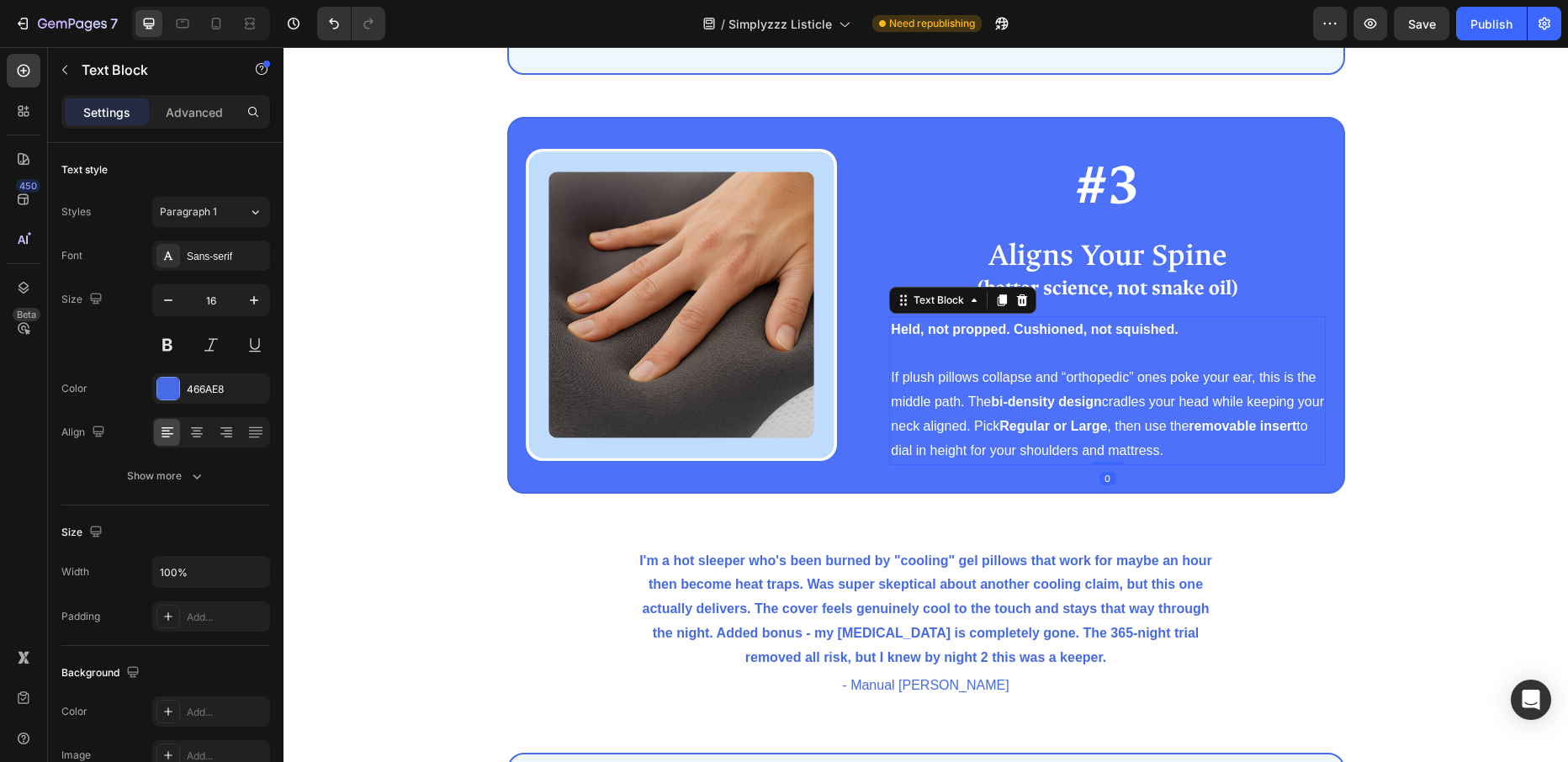
click at [897, 331] on strong "Held, not propped. Cushioned, not squished." at bounding box center [1034, 329] width 287 height 14
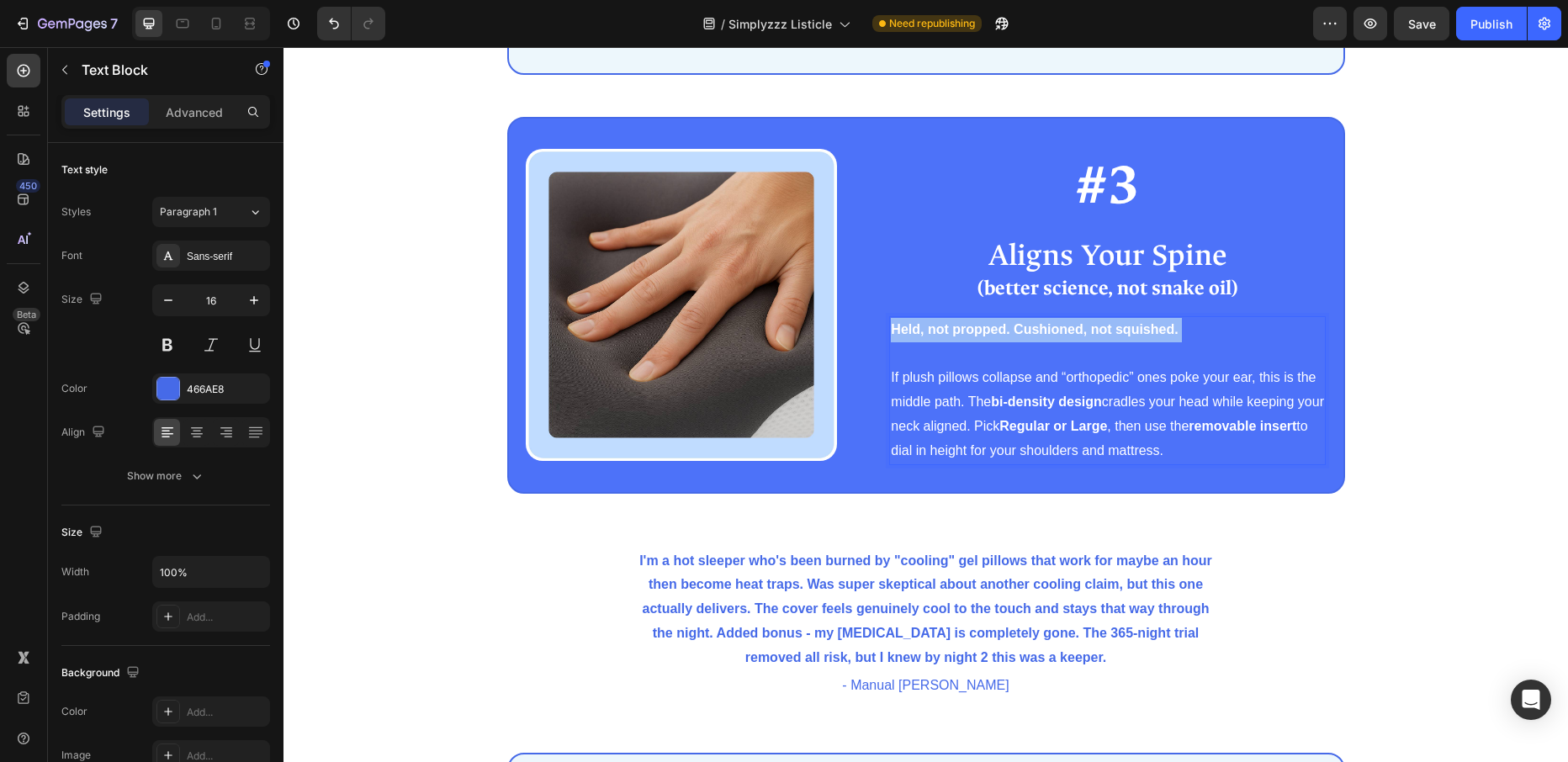
click at [897, 331] on strong "Held, not propped. Cushioned, not squished." at bounding box center [1034, 329] width 287 height 14
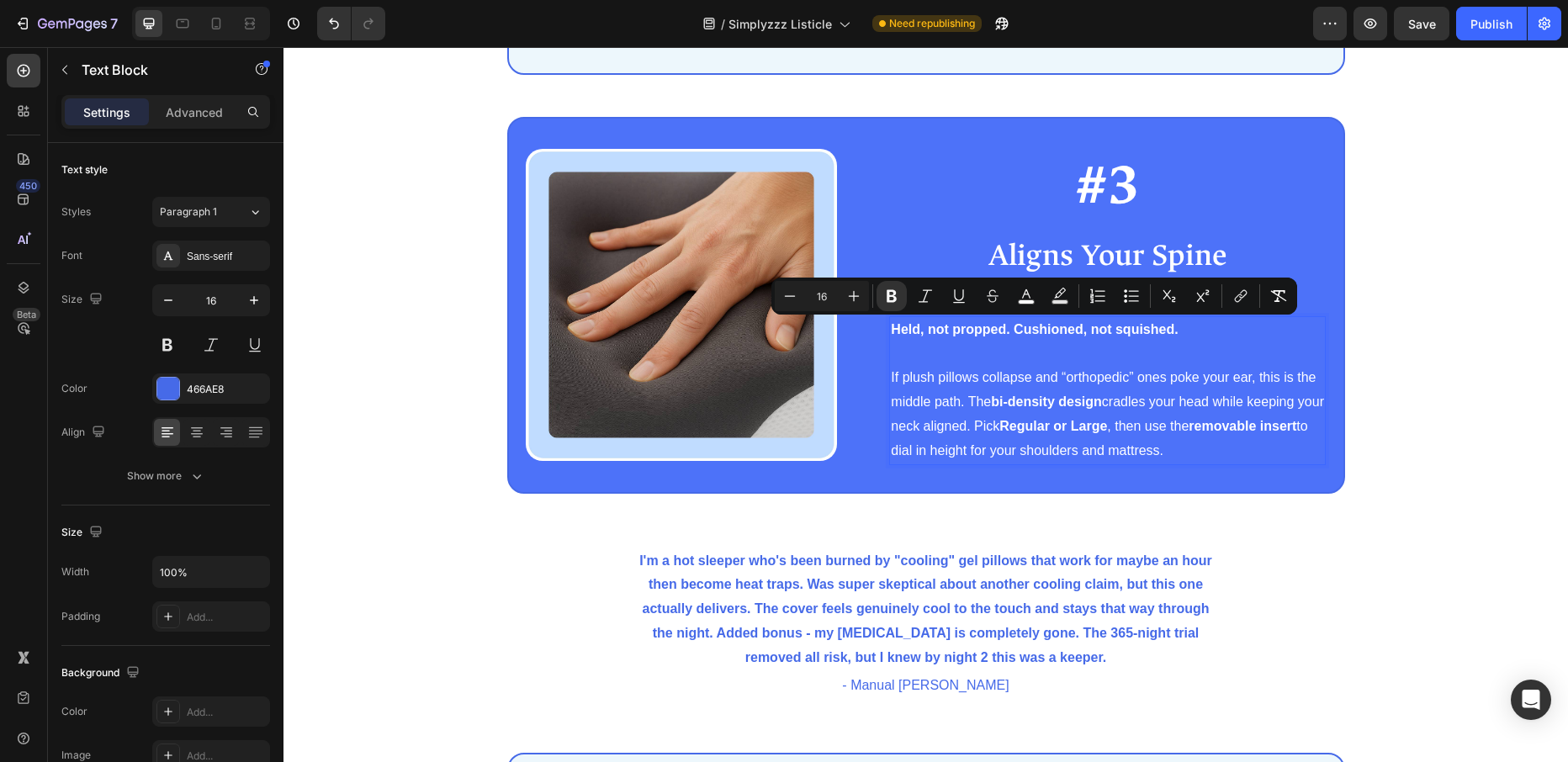
drag, startPoint x: 1221, startPoint y: 445, endPoint x: 1244, endPoint y: 452, distance: 24.0
click at [1222, 445] on p "If plush pillows collapse and “orthopedic” ones poke your ear, this is the midd…" at bounding box center [1107, 413] width 433 height 96
drag, startPoint x: 1244, startPoint y: 452, endPoint x: 891, endPoint y: 328, distance: 374.1
click at [891, 328] on div "Held, not propped. Cushioned, not squished. If plush pillows collapse and “orth…" at bounding box center [1107, 390] width 437 height 149
copy div "Held, not propped. Cushioned, not squished. If plush pillows collapse and “orth…"
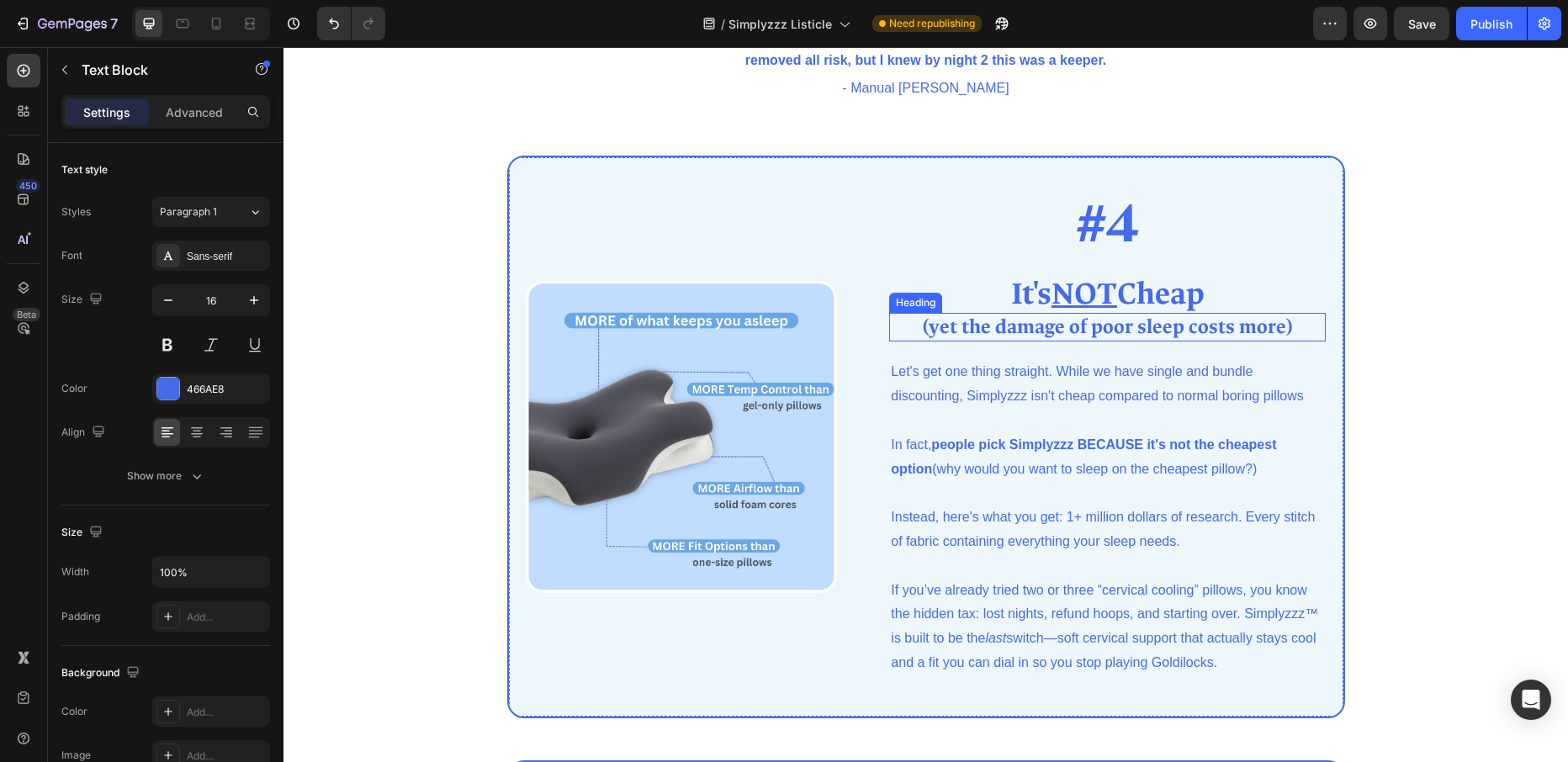
scroll to position [2409, 0]
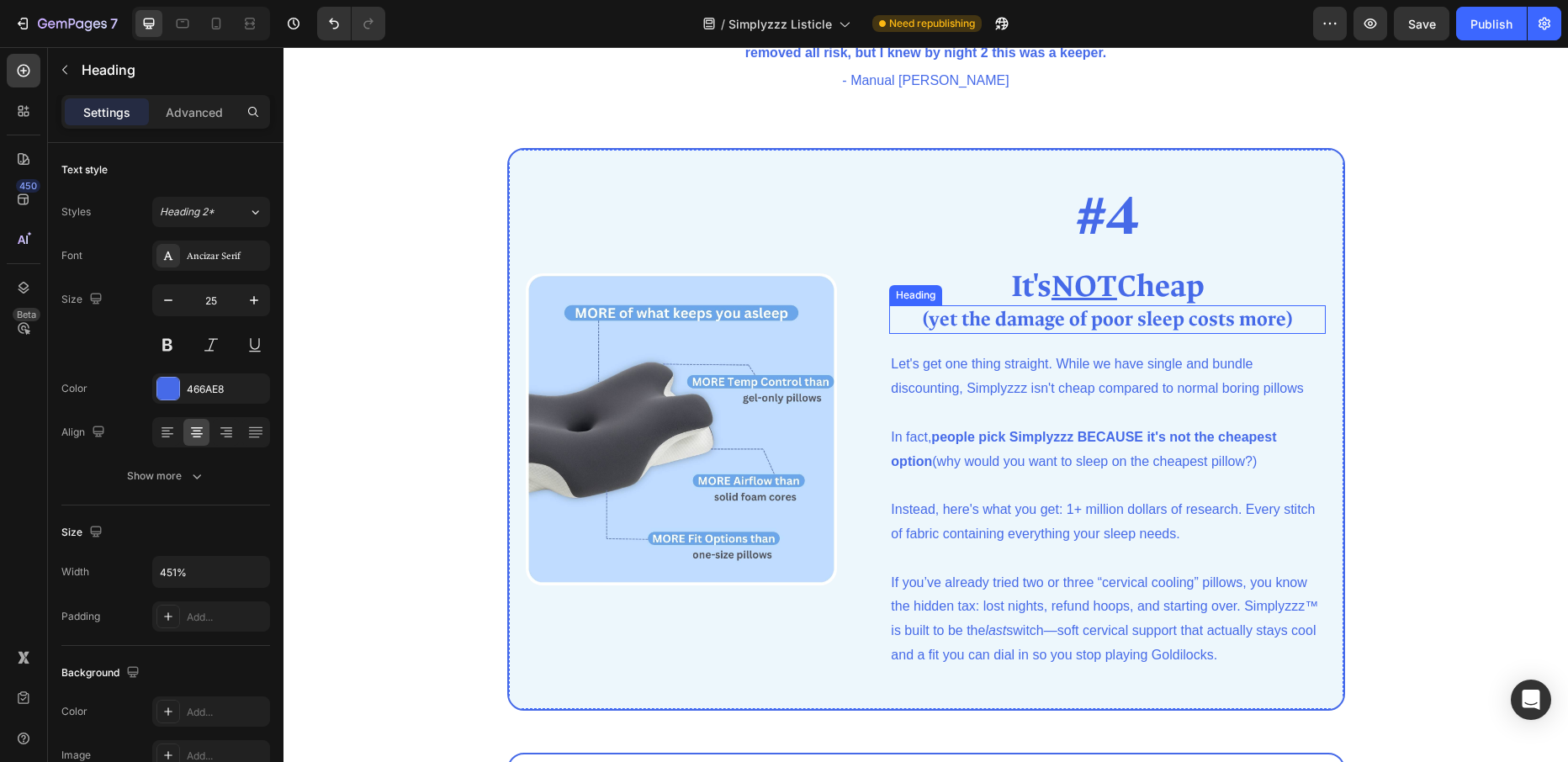
click at [994, 322] on strong "(yet the damage of poor sleep costs more)" at bounding box center [1107, 318] width 369 height 26
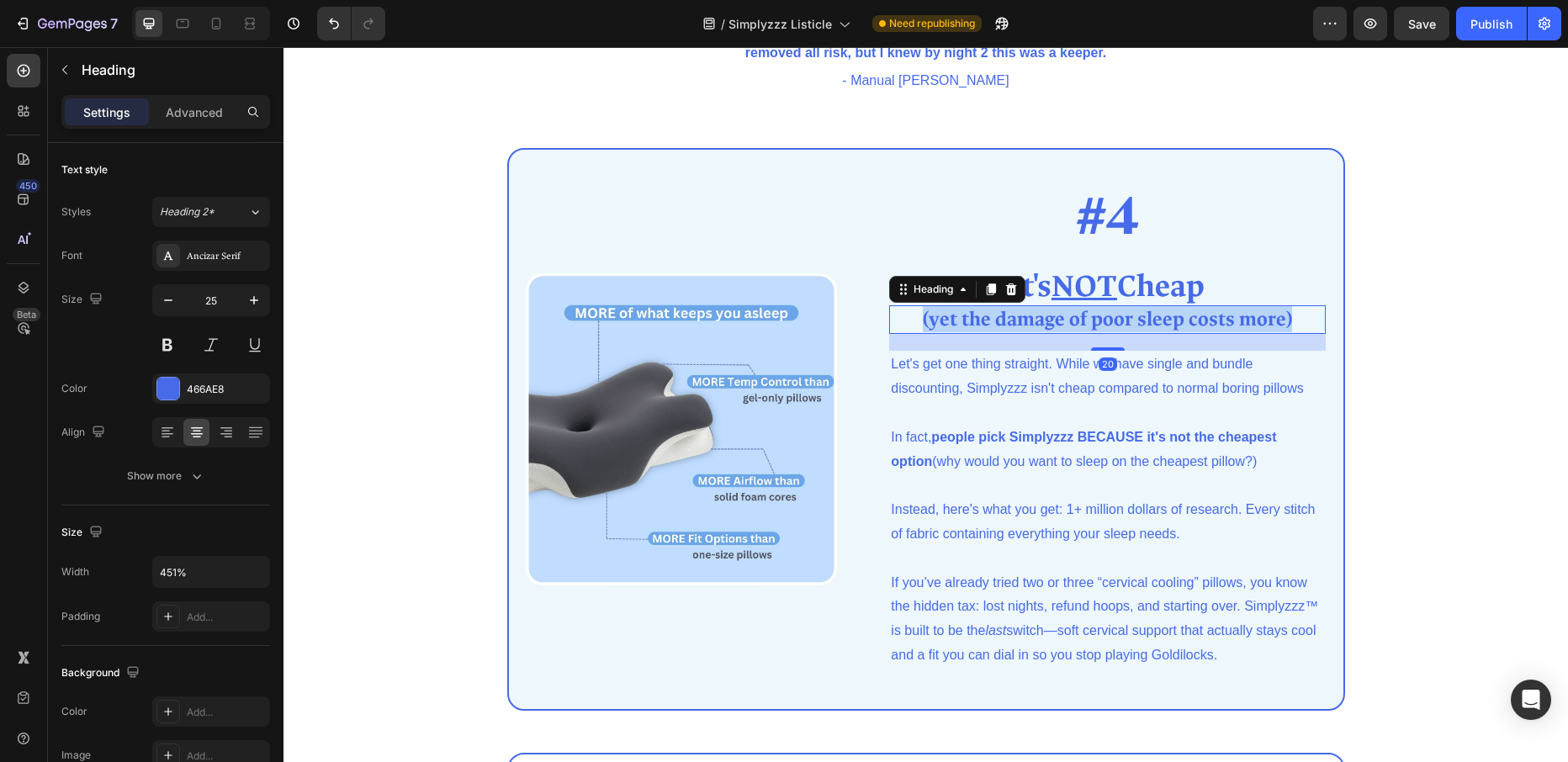
click at [994, 322] on strong "(yet the damage of poor sleep costs more)" at bounding box center [1107, 318] width 369 height 26
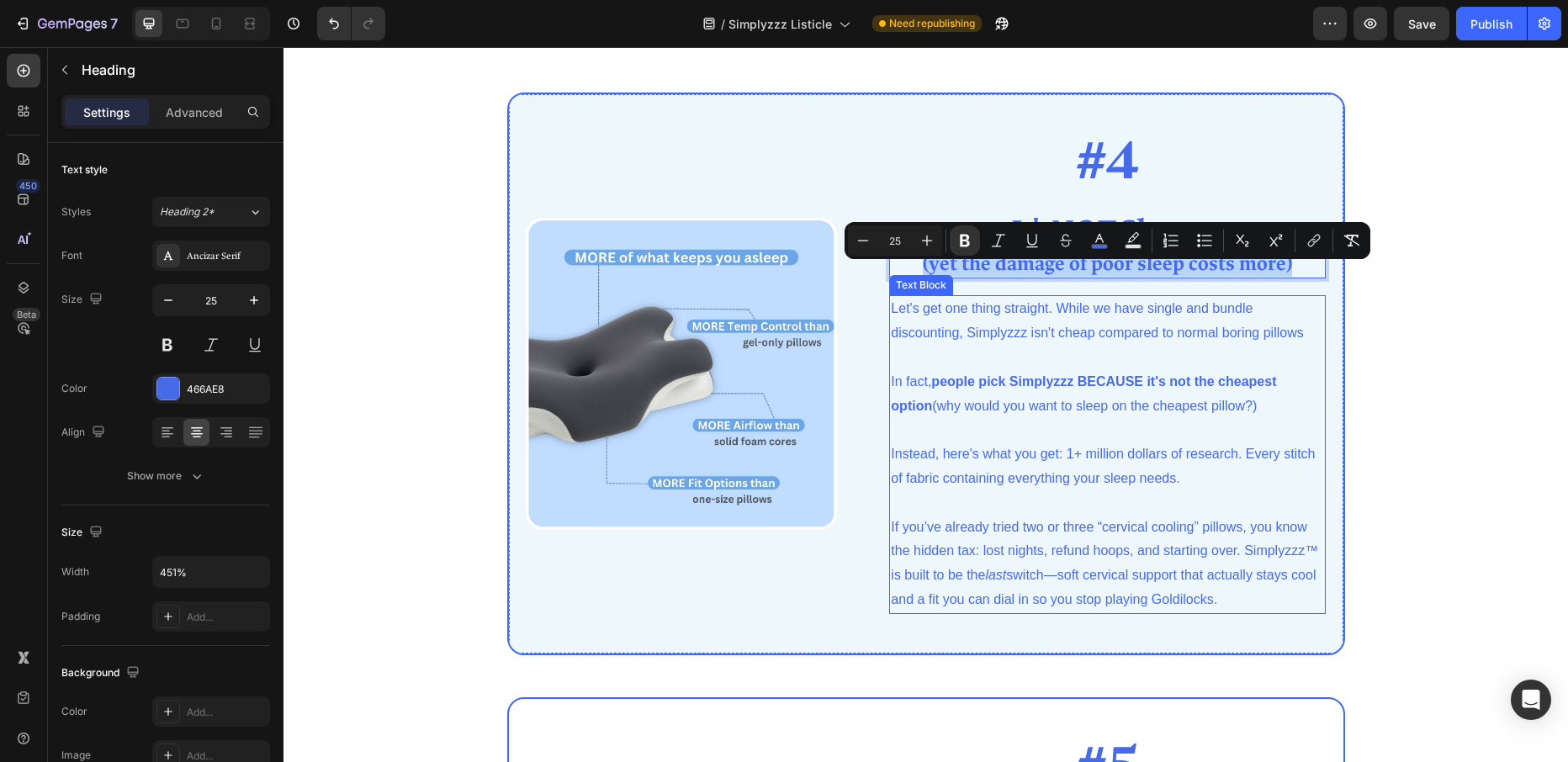
scroll to position [2471, 0]
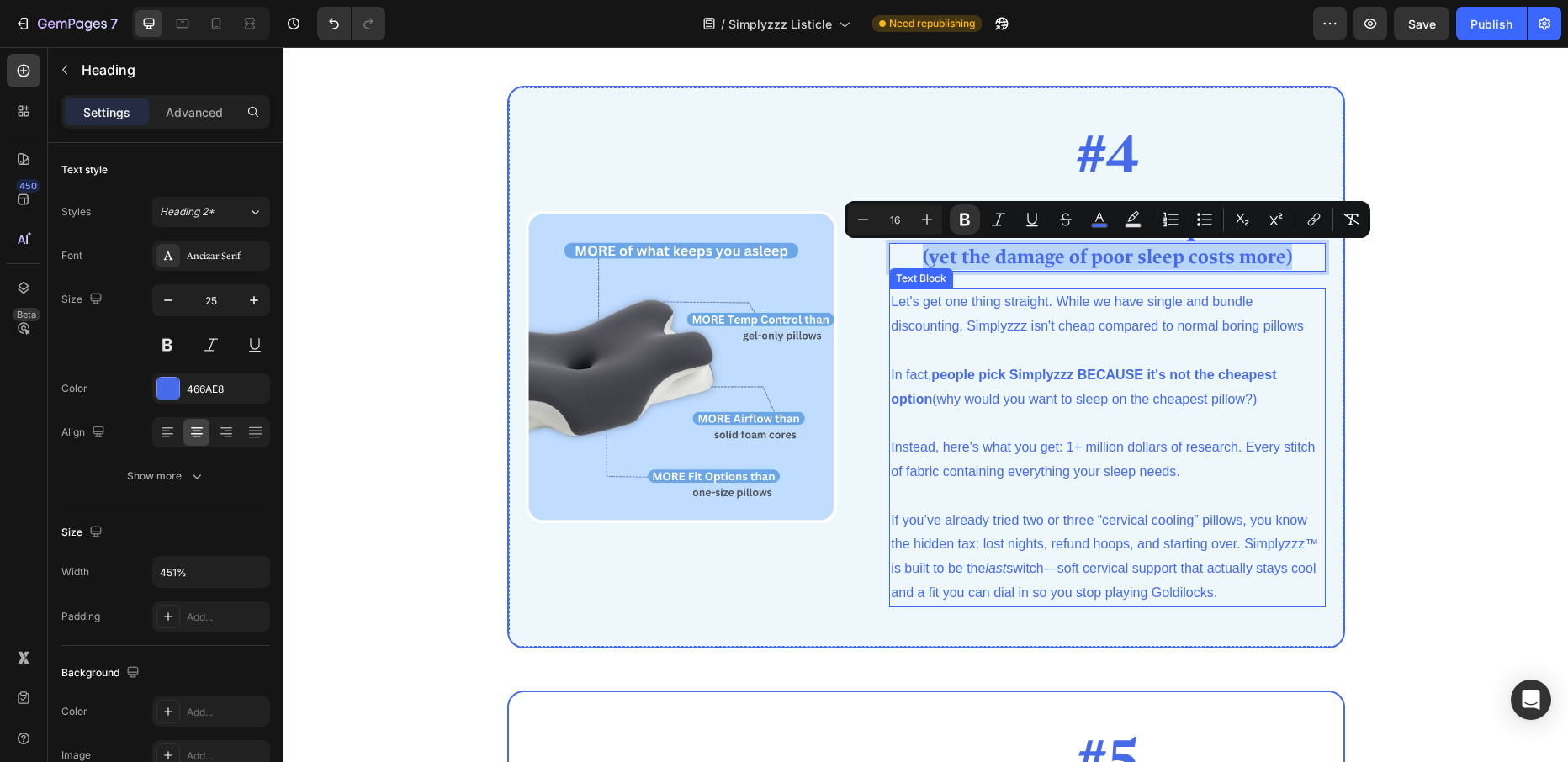
click at [906, 303] on p "Let's get one thing straight. While we have single and bundle discounting, Simp…" at bounding box center [1107, 351] width 433 height 121
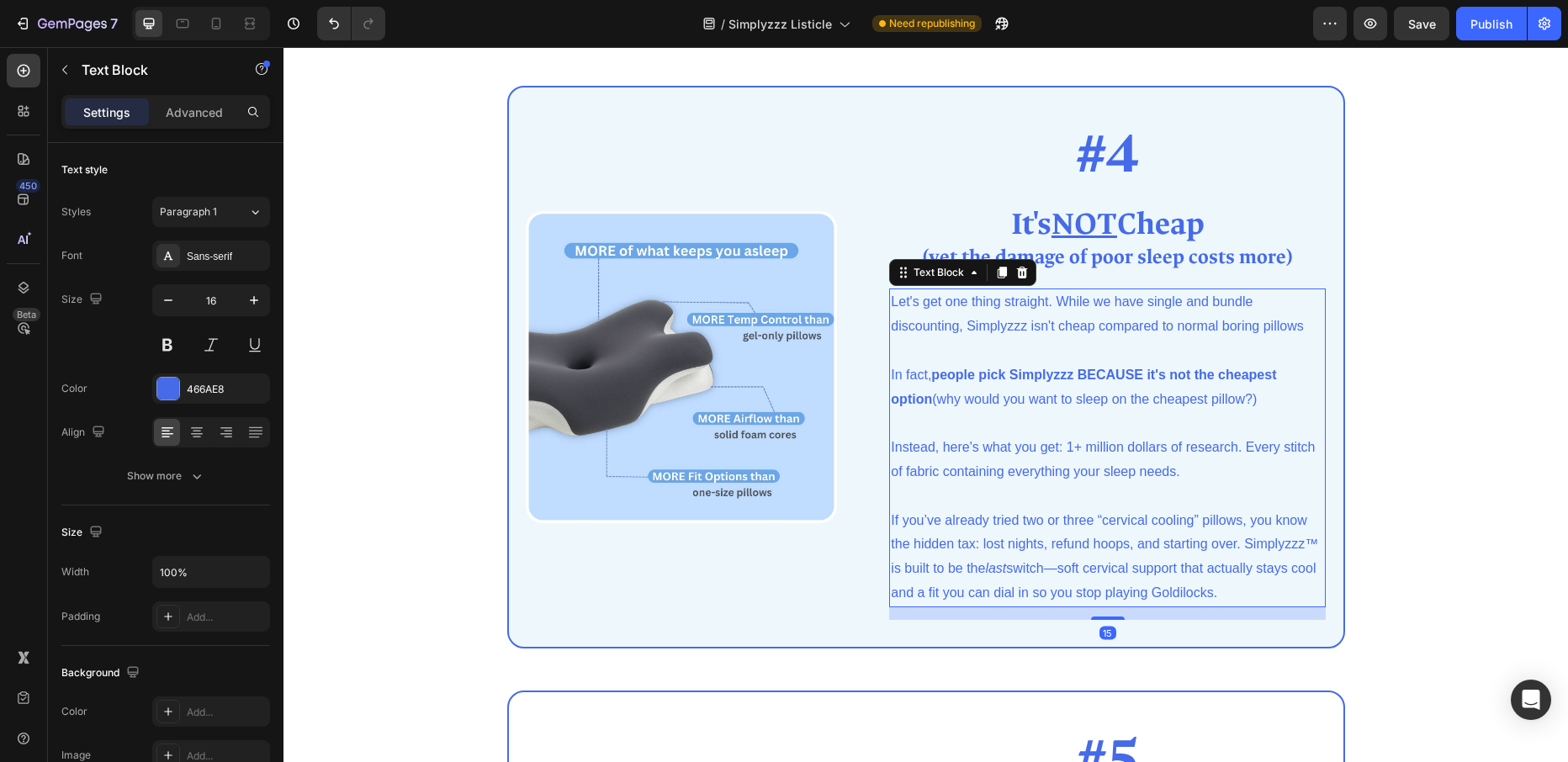
click at [906, 303] on p "Let's get one thing straight. While we have single and bundle discounting, Simp…" at bounding box center [1107, 351] width 433 height 121
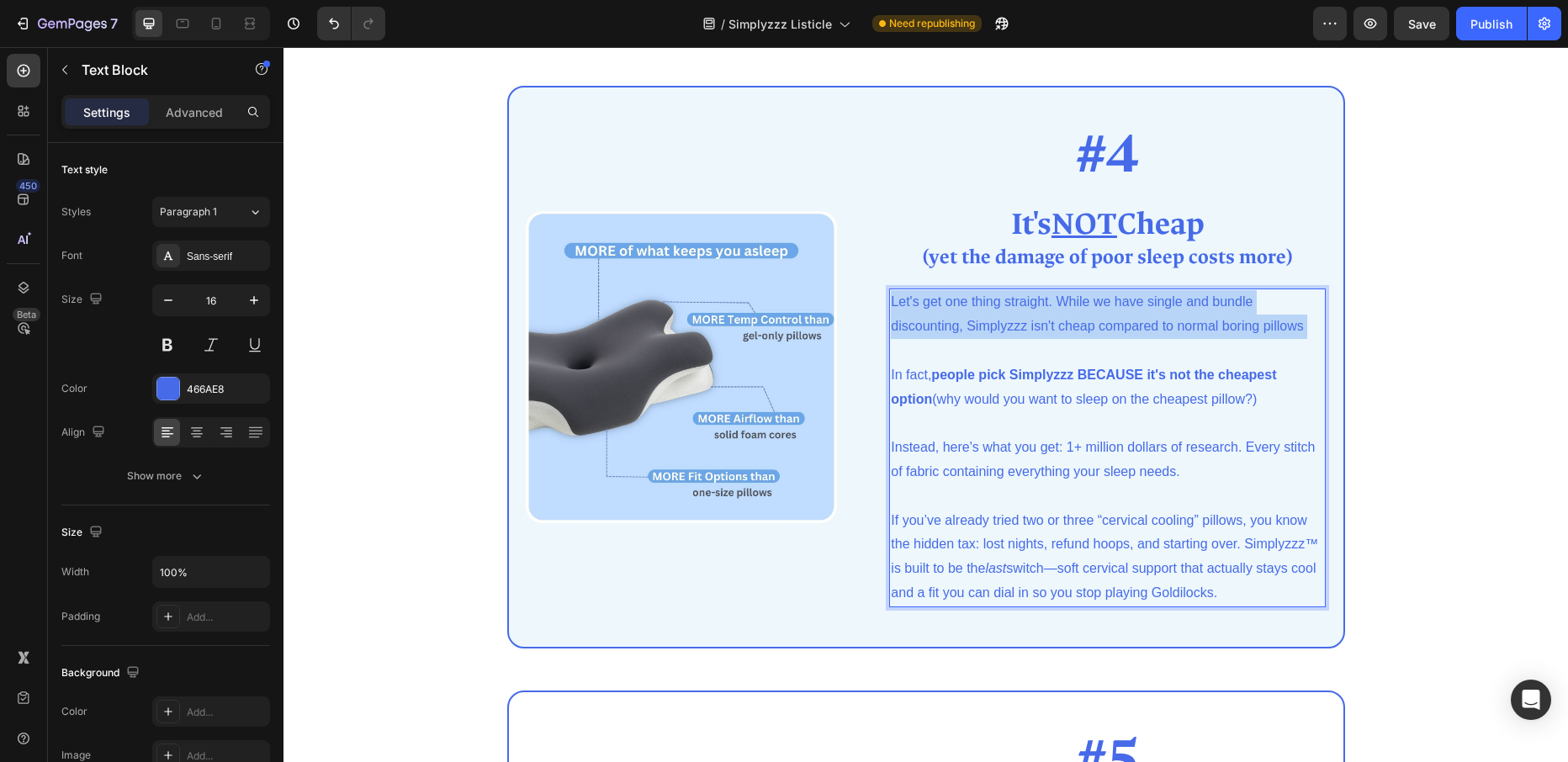
click at [906, 303] on p "Let's get one thing straight. While we have single and bundle discounting, Simp…" at bounding box center [1107, 351] width 433 height 121
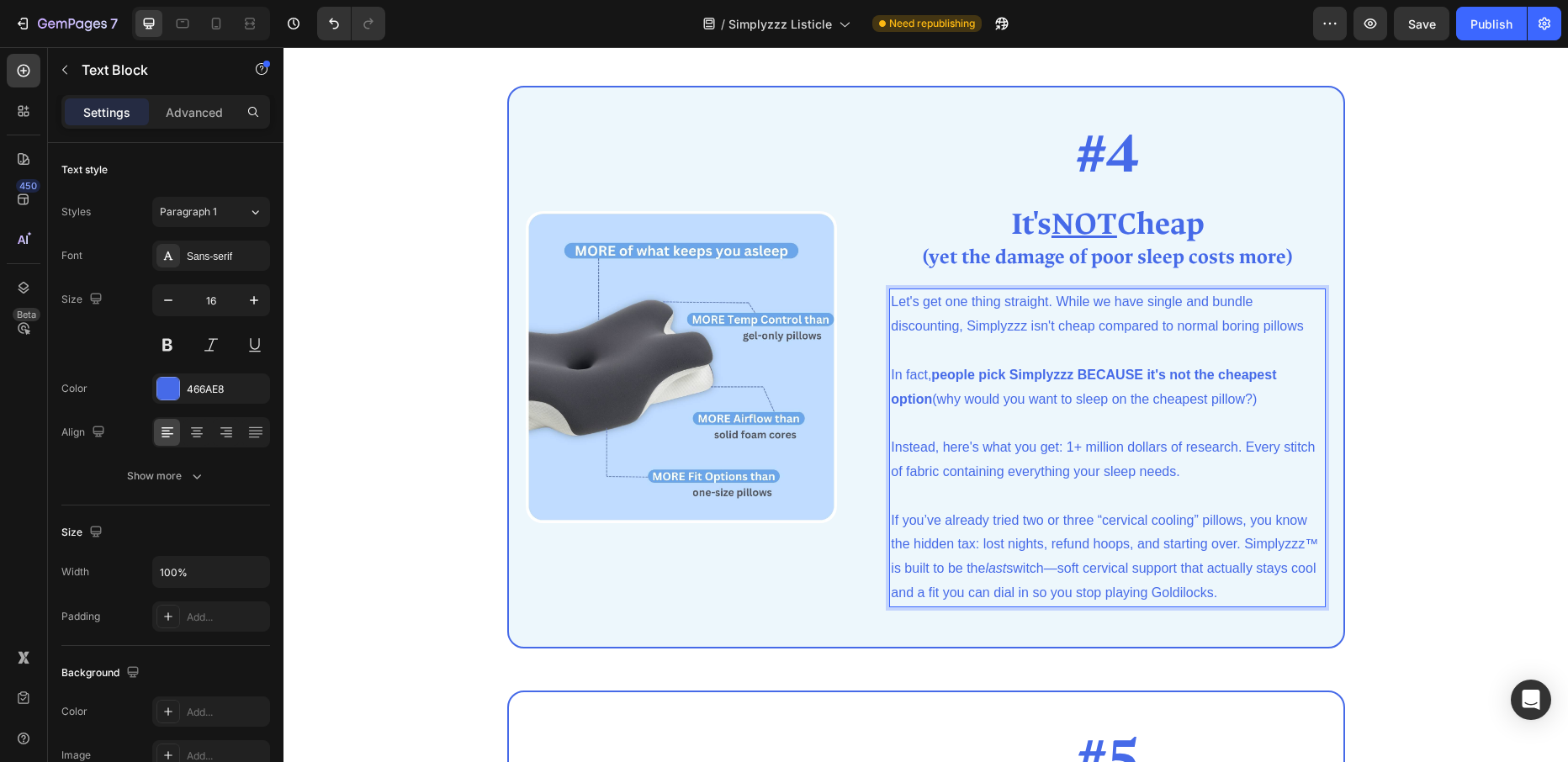
click at [1226, 585] on p "If you’ve already tried two or three “cervical cooling” pillows, you know the h…" at bounding box center [1107, 556] width 433 height 96
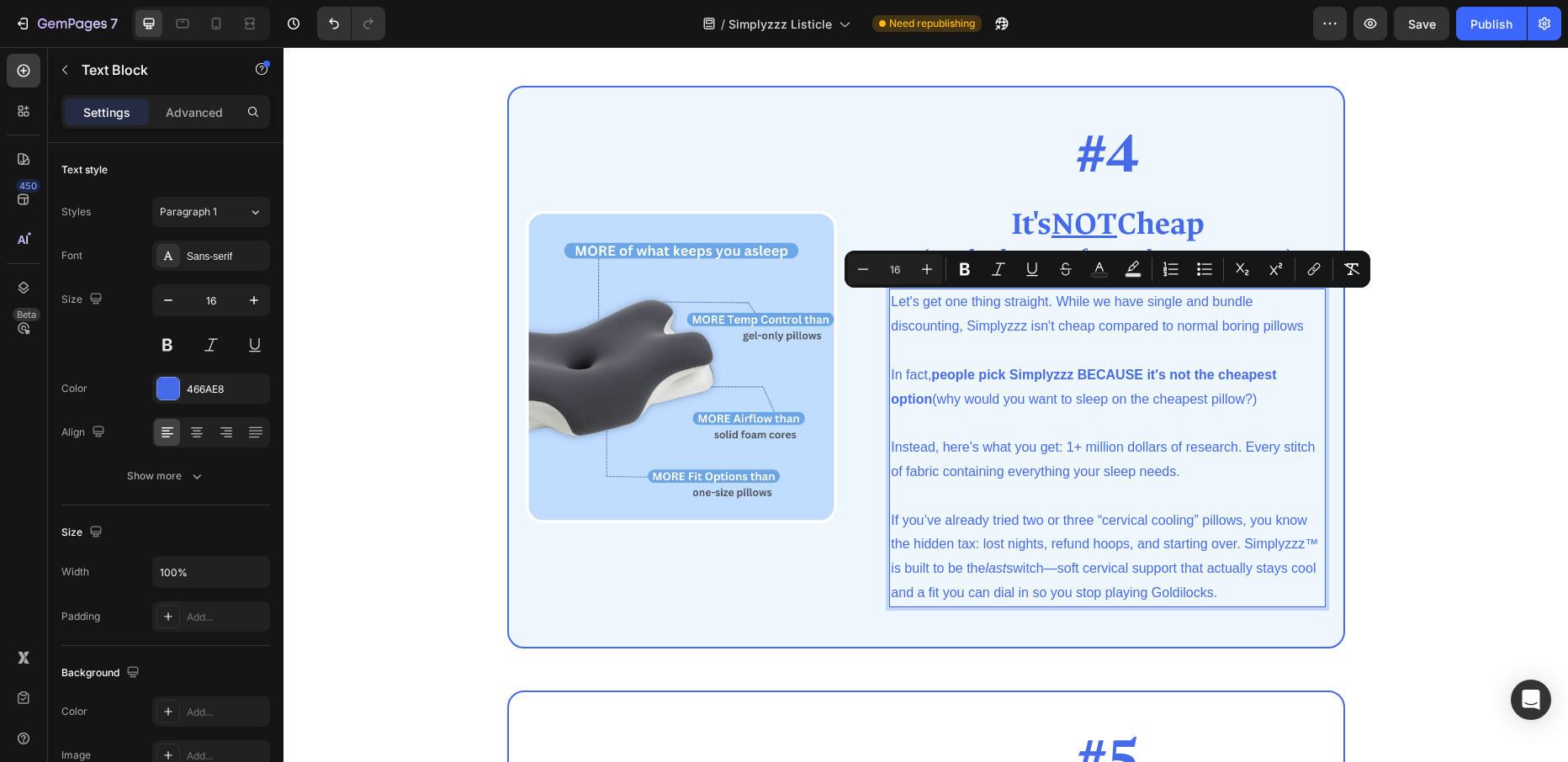
drag, startPoint x: 1093, startPoint y: 555, endPoint x: 890, endPoint y: 303, distance: 323.6
click at [890, 303] on div "Let's get one thing straight. While we have single and bundle discounting, Simp…" at bounding box center [1107, 447] width 437 height 317
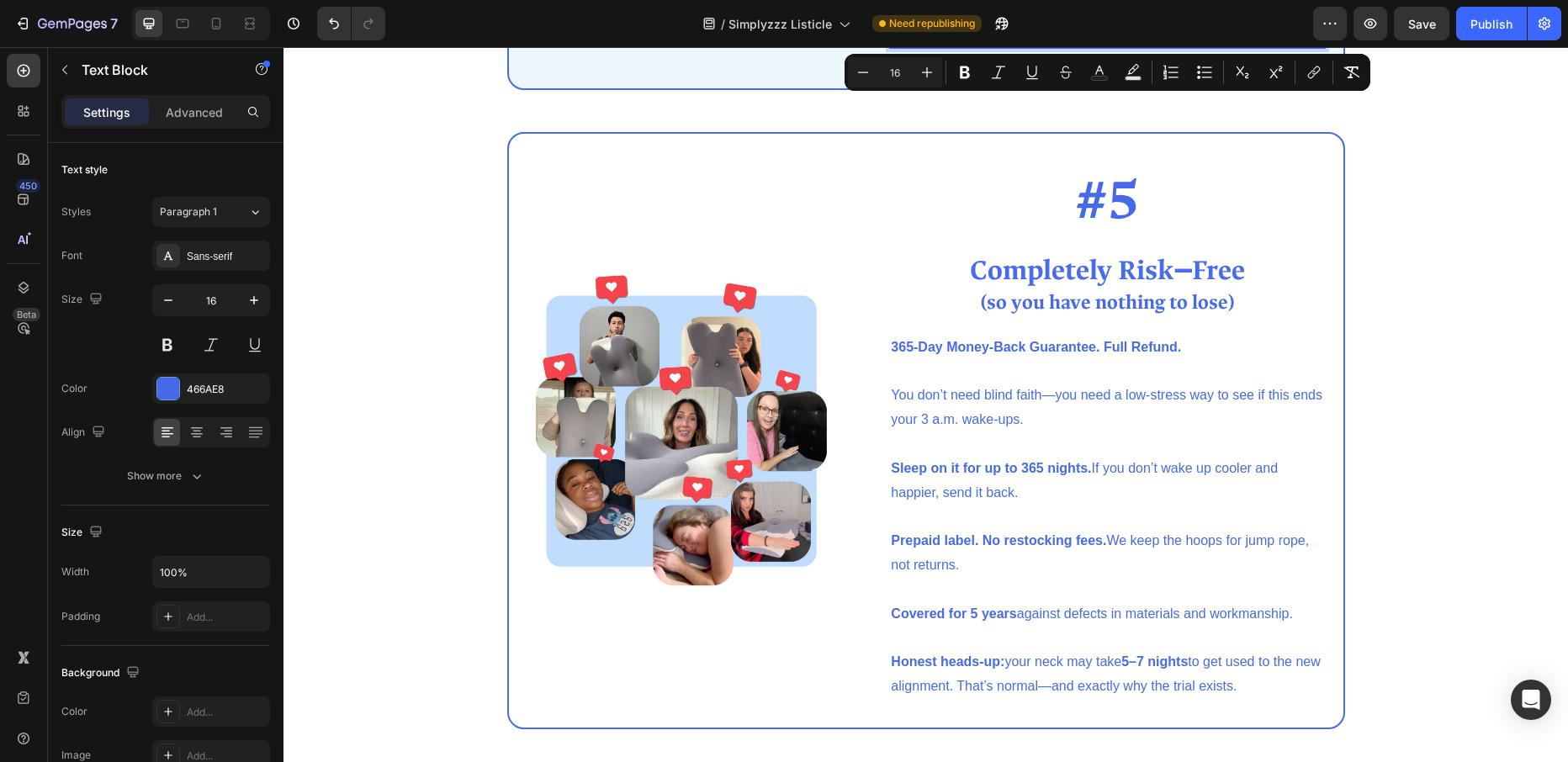
scroll to position [3029, 0]
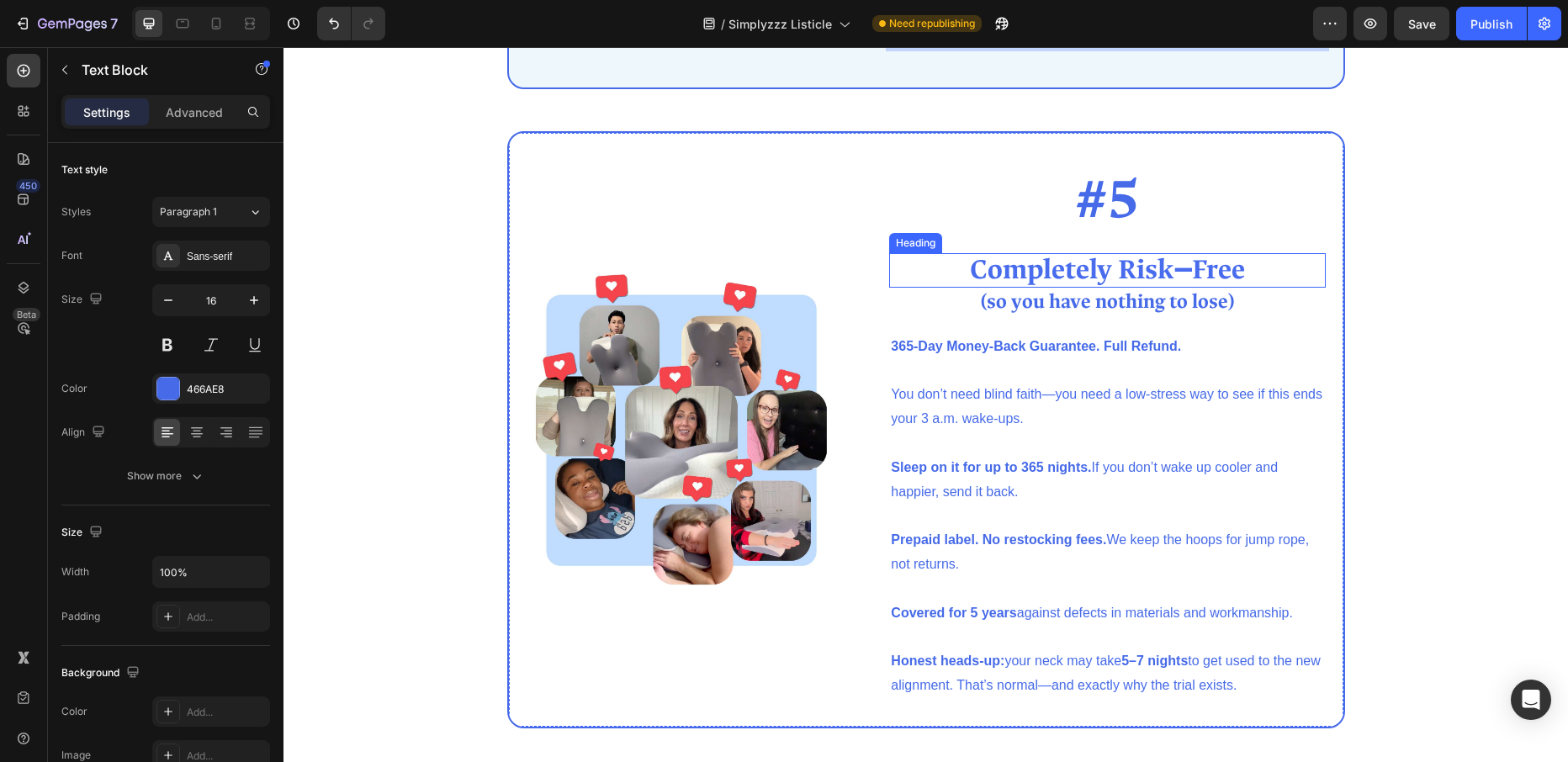
click at [1077, 269] on strong "Completely Risk‒Free" at bounding box center [1107, 270] width 275 height 36
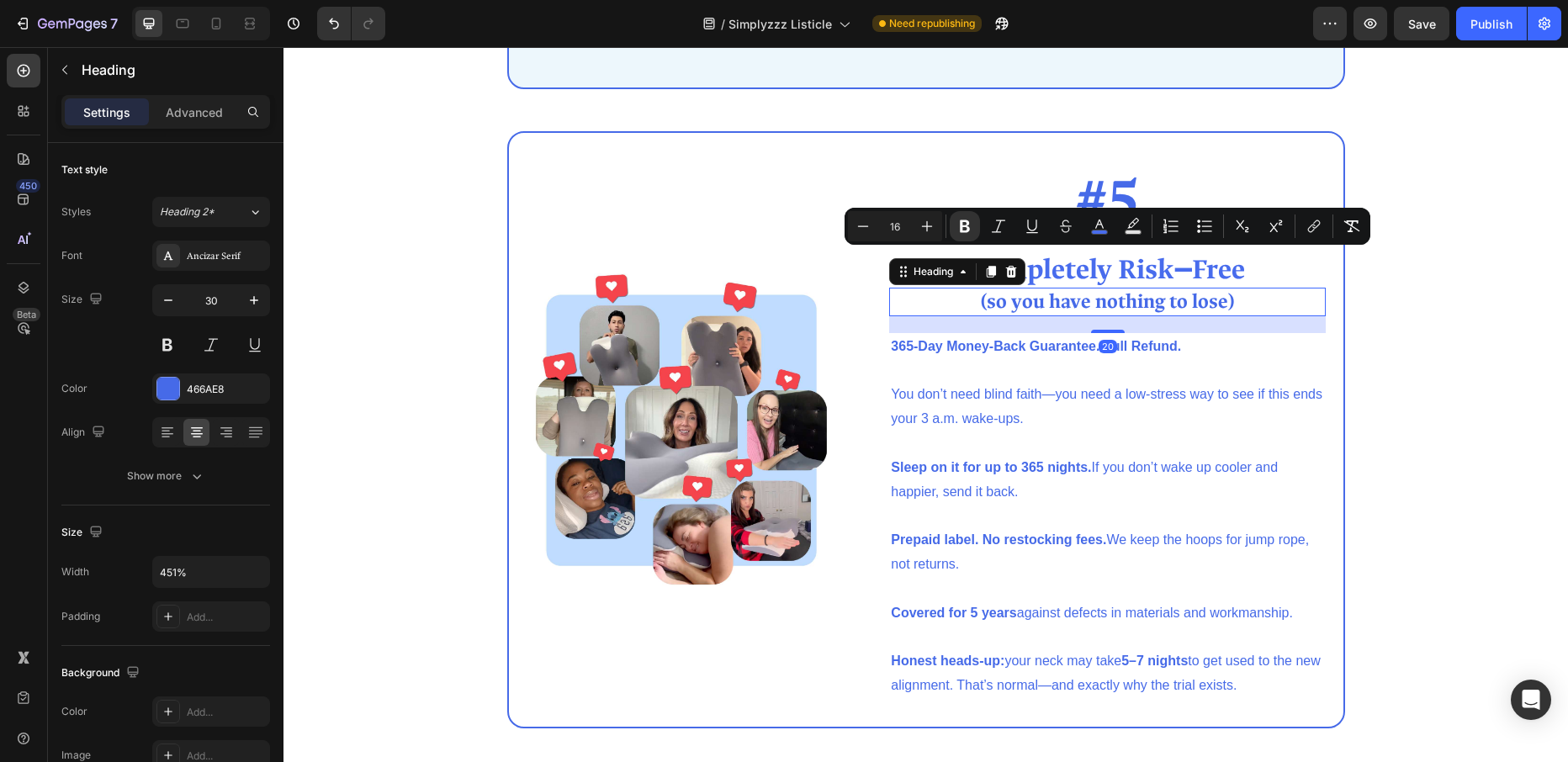
click at [1035, 307] on strong "(so you have nothing to lose)" at bounding box center [1107, 301] width 254 height 26
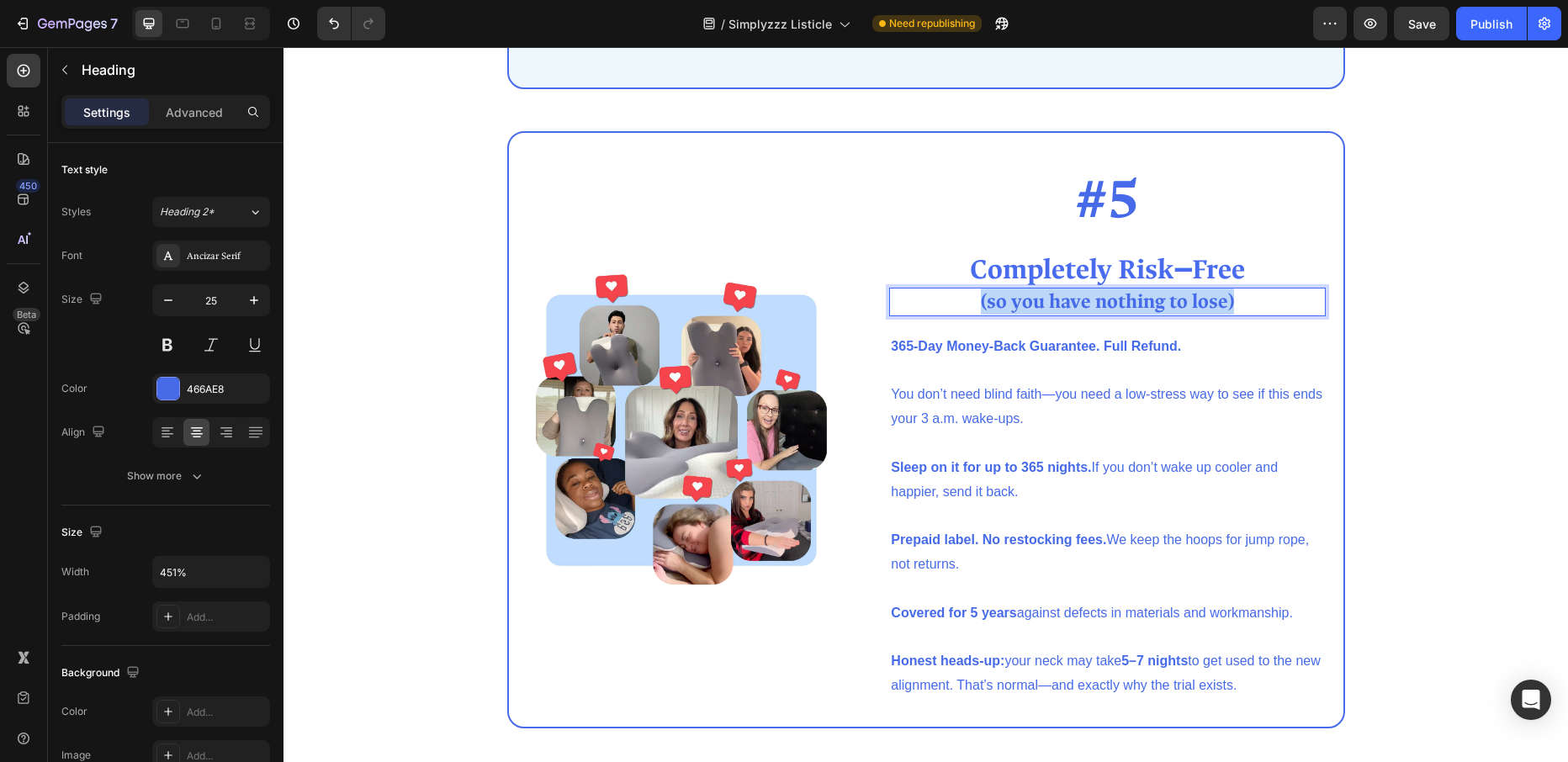
click at [1035, 307] on strong "(so you have nothing to lose)" at bounding box center [1107, 301] width 254 height 26
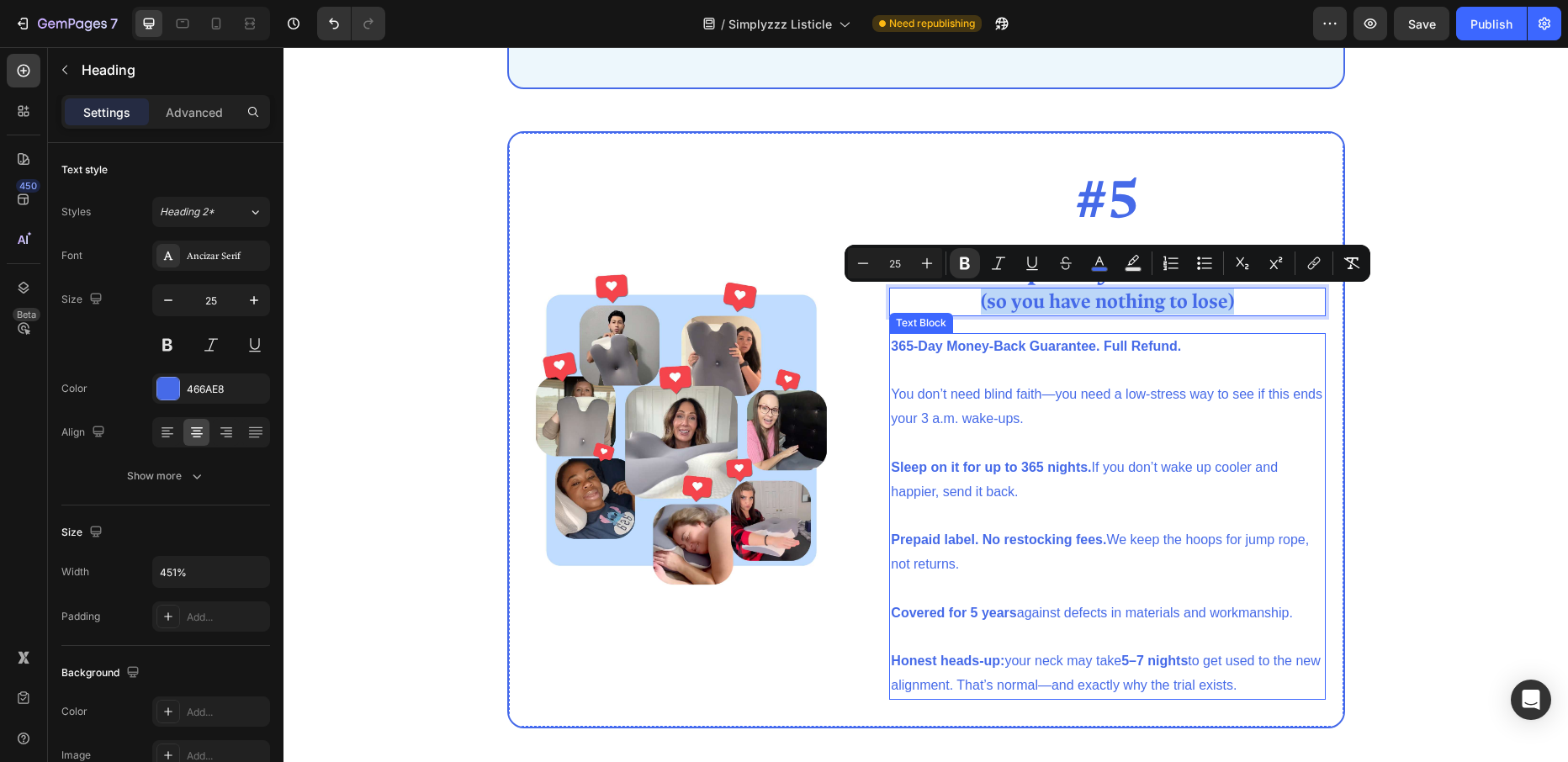
click at [903, 347] on strong "365-Day Money-Back Guarantee. Full Refund." at bounding box center [1036, 346] width 291 height 14
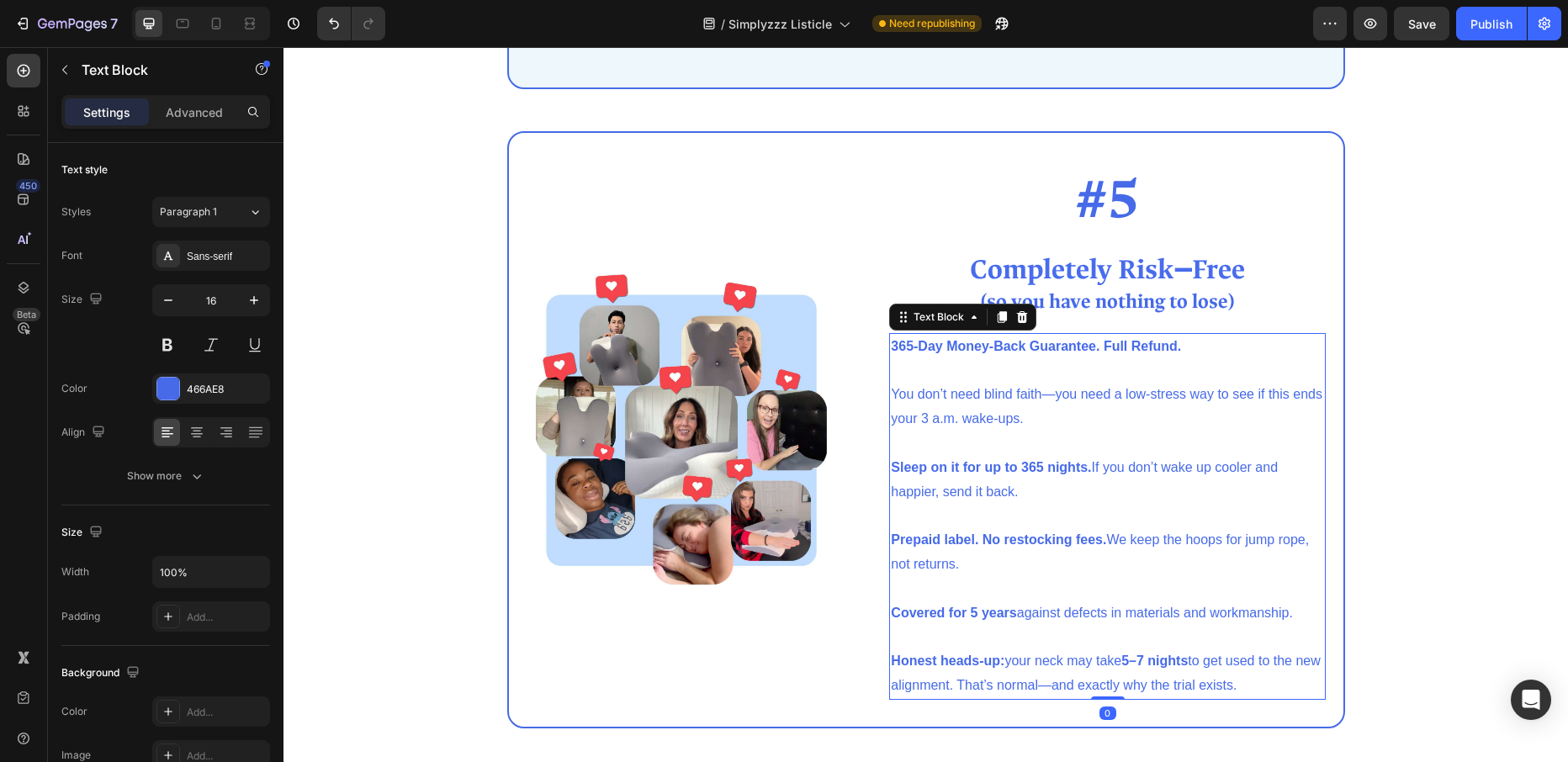
click at [893, 348] on strong "365-Day Money-Back Guarantee. Full Refund." at bounding box center [1036, 346] width 291 height 14
drag, startPoint x: 893, startPoint y: 347, endPoint x: 1268, endPoint y: 682, distance: 502.8
click at [1270, 684] on div "365-Day Money-Back Guarantee. Full Refund. You don’t need blind faith—you need …" at bounding box center [1107, 516] width 437 height 366
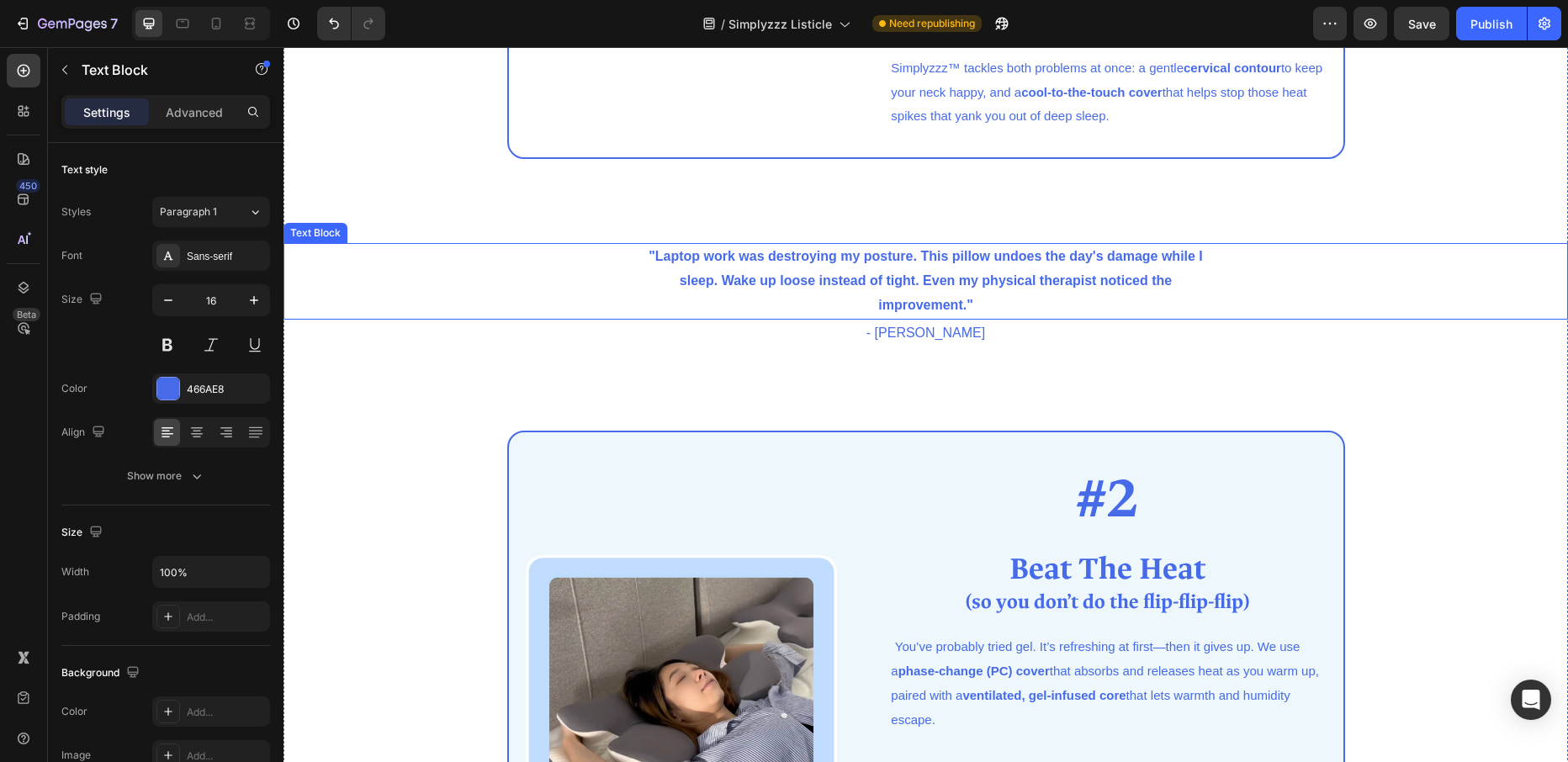
scroll to position [1290, 0]
click at [653, 260] on p ""Laptop work was destroying my posture. This pillow undoes the day's damage whi…" at bounding box center [926, 281] width 586 height 72
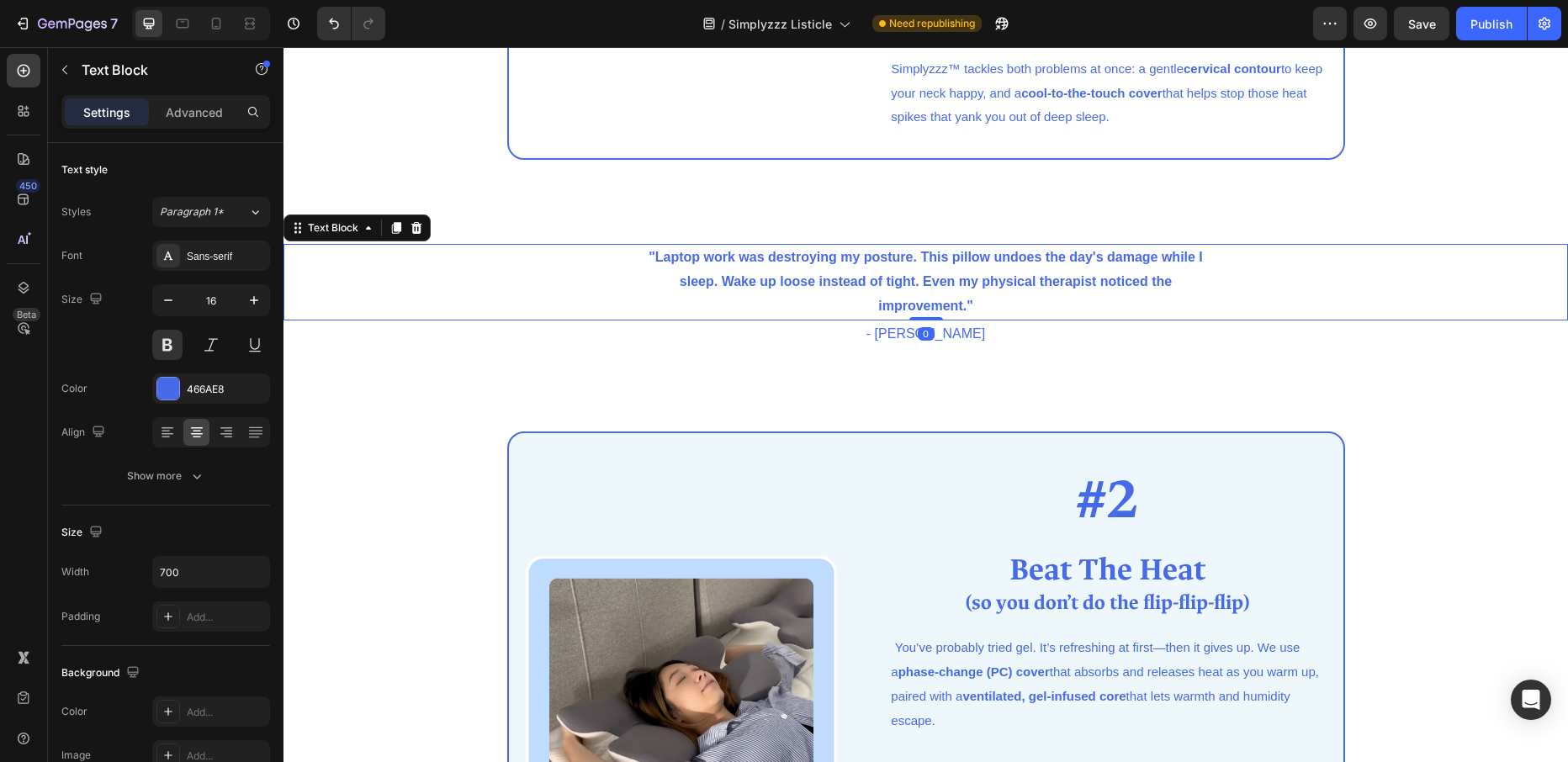
click at [650, 254] on p ""Laptop work was destroying my posture. This pillow undoes the day's damage whi…" at bounding box center [926, 281] width 586 height 72
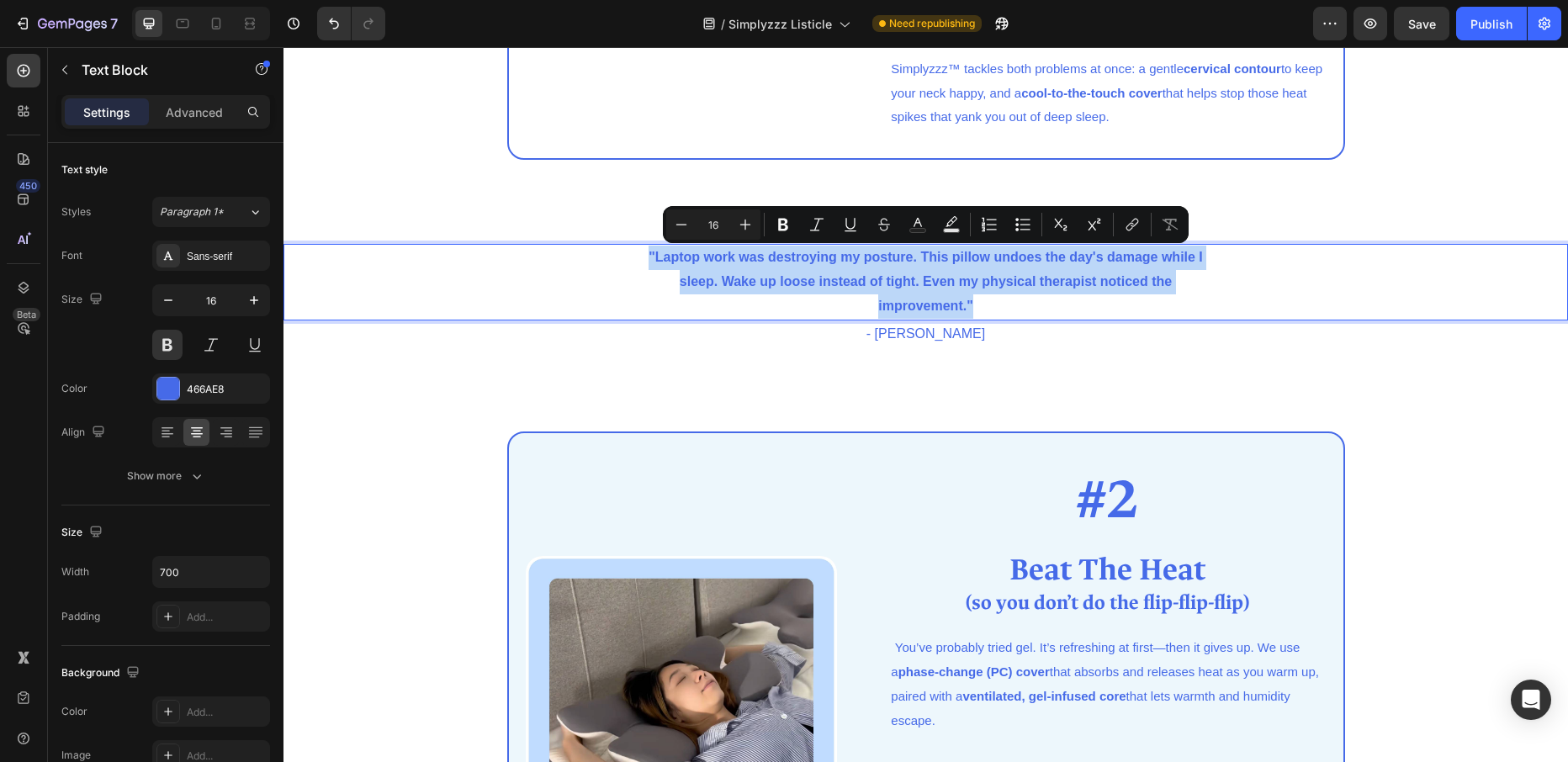
drag, startPoint x: 650, startPoint y: 254, endPoint x: 988, endPoint y: 299, distance: 341.0
click at [988, 299] on p ""Laptop work was destroying my posture. This pillow undoes the day's damage whi…" at bounding box center [926, 281] width 586 height 72
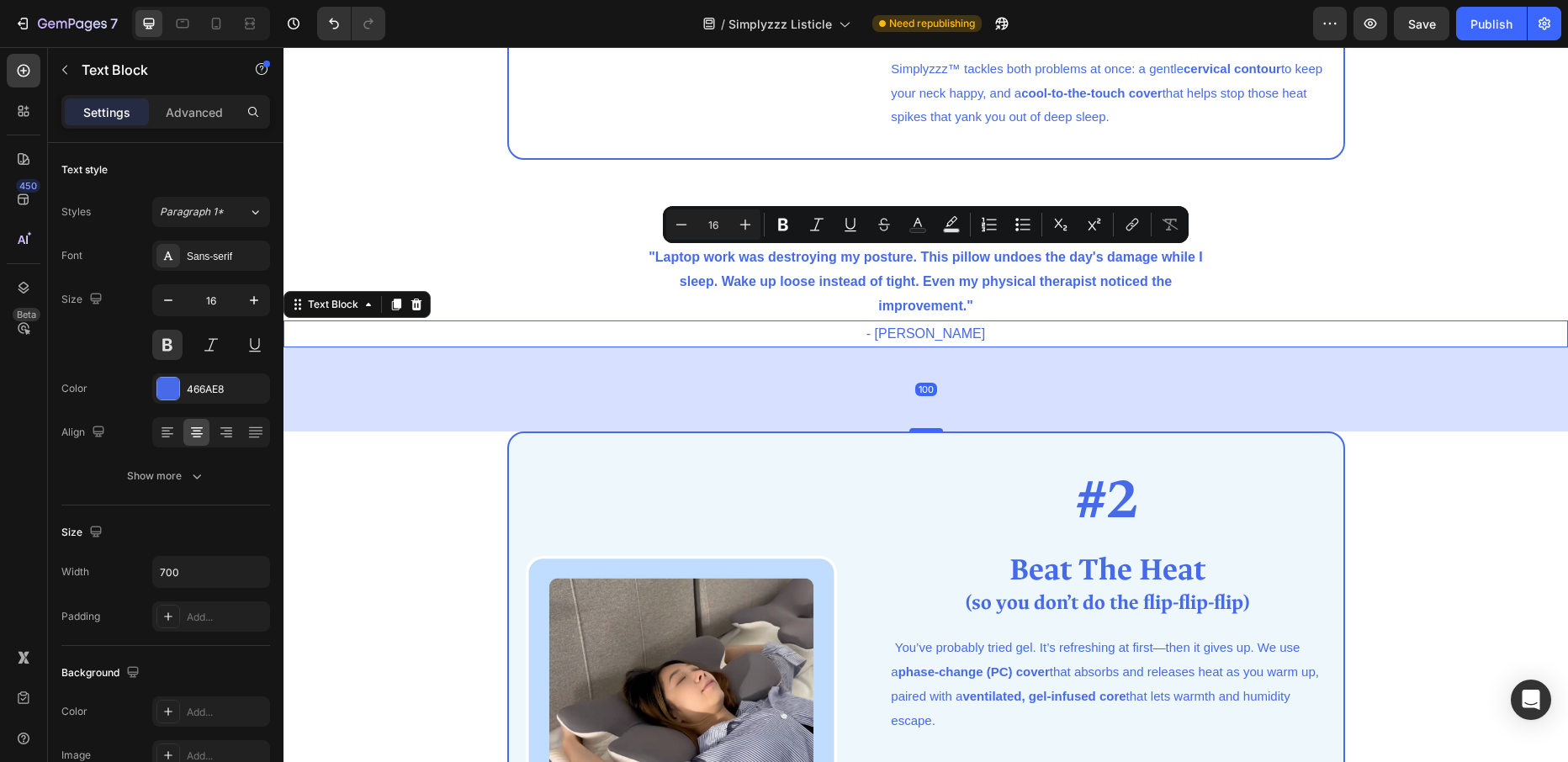
drag, startPoint x: 977, startPoint y: 336, endPoint x: 985, endPoint y: 334, distance: 8.2
click at [978, 335] on p "- [PERSON_NAME]" at bounding box center [926, 334] width 1281 height 24
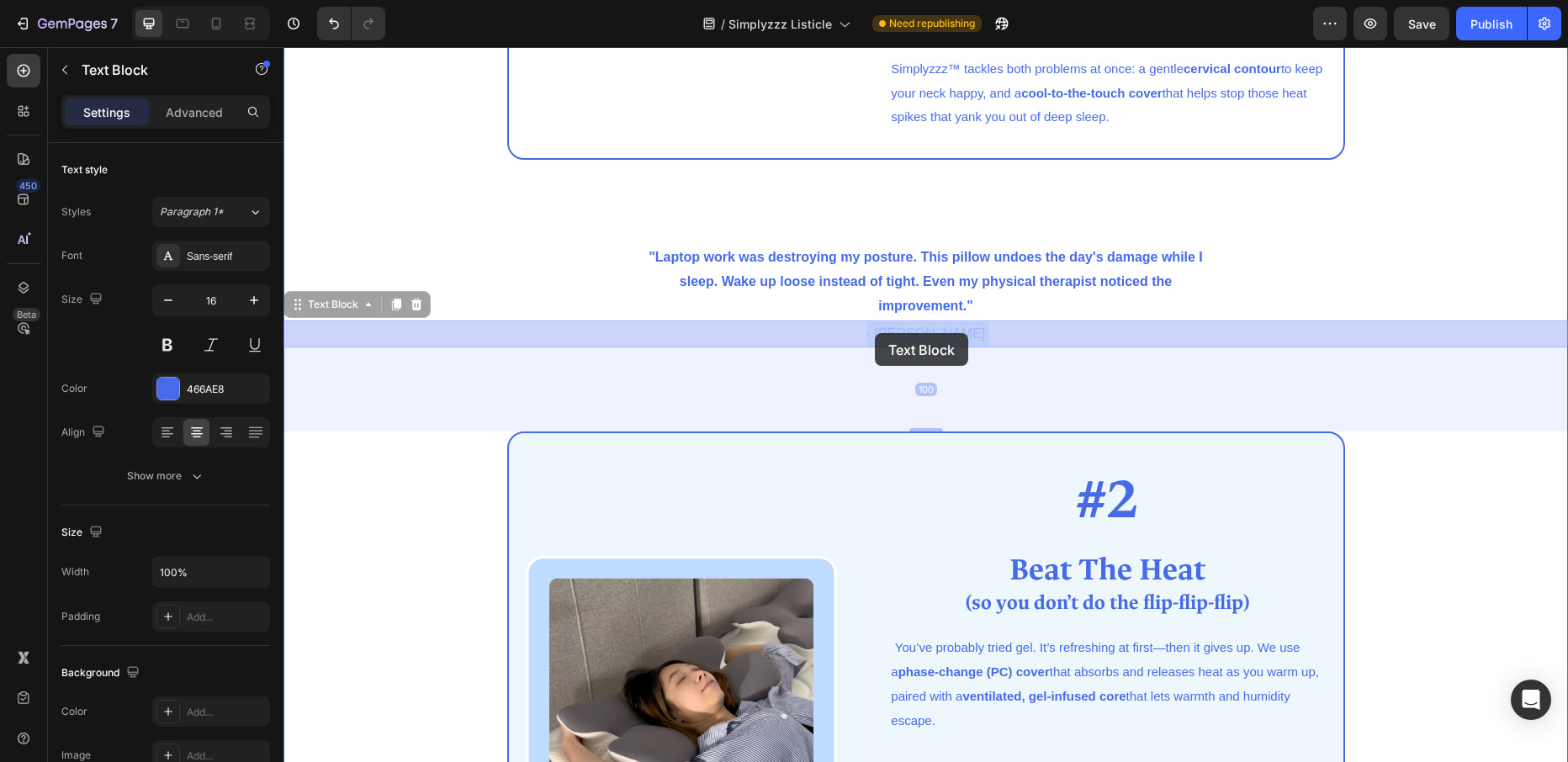
drag, startPoint x: 985, startPoint y: 334, endPoint x: 877, endPoint y: 331, distance: 108.0
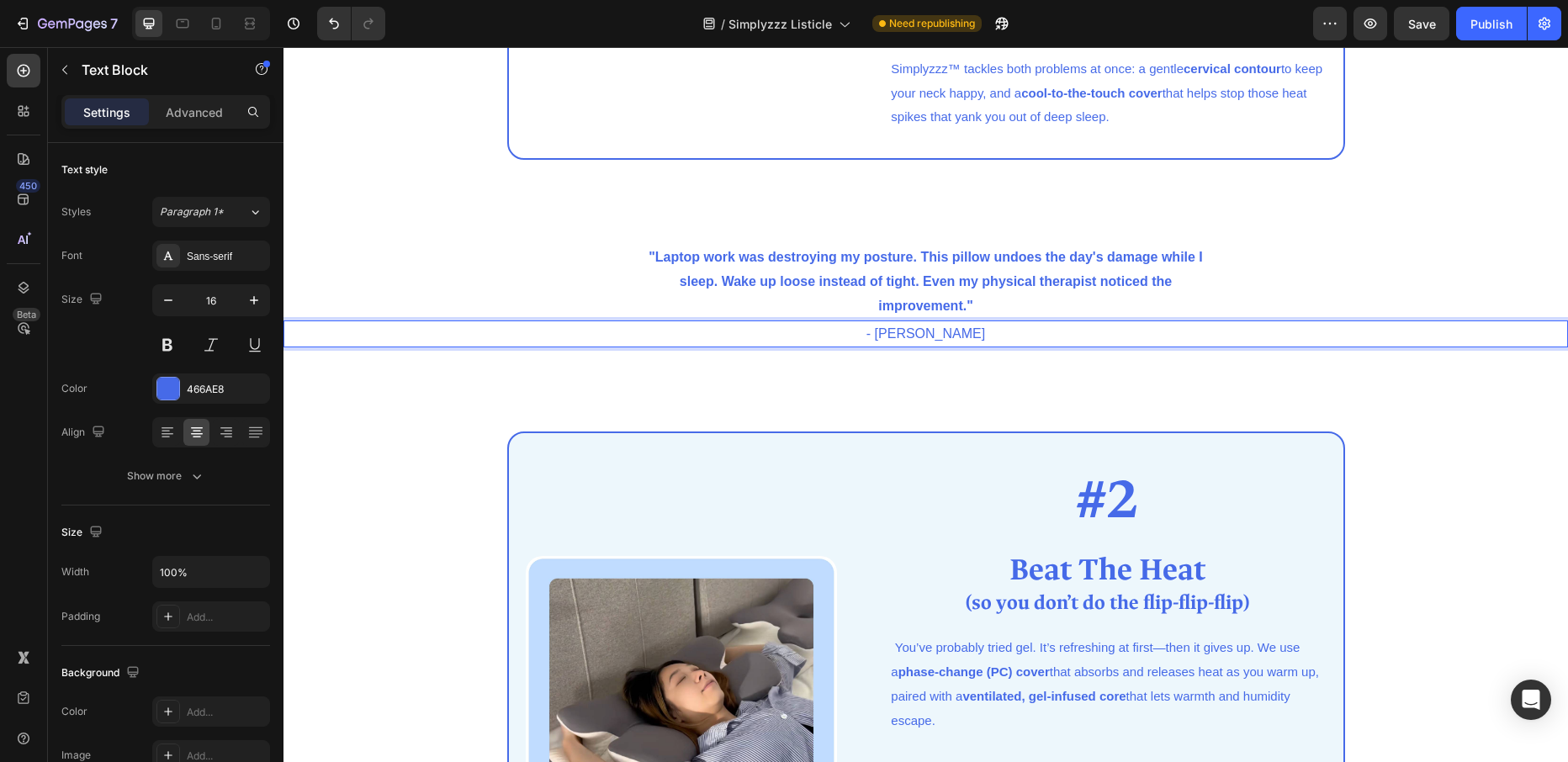
click at [962, 331] on p "- [PERSON_NAME]" at bounding box center [926, 334] width 1281 height 24
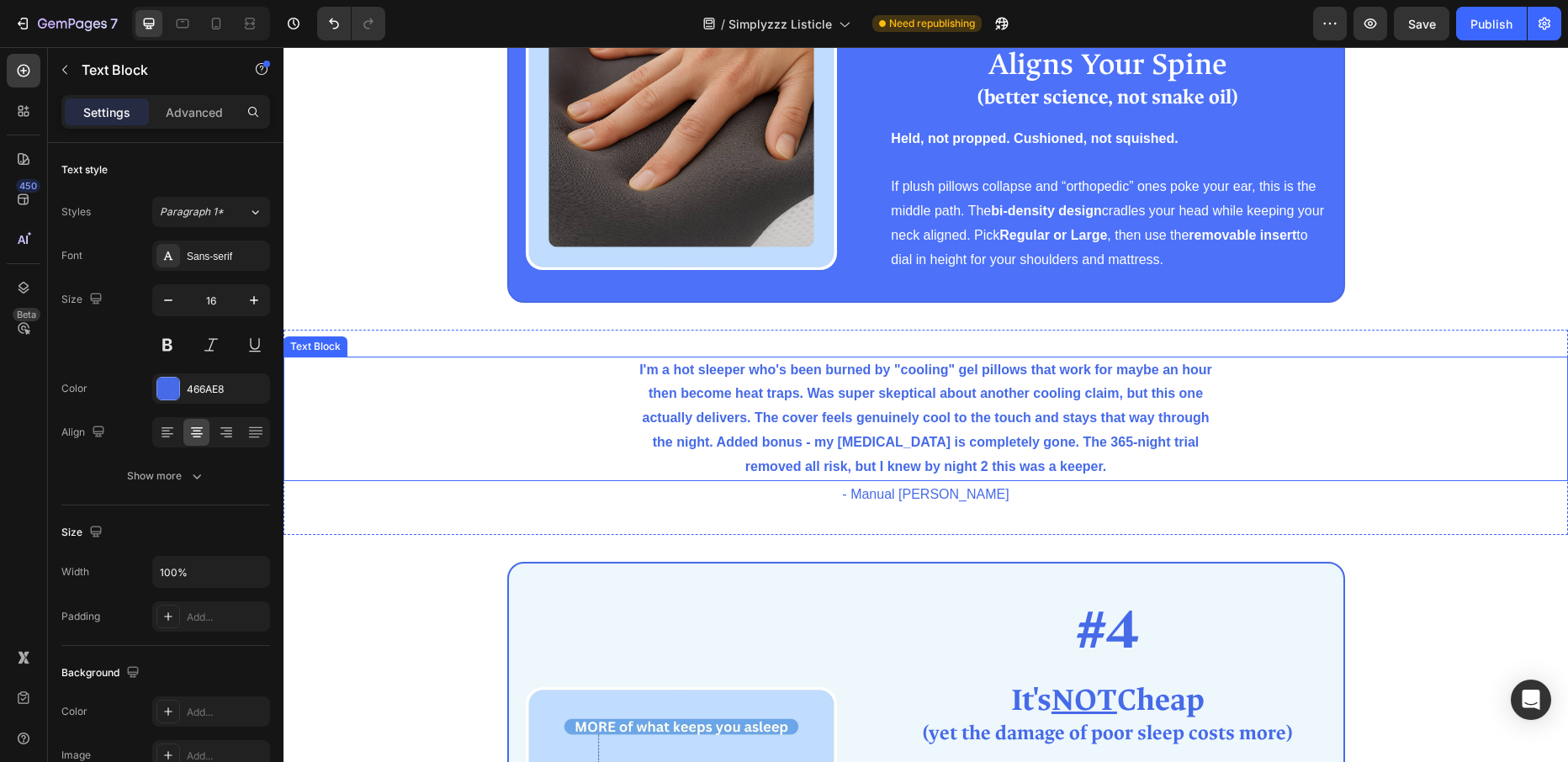
scroll to position [2397, 0]
click at [636, 372] on p "I'm a hot sleeper who's been burned by "cooling" gel pillows that work for mayb…" at bounding box center [926, 419] width 586 height 121
click at [639, 368] on p "I'm a hot sleeper who's been burned by "cooling" gel pillows that work for mayb…" at bounding box center [926, 419] width 586 height 121
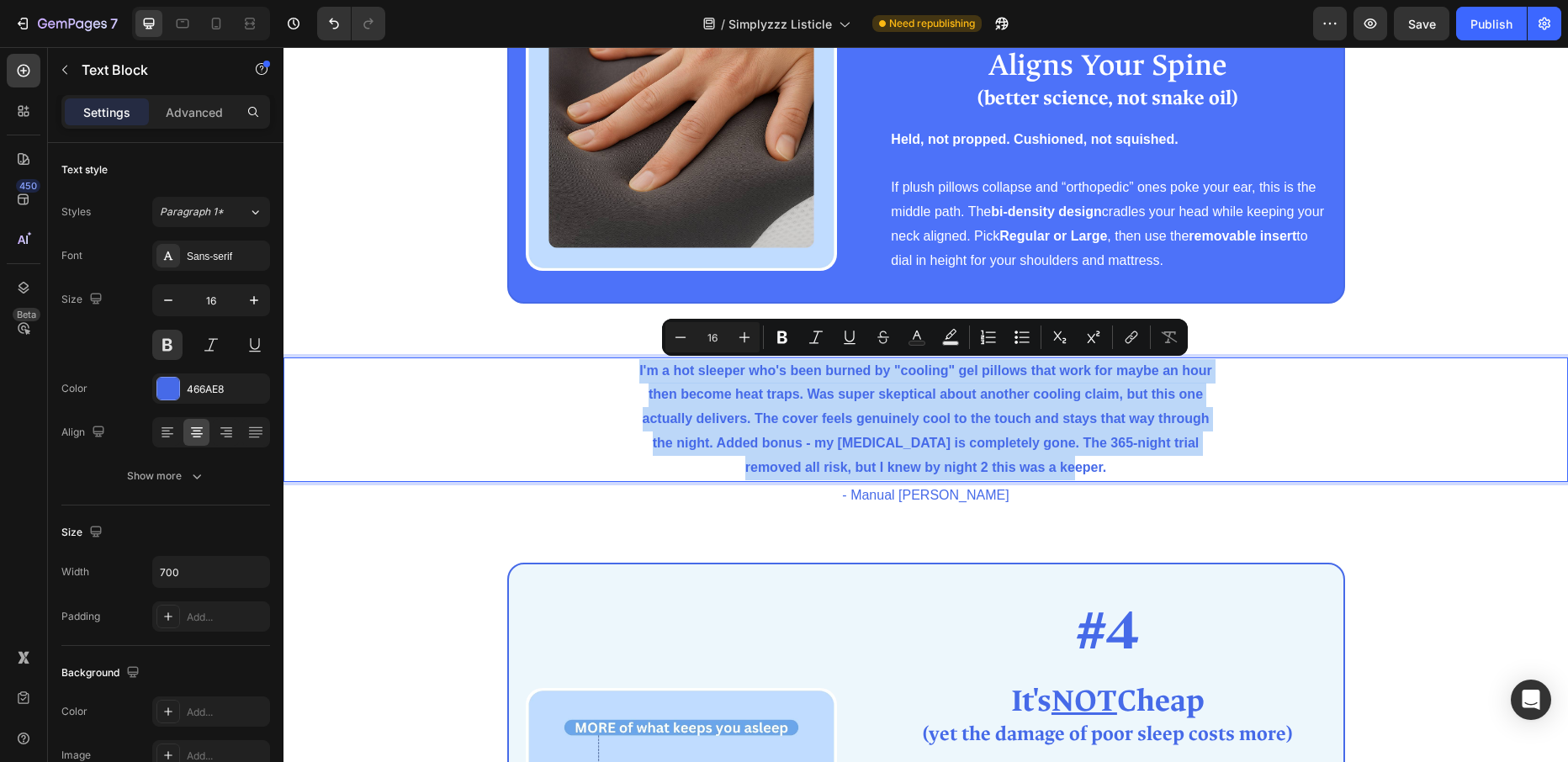
drag, startPoint x: 638, startPoint y: 372, endPoint x: 1075, endPoint y: 461, distance: 446.0
click at [1075, 461] on p "I'm a hot sleeper who's been burned by "cooling" gel pillows that work for mayb…" at bounding box center [926, 419] width 586 height 121
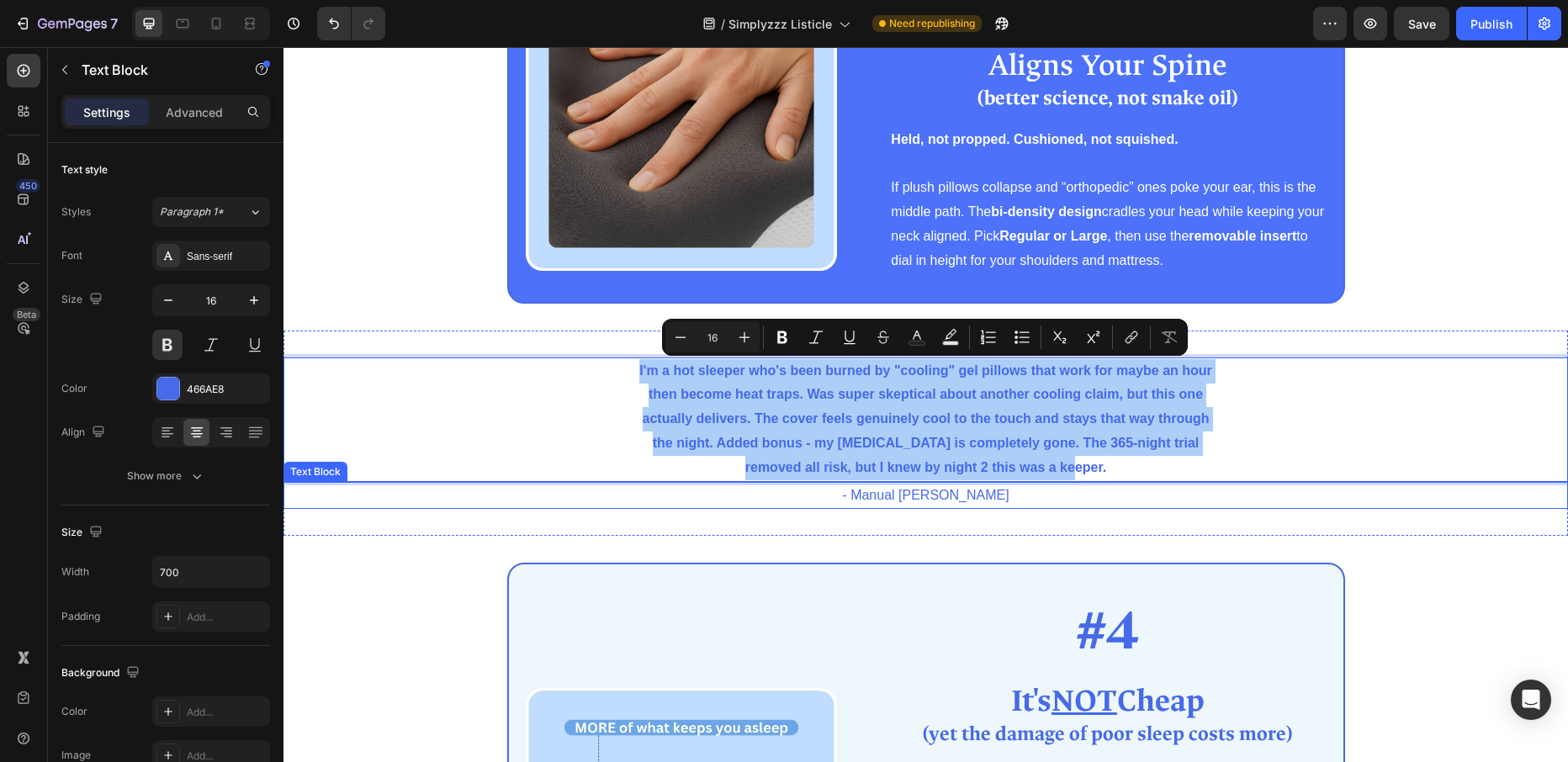
click at [978, 498] on p "- Manual [PERSON_NAME]" at bounding box center [926, 495] width 1281 height 24
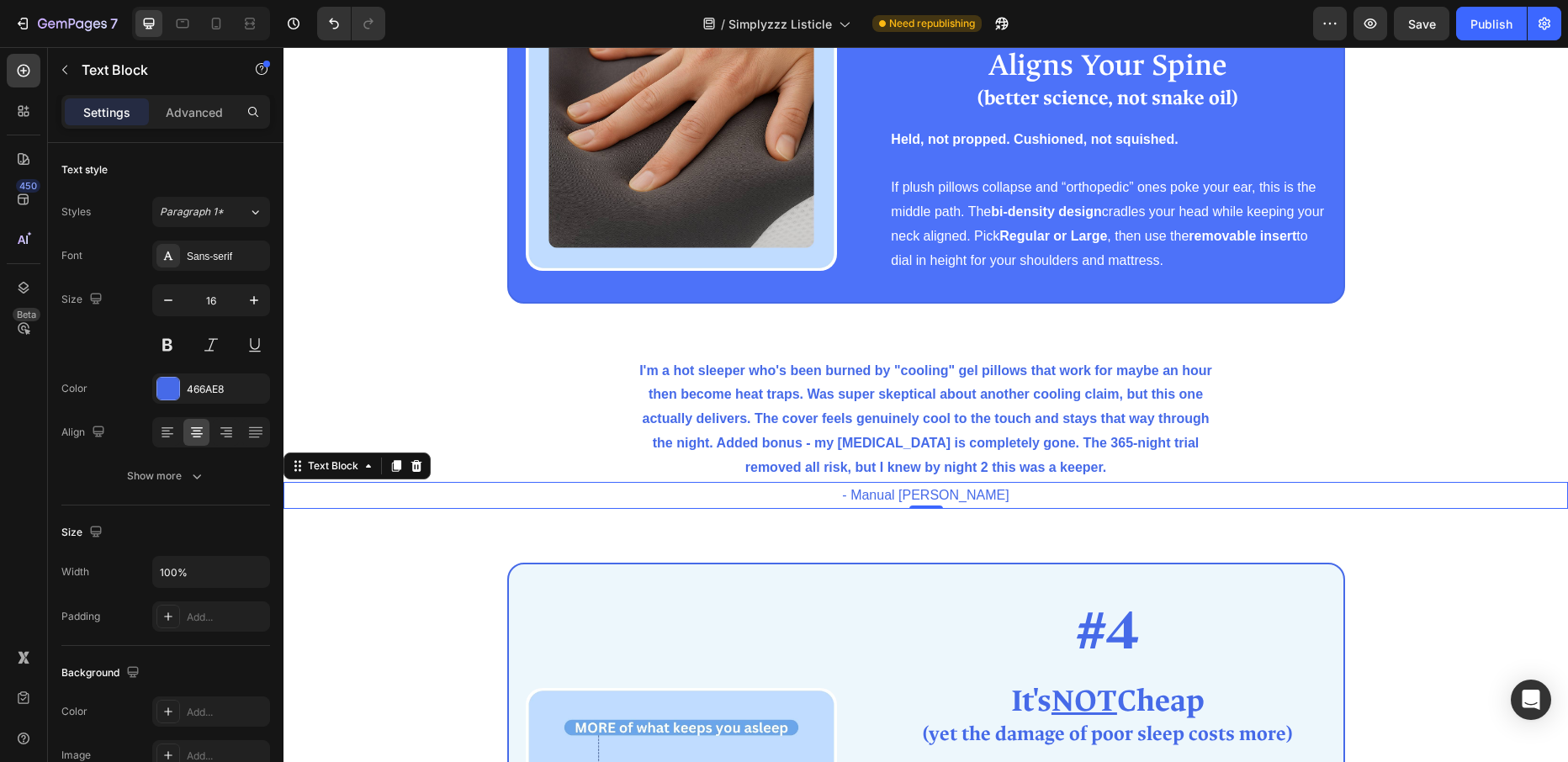
click at [978, 498] on p "- Manual [PERSON_NAME]" at bounding box center [926, 495] width 1281 height 24
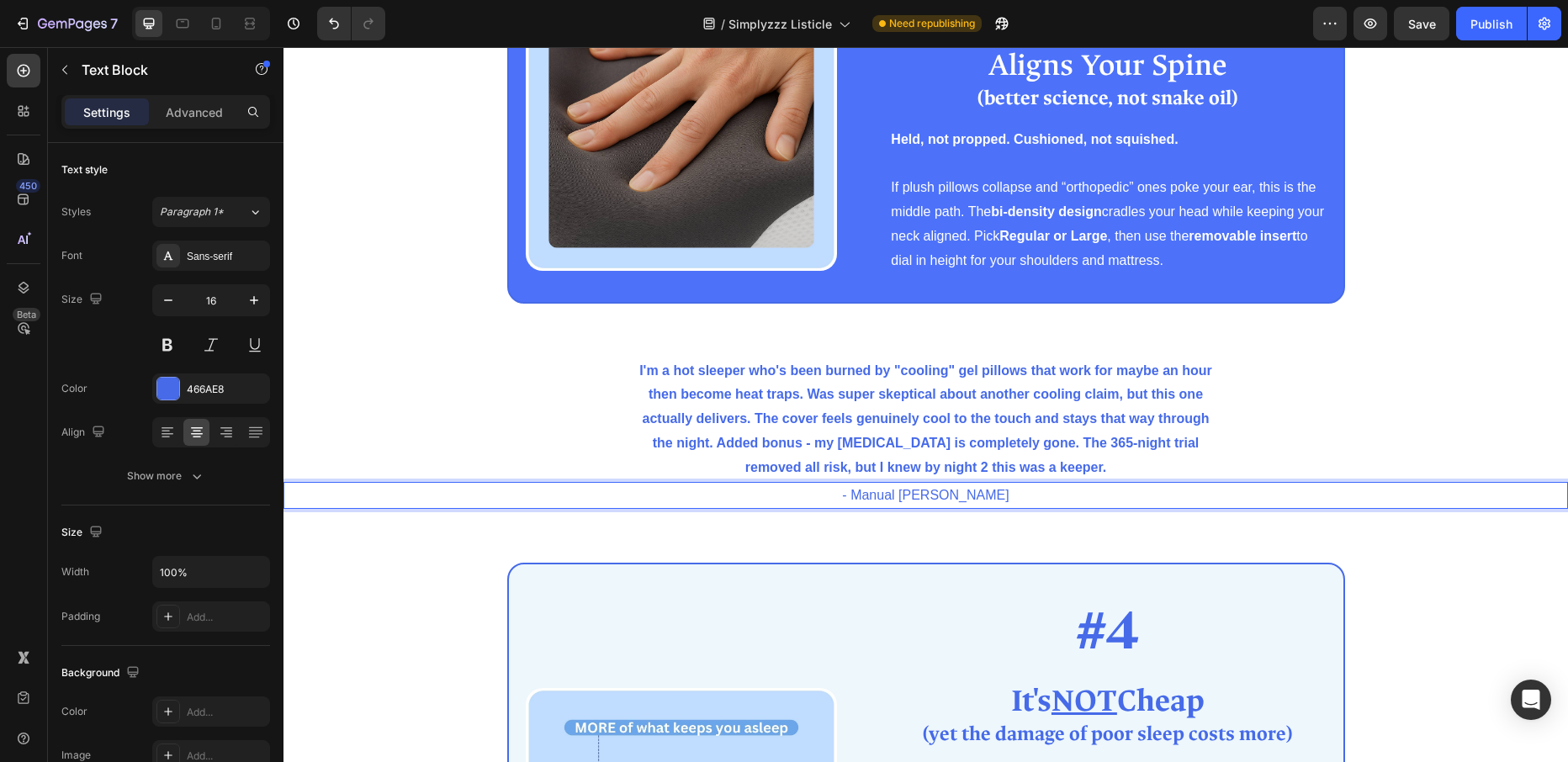
click at [978, 498] on p "- Manual [PERSON_NAME]" at bounding box center [926, 495] width 1281 height 24
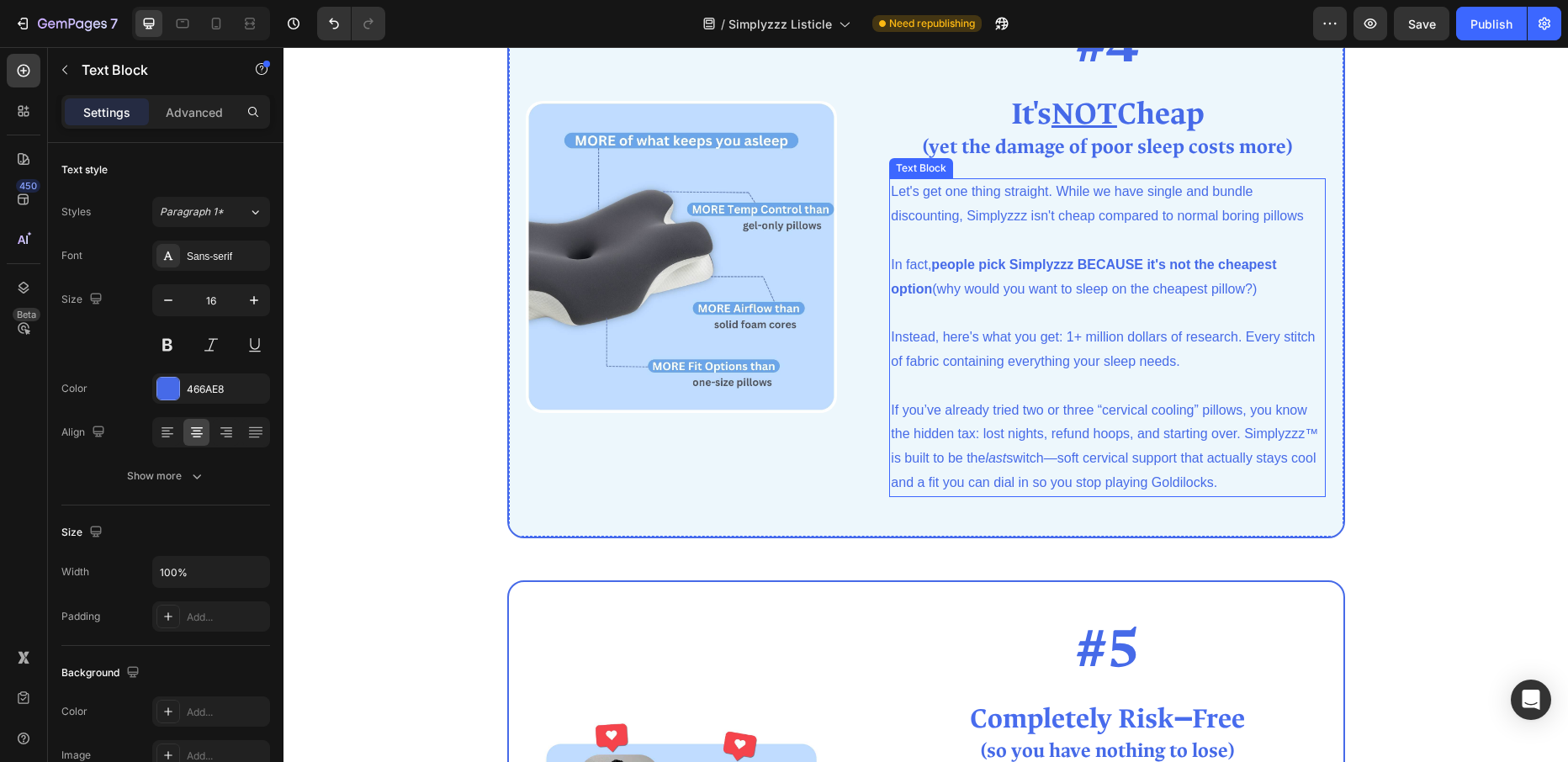
scroll to position [3003, 0]
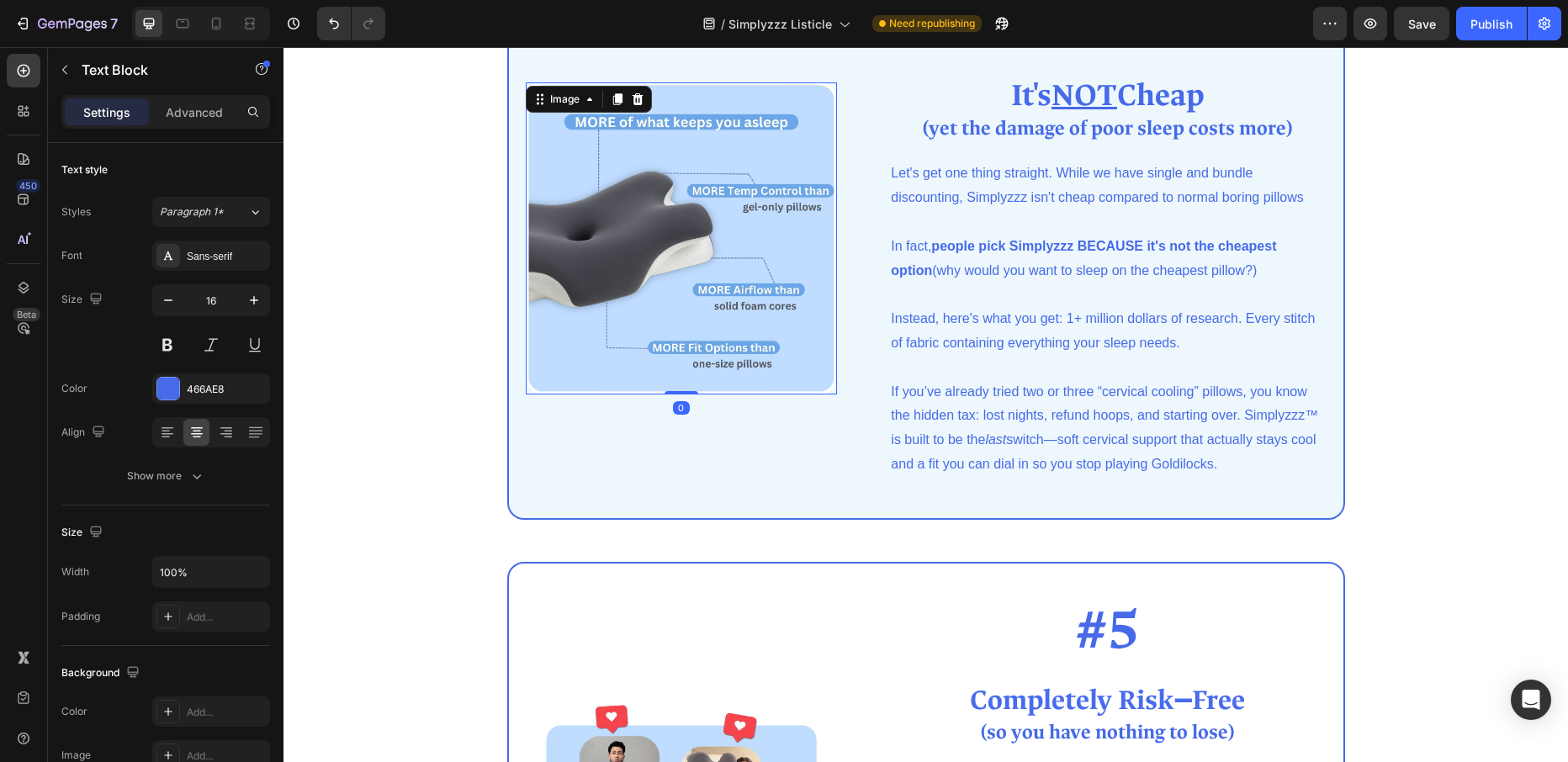
click at [671, 229] on img at bounding box center [682, 238] width 312 height 312
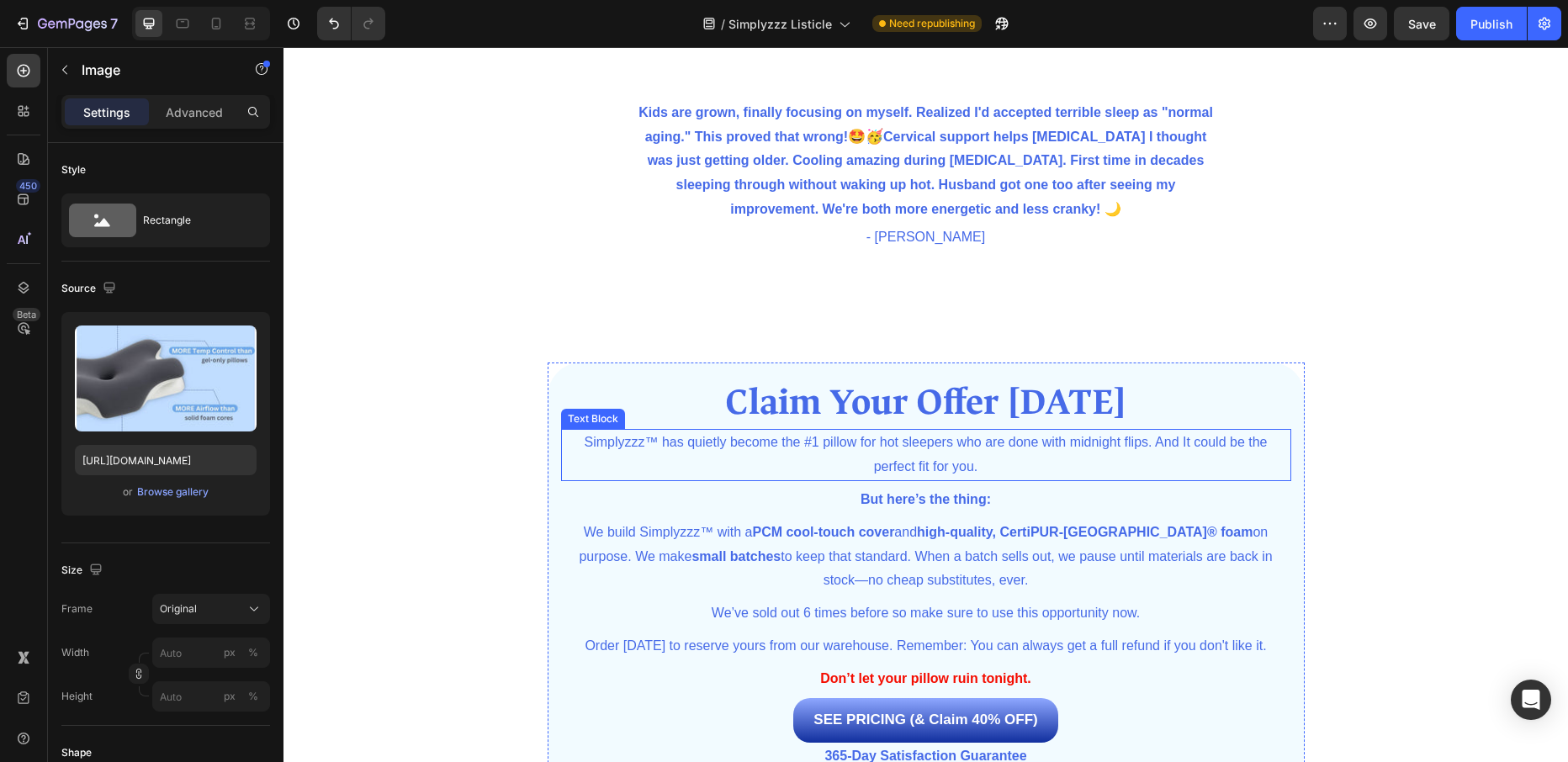
scroll to position [4162, 0]
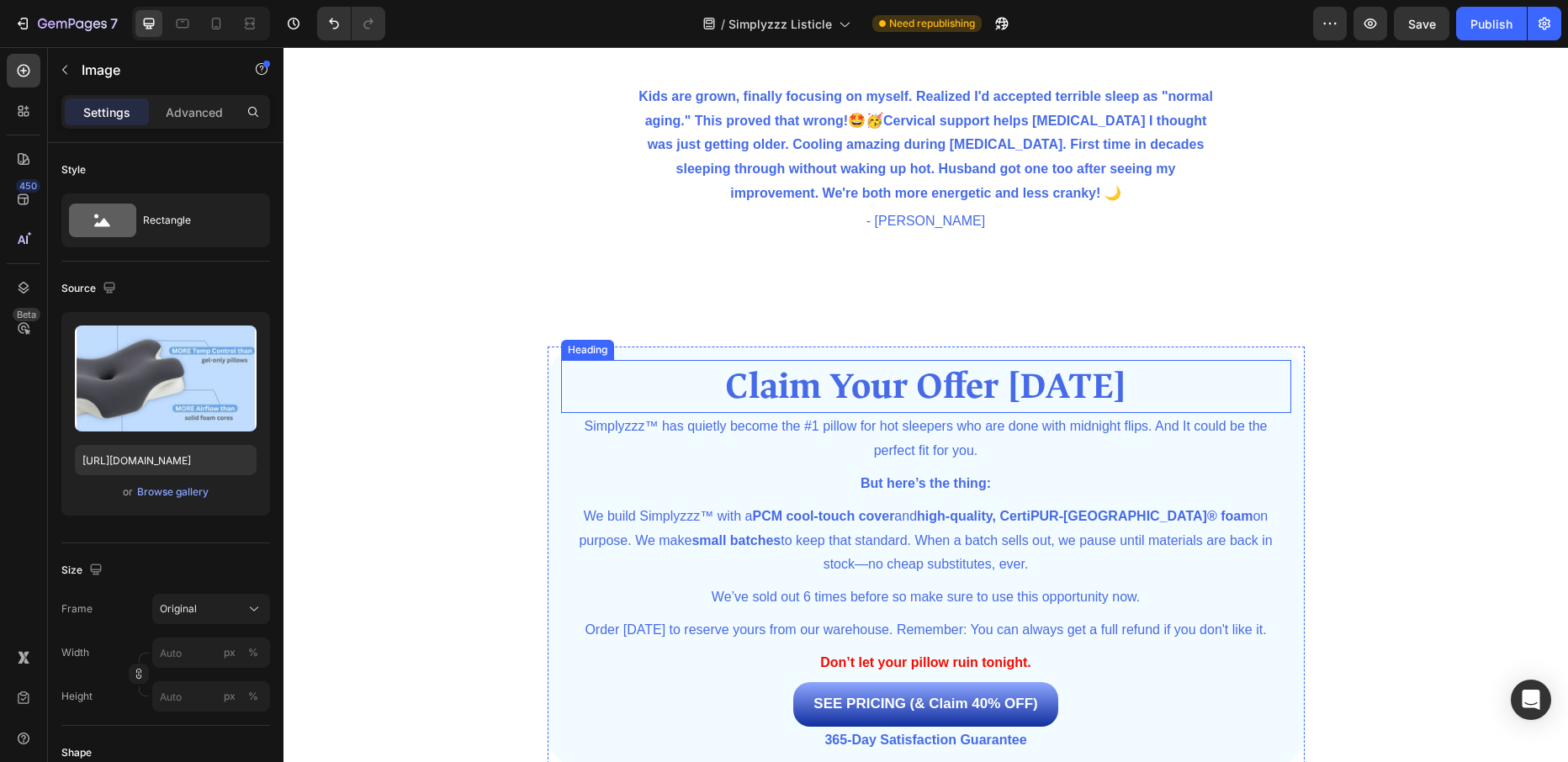
click at [742, 390] on span "Claim Your Offer [DATE]" at bounding box center [926, 386] width 401 height 46
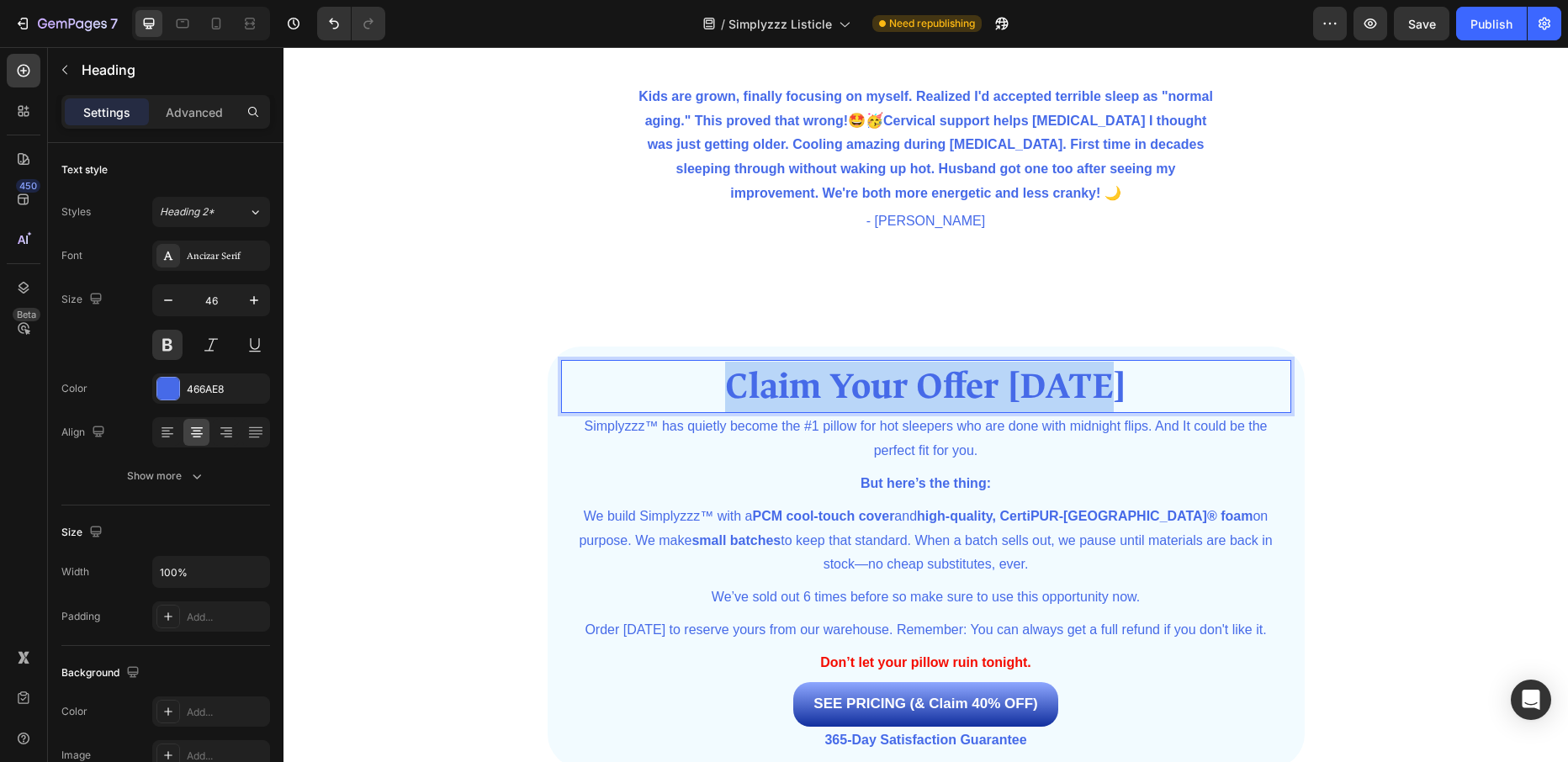
drag, startPoint x: 738, startPoint y: 389, endPoint x: 1108, endPoint y: 386, distance: 370.0
click at [1108, 386] on span "Claim Your Offer [DATE]" at bounding box center [926, 386] width 401 height 46
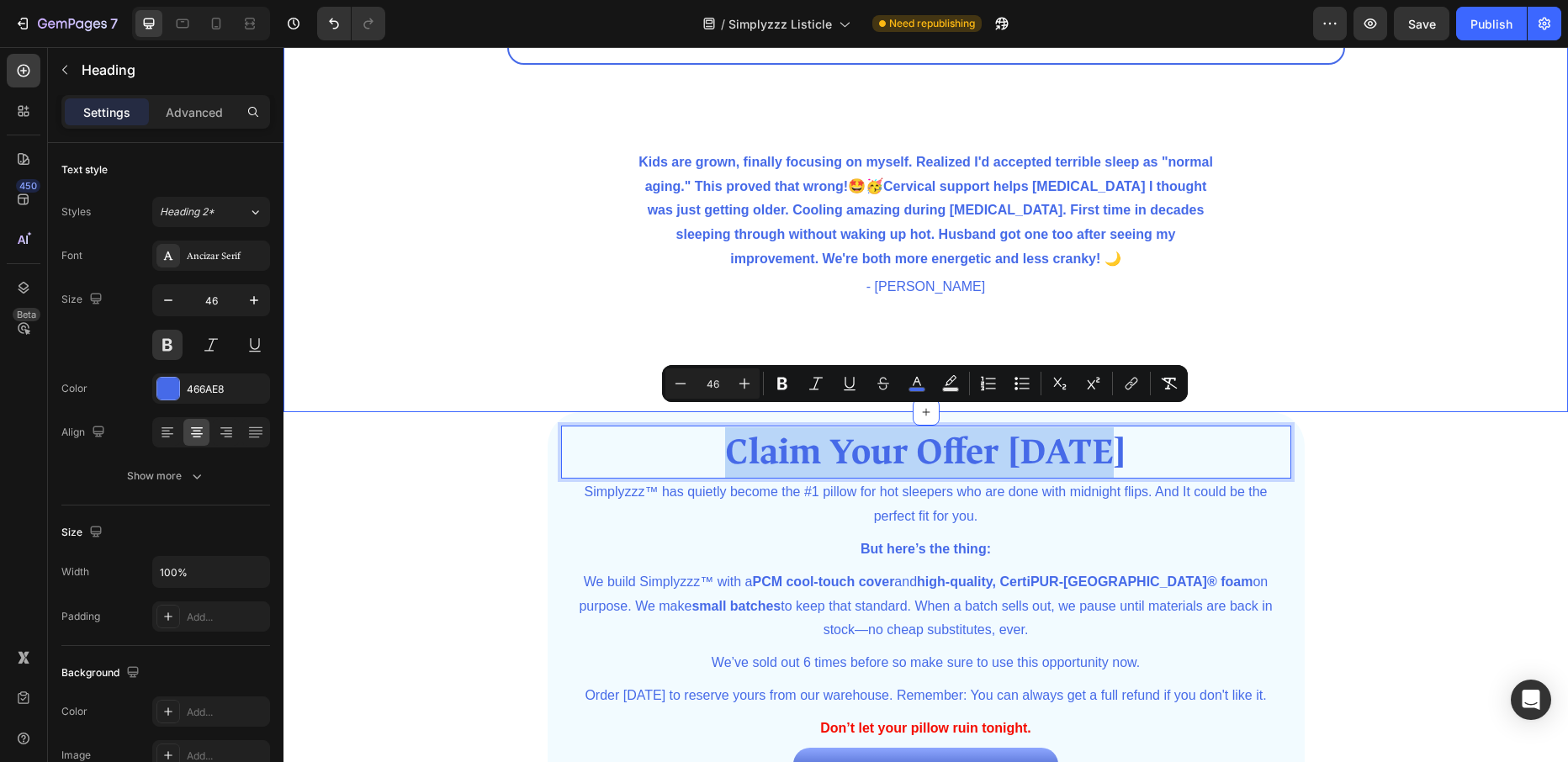
scroll to position [4094, 0]
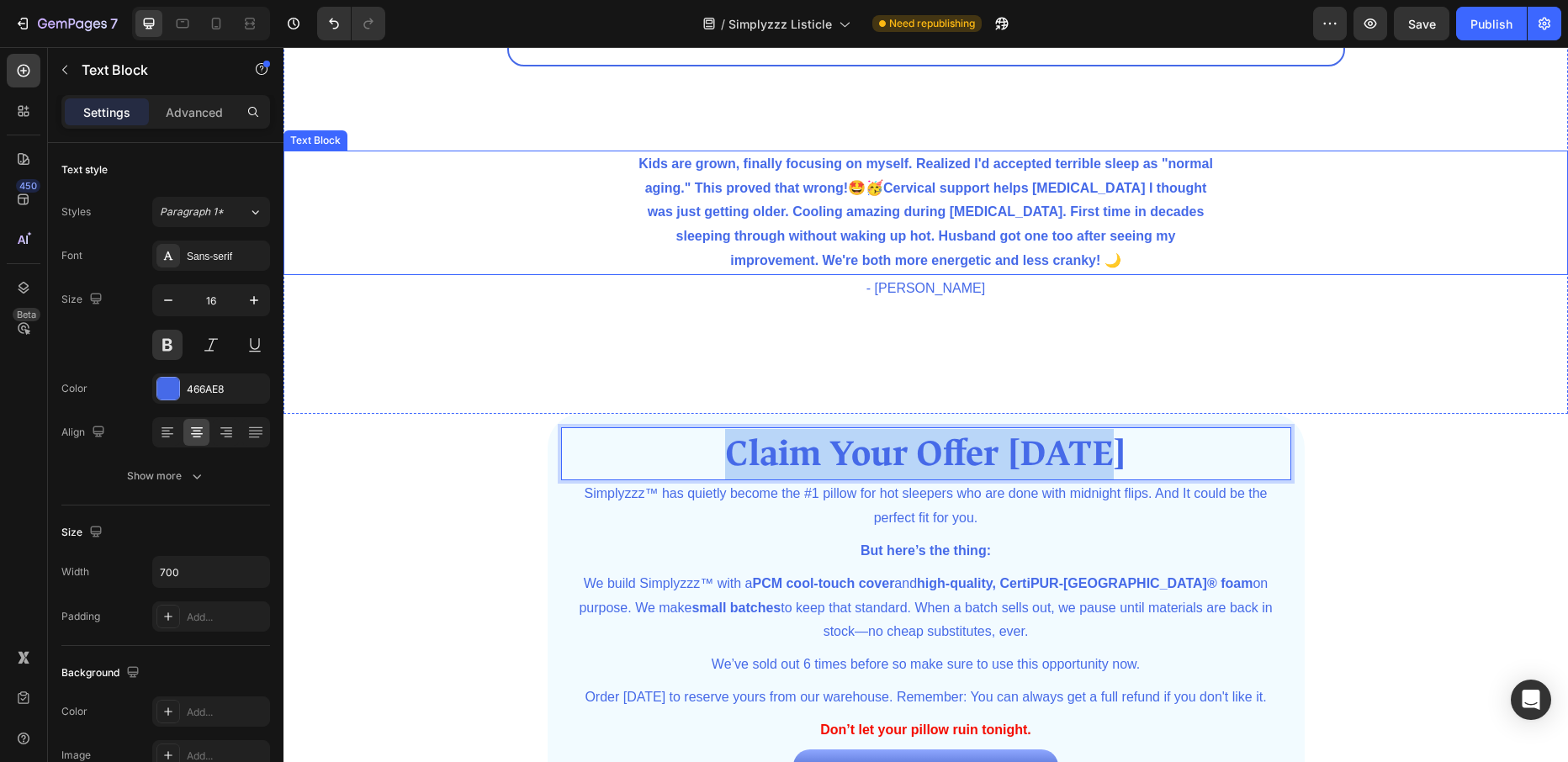
click at [647, 165] on p "Kids are grown, finally focusing on myself. Realized I'd accepted terrible slee…" at bounding box center [926, 213] width 586 height 121
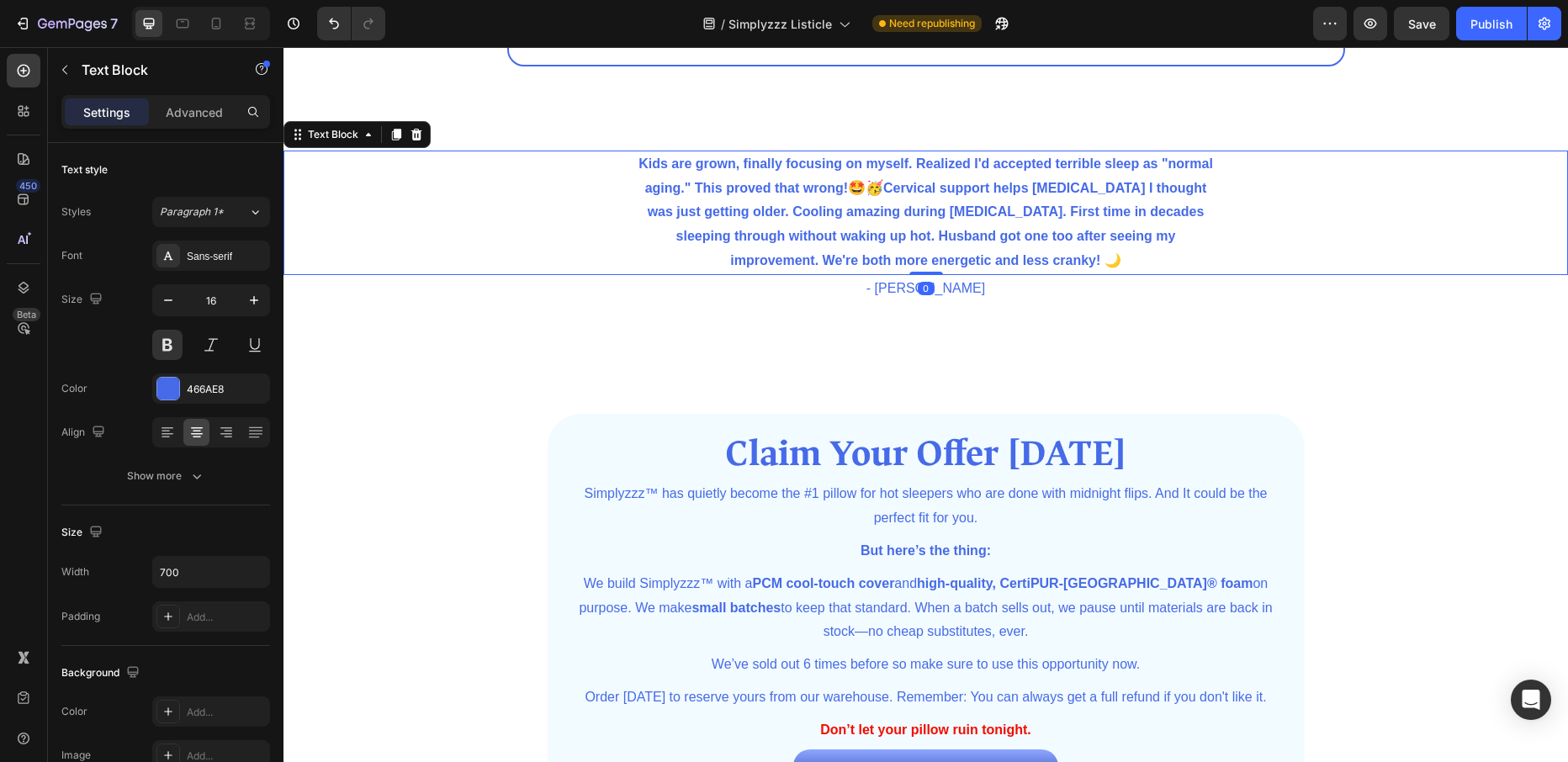
click at [638, 163] on p "Kids are grown, finally focusing on myself. Realized I'd accepted terrible slee…" at bounding box center [926, 213] width 586 height 121
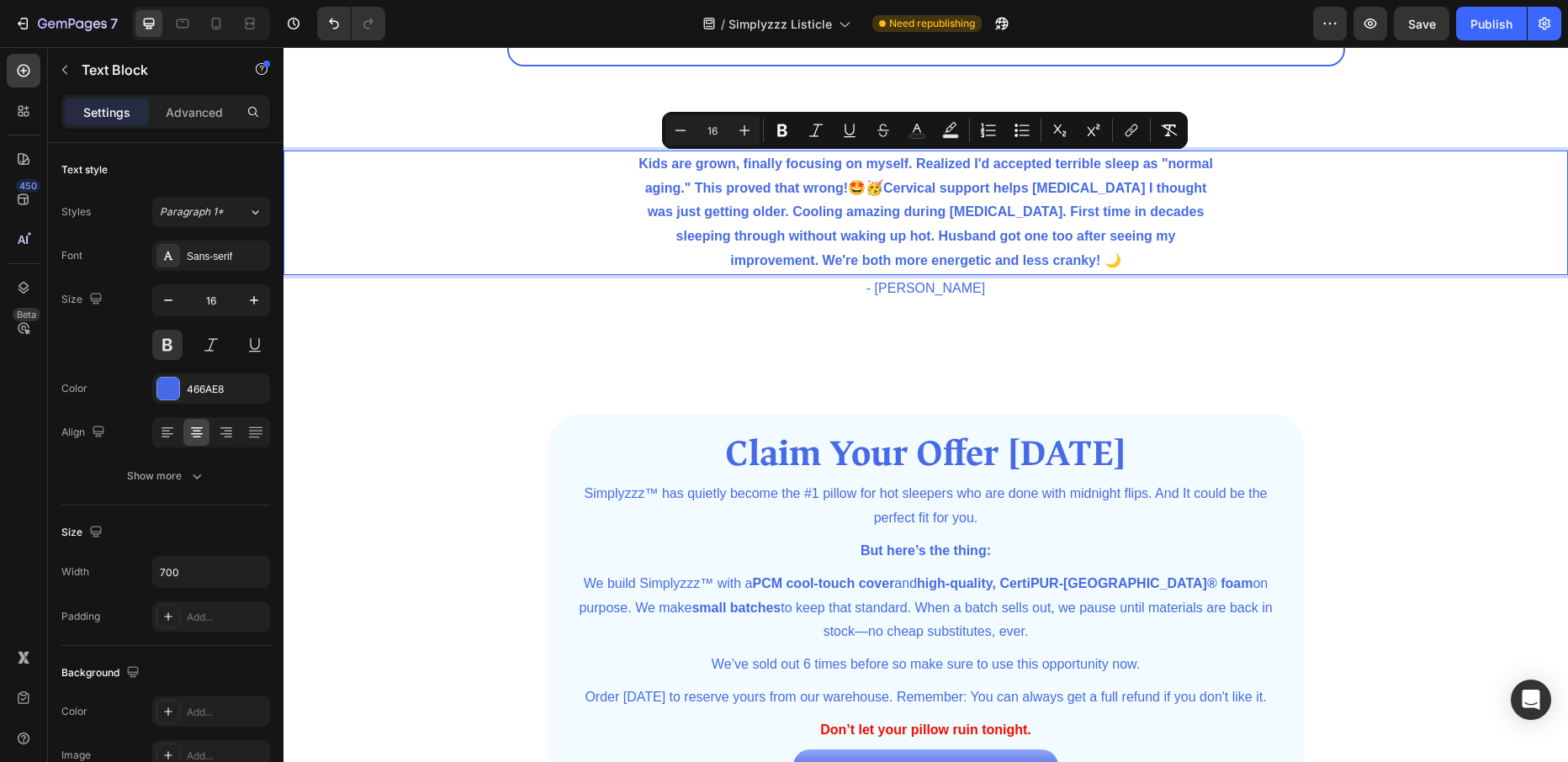
drag, startPoint x: 639, startPoint y: 162, endPoint x: 1140, endPoint y: 262, distance: 510.9
click at [1140, 262] on p "Kids are grown, finally focusing on myself. Realized I'd accepted terrible slee…" at bounding box center [926, 213] width 586 height 121
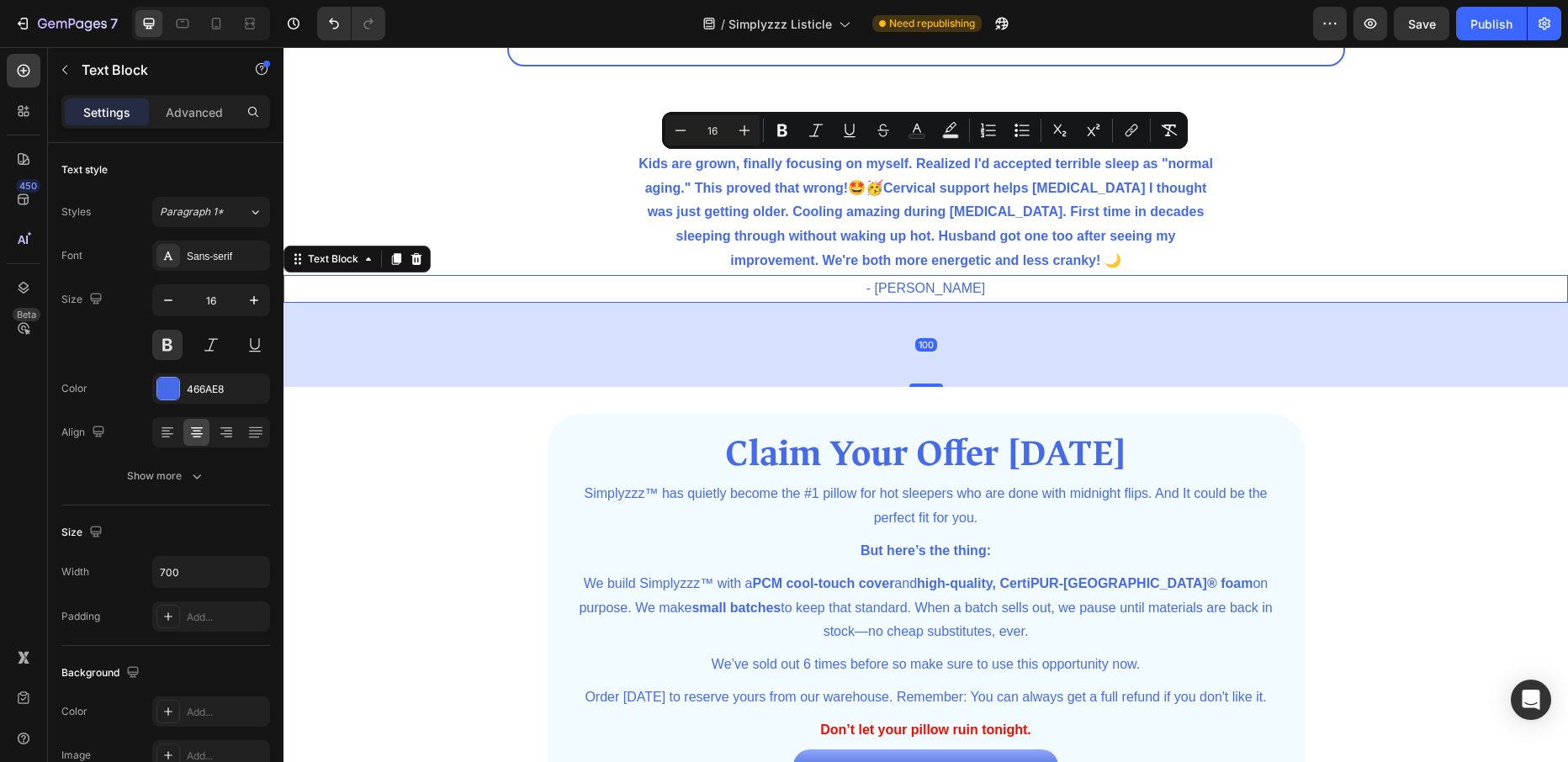
click at [955, 290] on p "- [PERSON_NAME]" at bounding box center [926, 289] width 1281 height 24
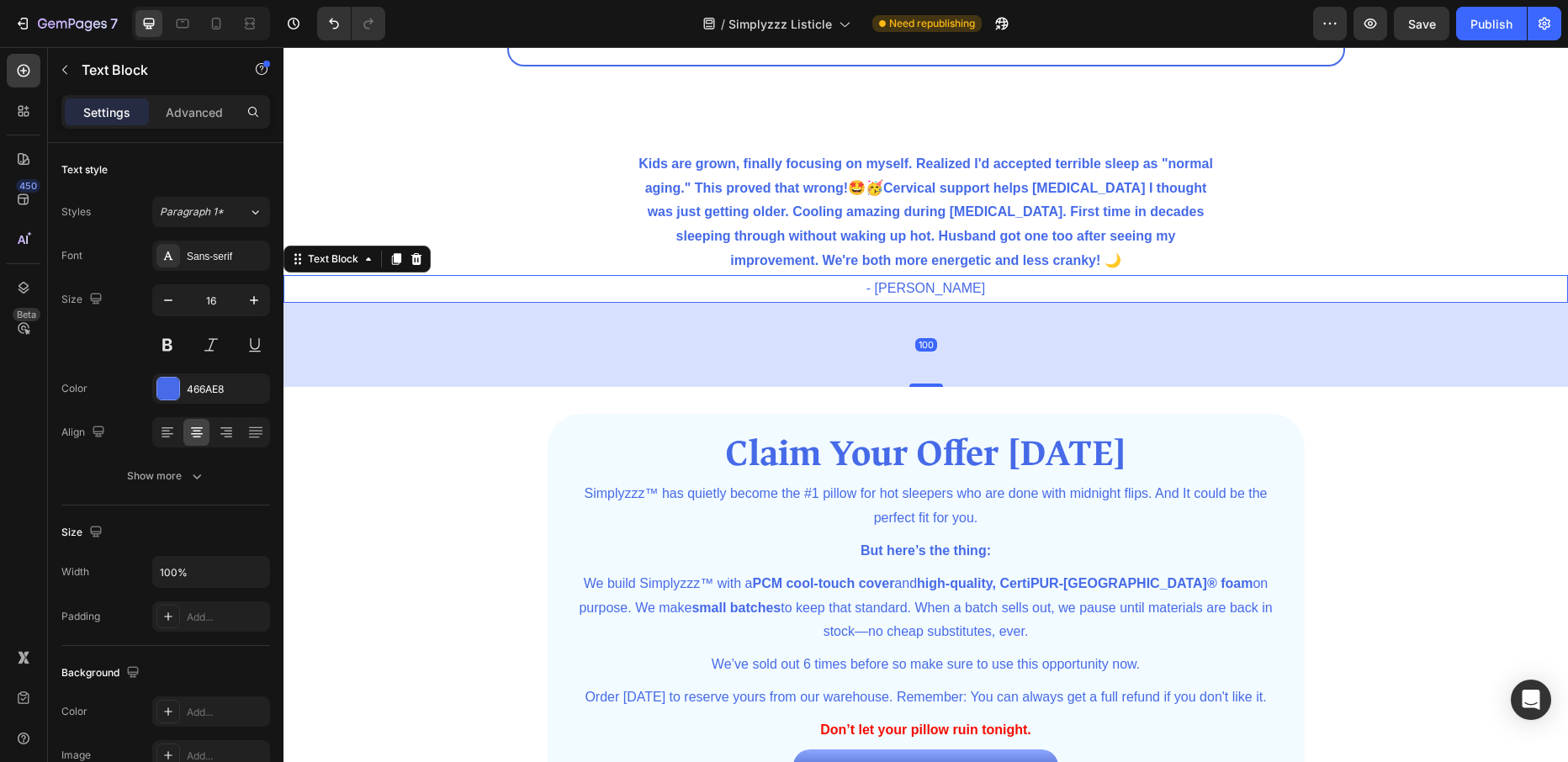
click at [955, 290] on p "- [PERSON_NAME]" at bounding box center [926, 289] width 1281 height 24
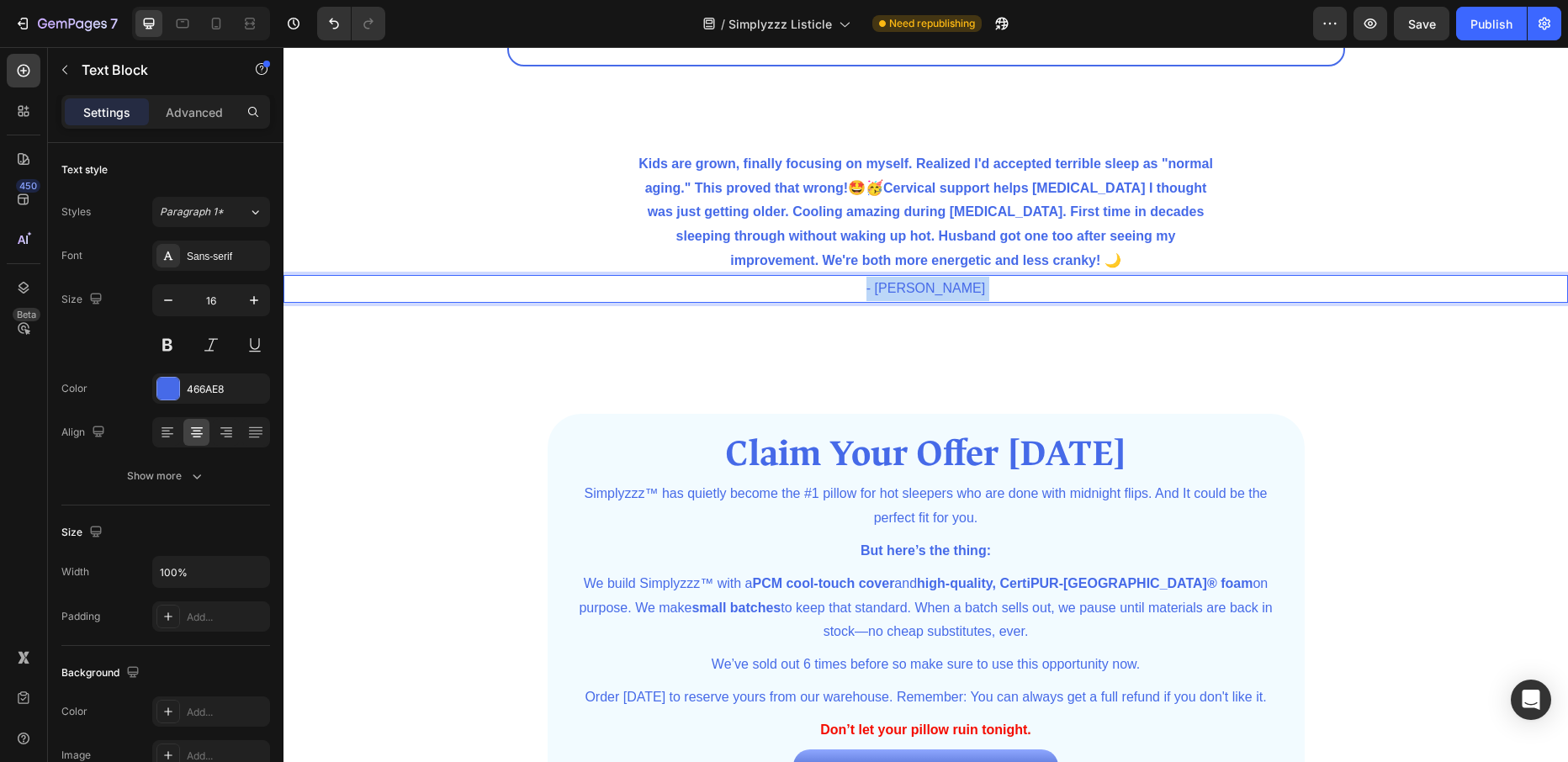
drag, startPoint x: 962, startPoint y: 289, endPoint x: 899, endPoint y: 285, distance: 63.1
click at [897, 285] on p "- [PERSON_NAME]" at bounding box center [926, 289] width 1281 height 24
drag, startPoint x: 970, startPoint y: 287, endPoint x: 898, endPoint y: 283, distance: 72.1
click at [898, 283] on p "- [PERSON_NAME]" at bounding box center [926, 289] width 1281 height 24
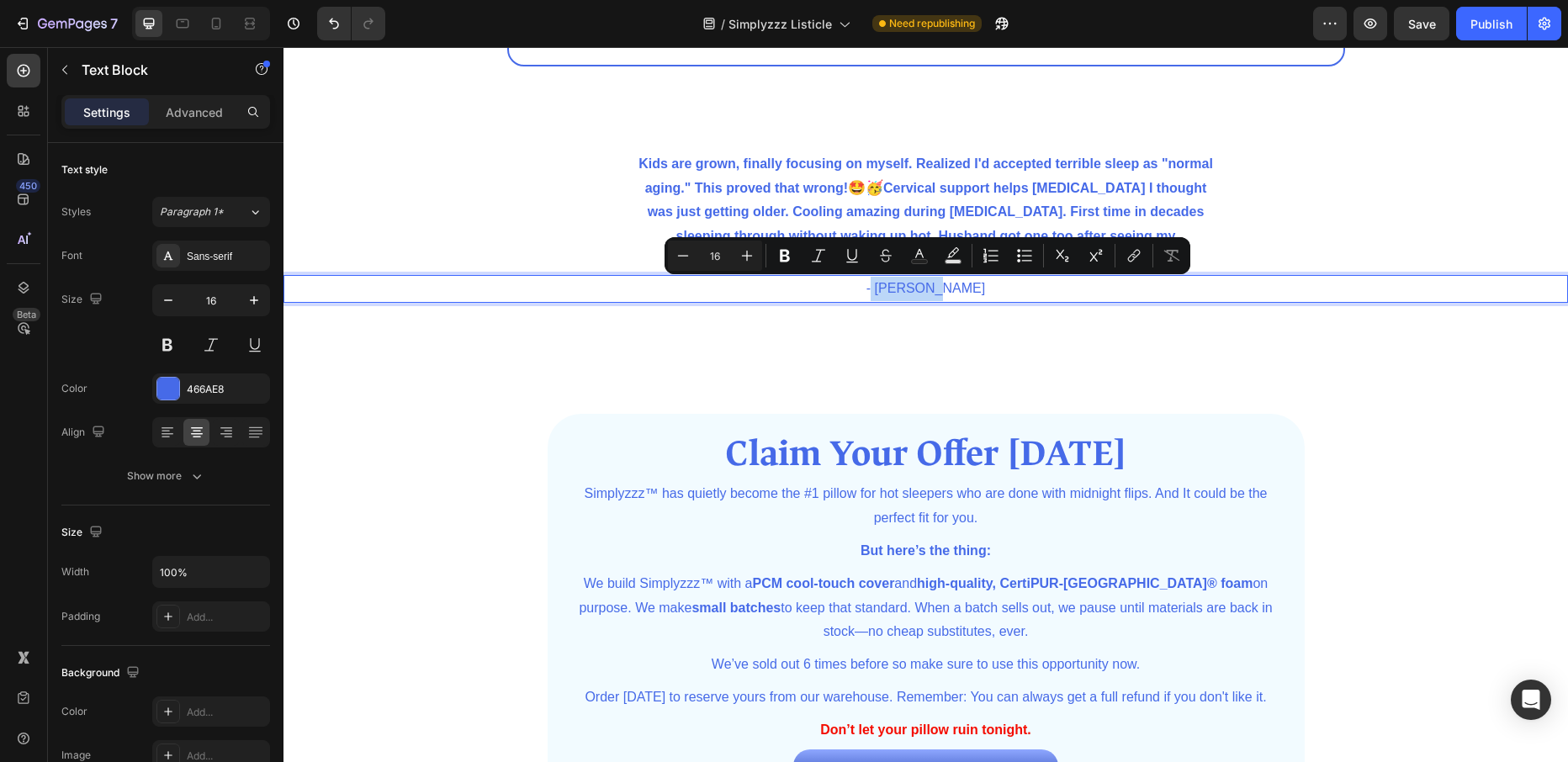
click at [968, 290] on p "- [PERSON_NAME]" at bounding box center [926, 289] width 1281 height 24
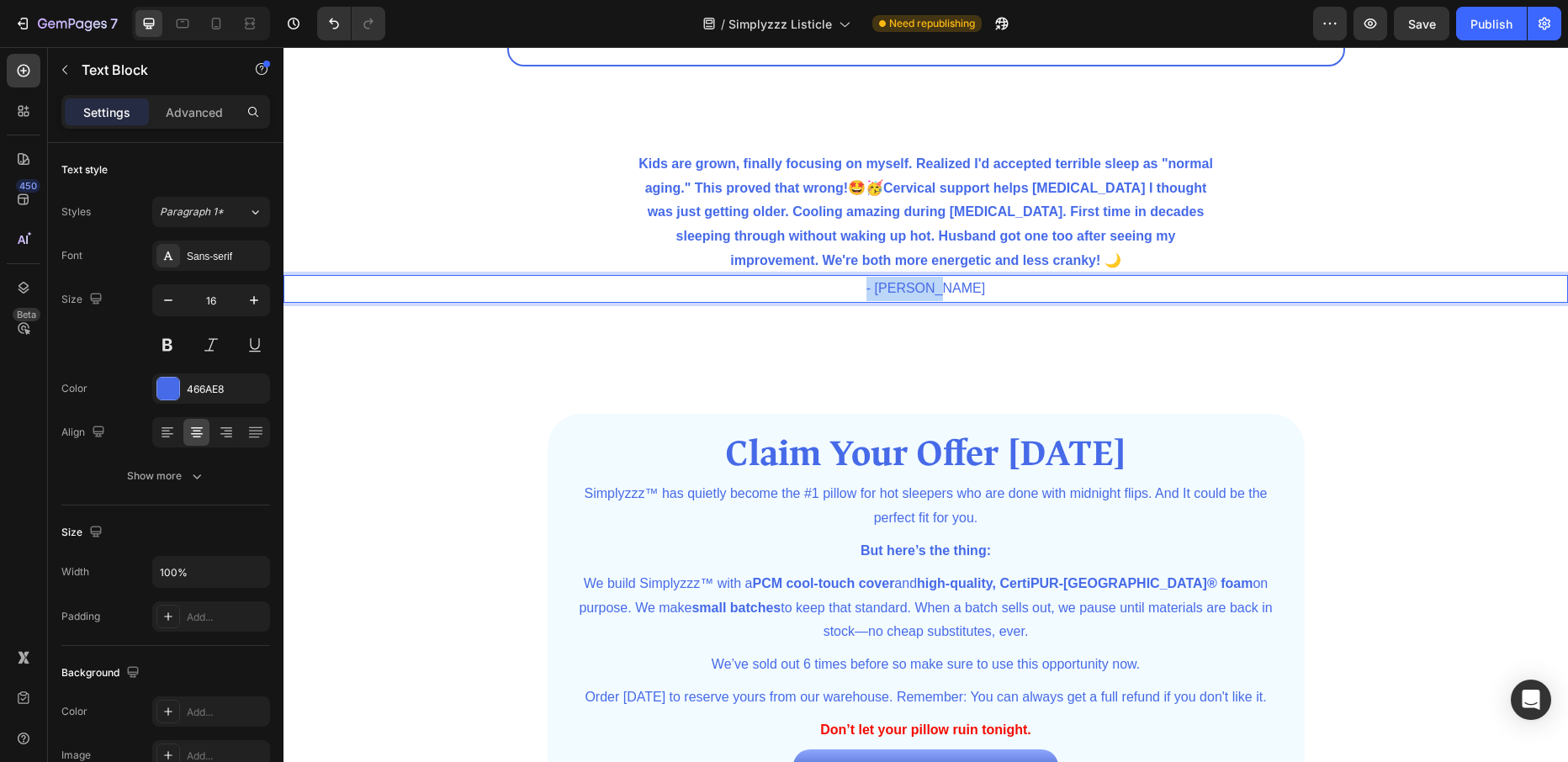
drag, startPoint x: 961, startPoint y: 289, endPoint x: 873, endPoint y: 284, distance: 88.1
click at [873, 284] on p "- [PERSON_NAME]" at bounding box center [926, 289] width 1281 height 24
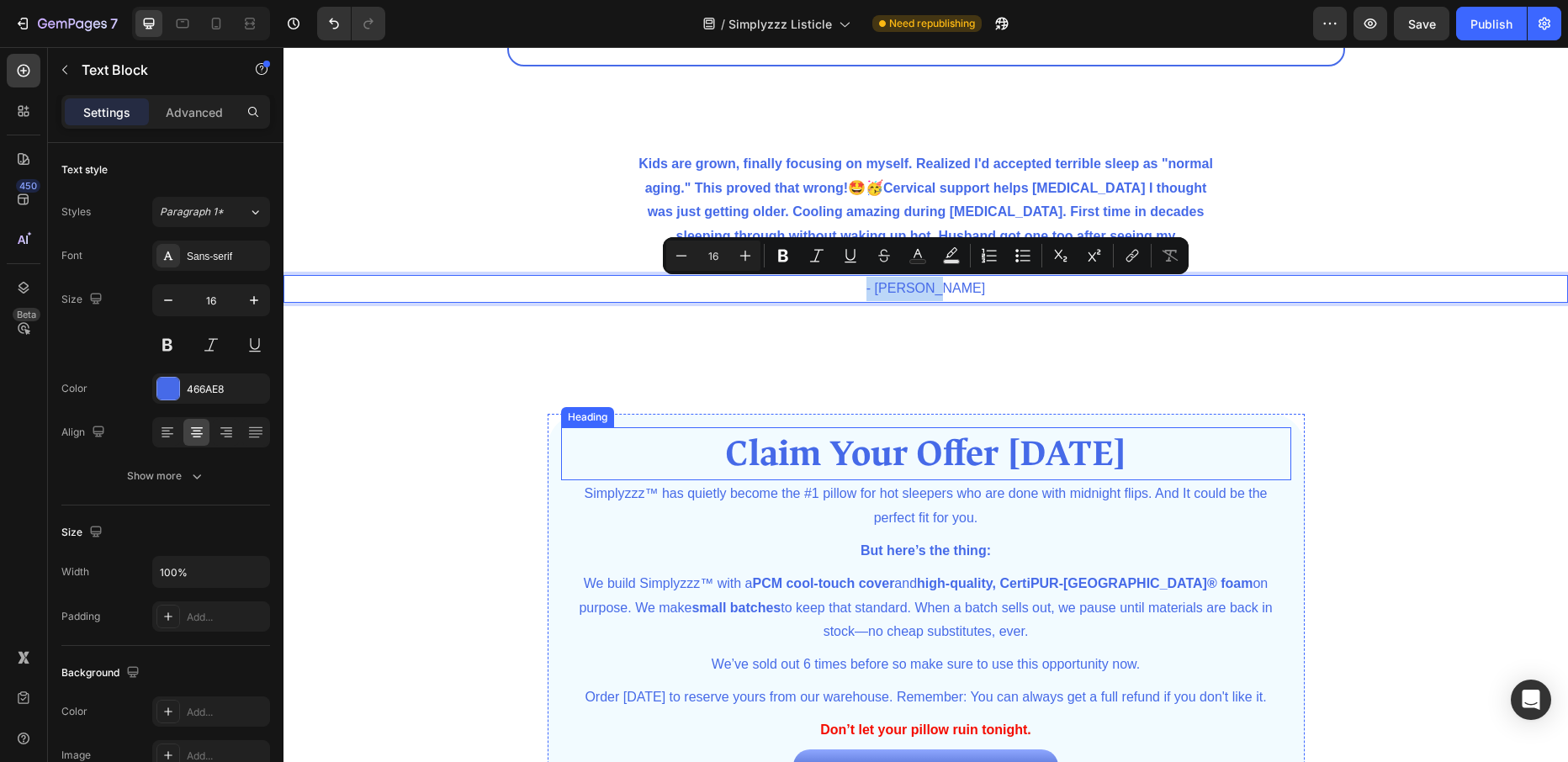
click at [762, 449] on span "Claim Your Offer [DATE]" at bounding box center [926, 453] width 401 height 46
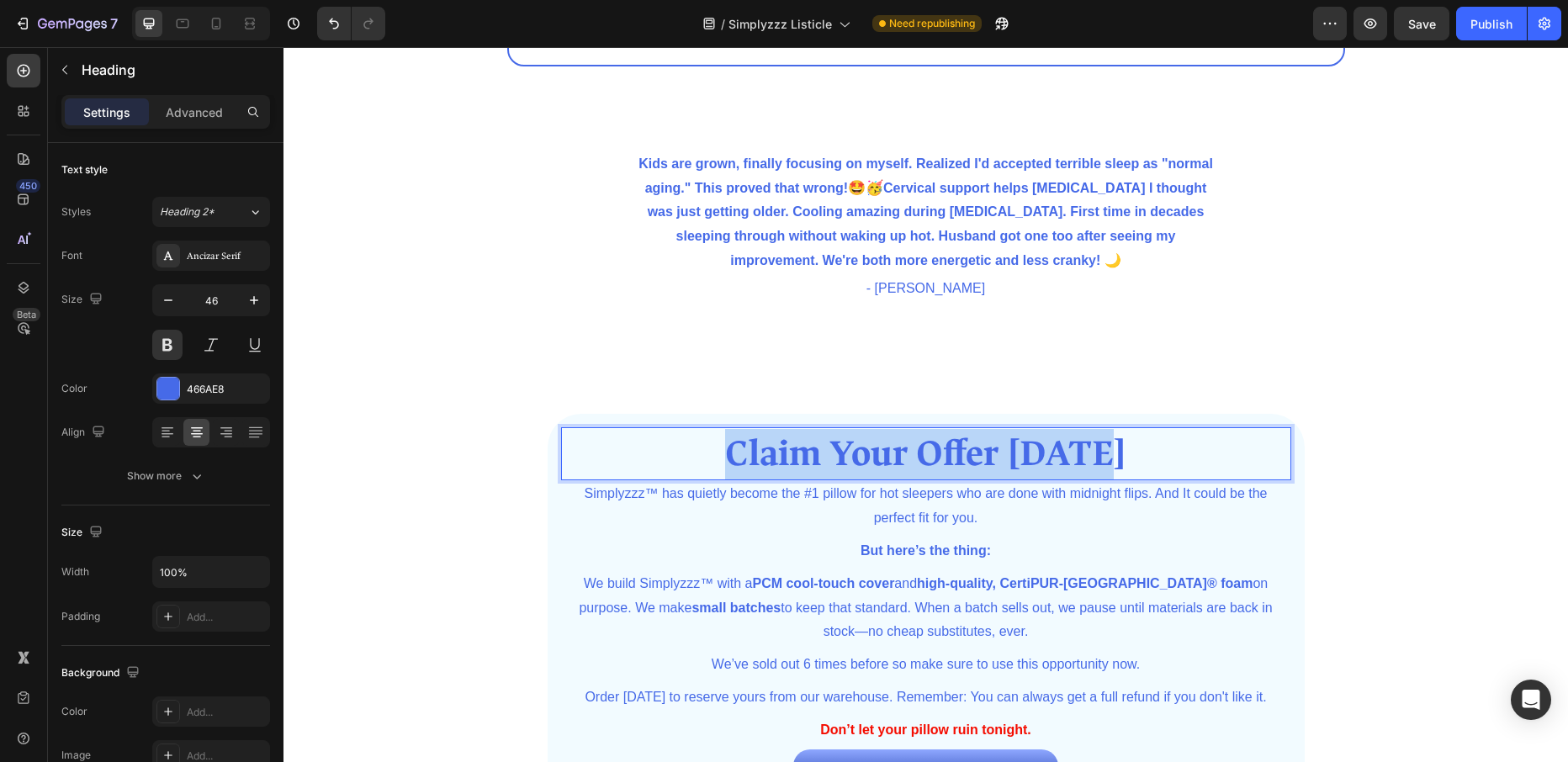
click at [762, 449] on span "Claim Your Offer [DATE]" at bounding box center [926, 453] width 401 height 46
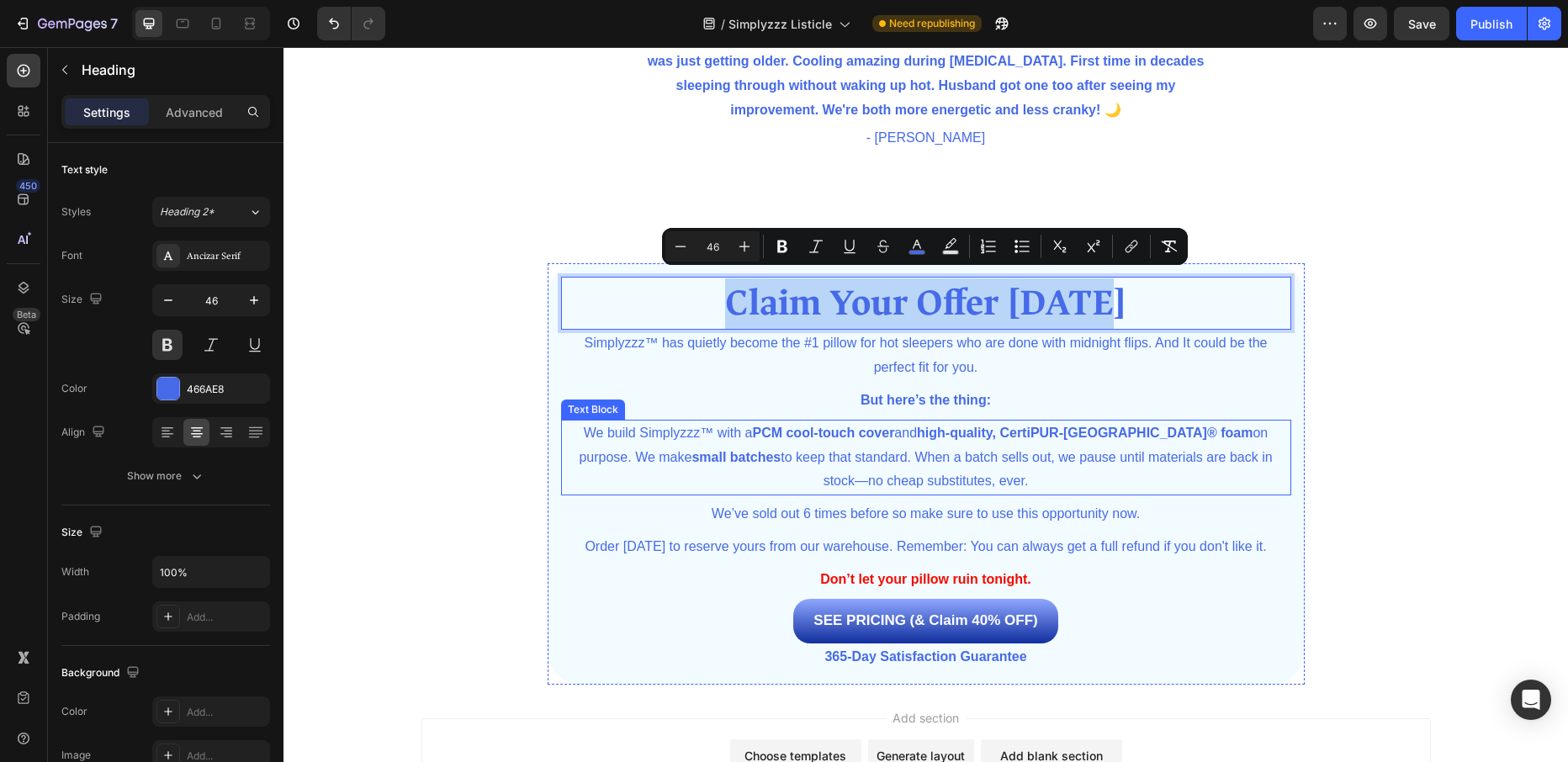
scroll to position [4255, 0]
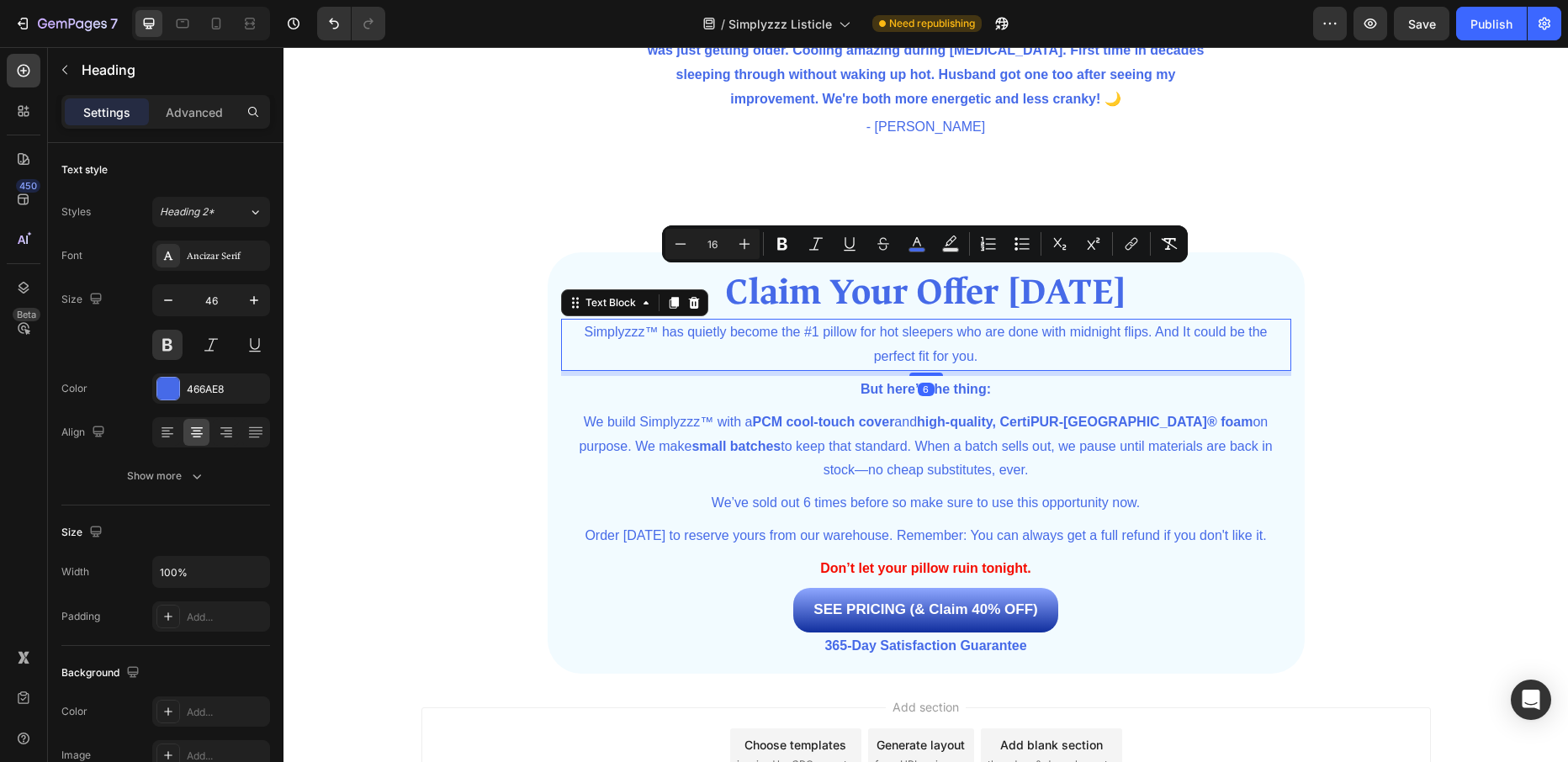
click at [583, 332] on p "Simplyzzz™ has quietly become the #1 pillow for hot sleepers who are done with …" at bounding box center [926, 344] width 726 height 49
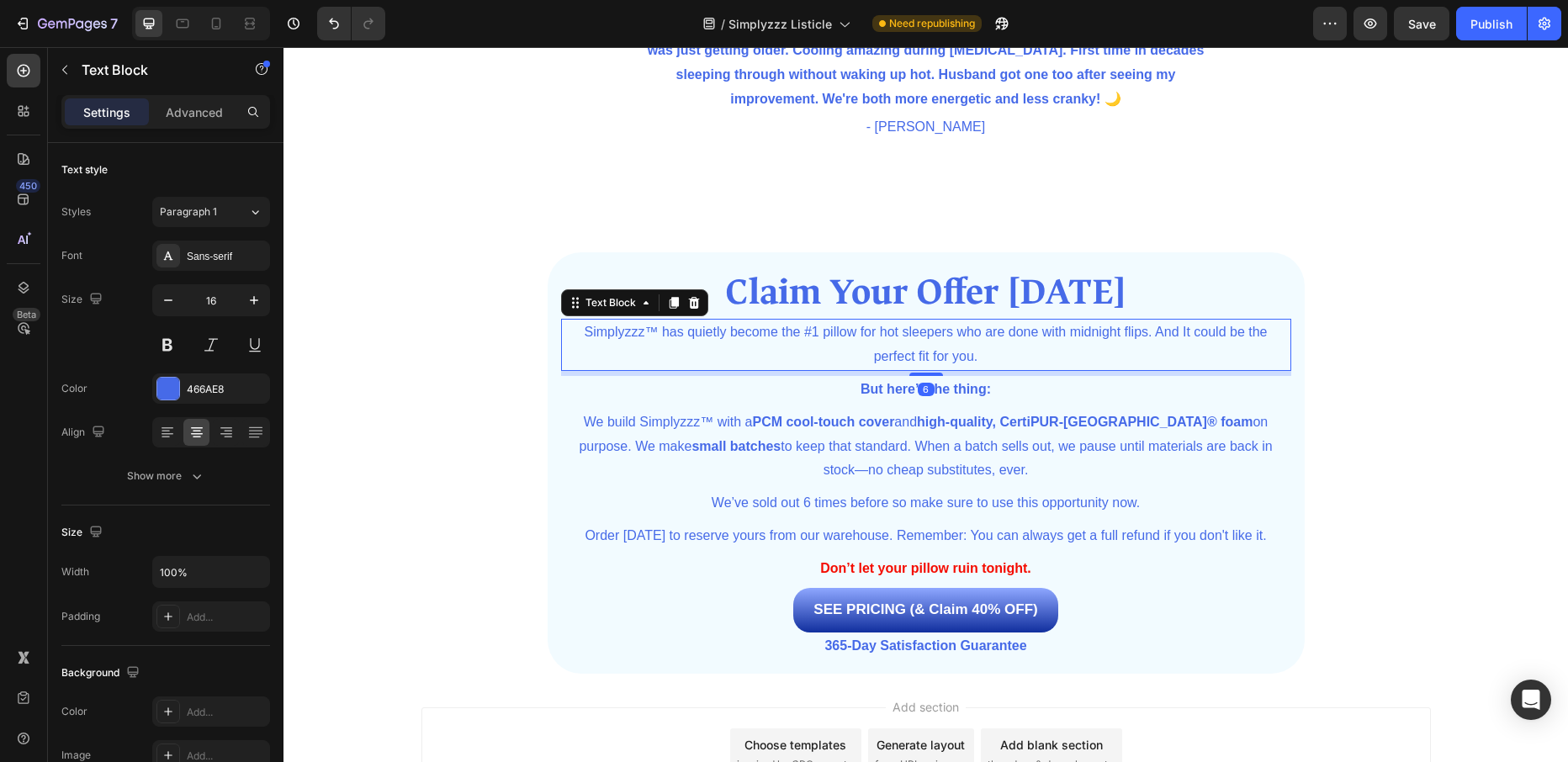
click at [583, 332] on p "Simplyzzz™ has quietly become the #1 pillow for hot sleepers who are done with …" at bounding box center [926, 344] width 726 height 49
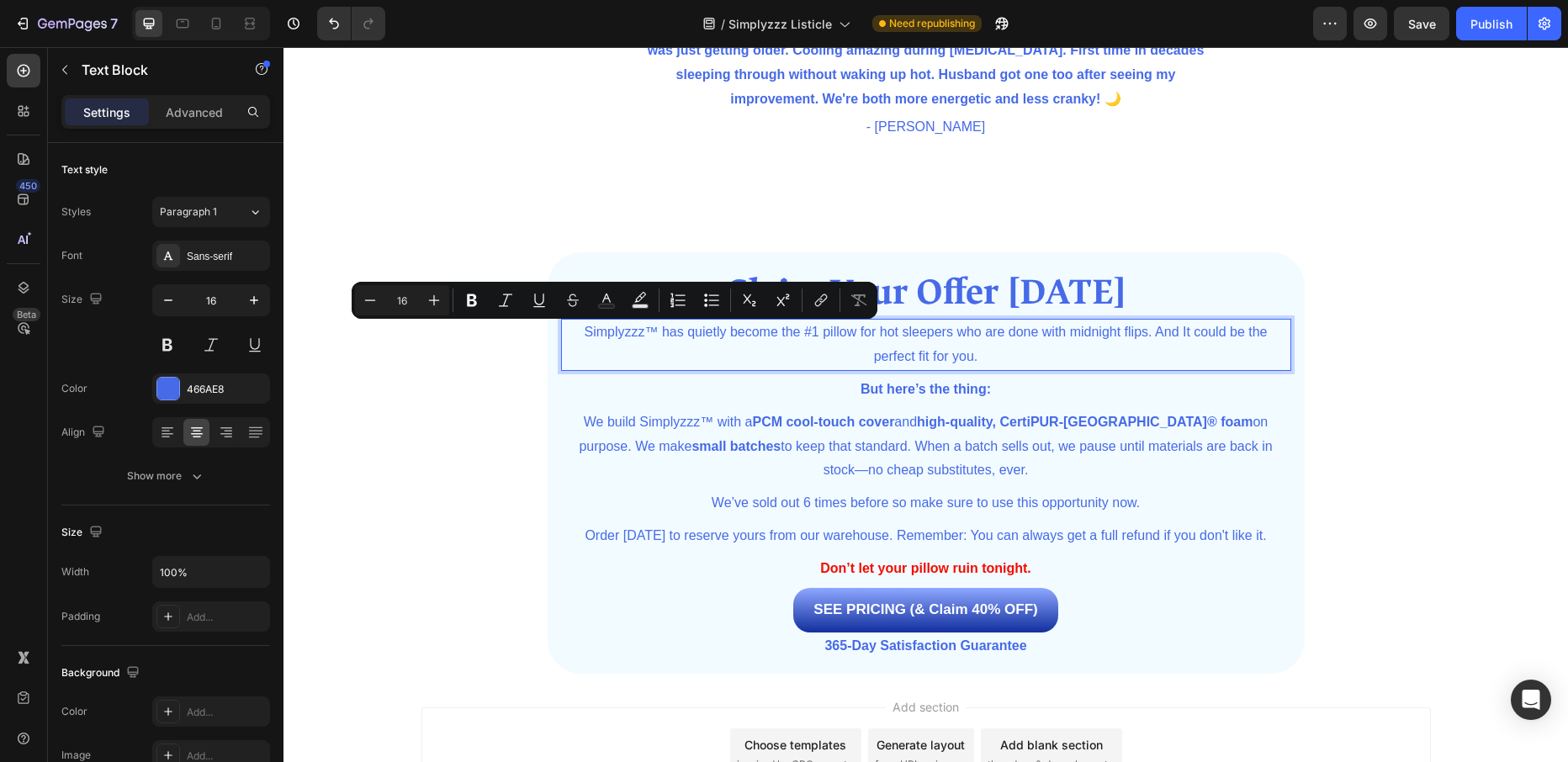
click at [624, 351] on p "Simplyzzz™ has quietly become the #1 pillow for hot sleepers who are done with …" at bounding box center [926, 344] width 726 height 49
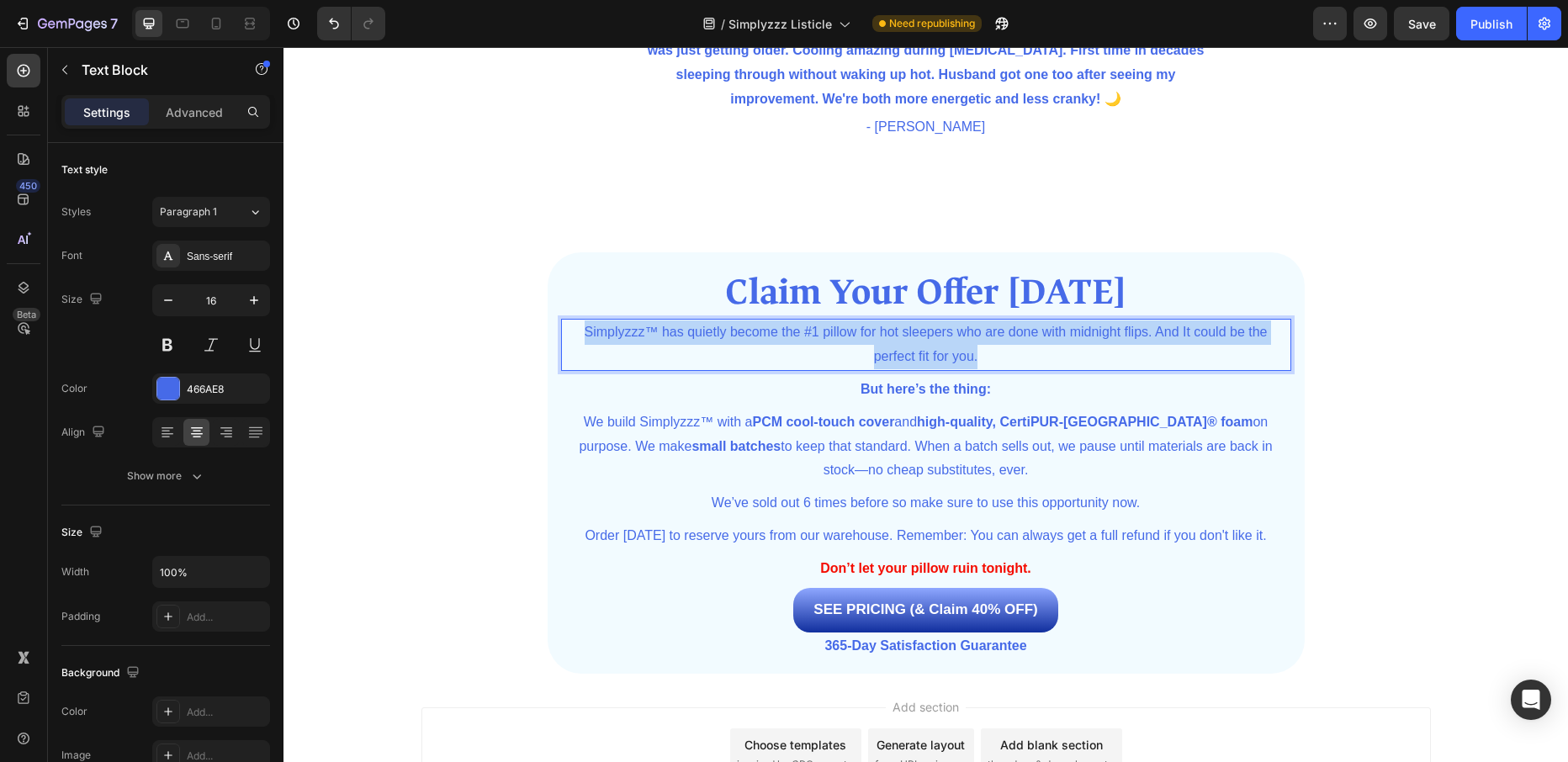
drag, startPoint x: 582, startPoint y: 330, endPoint x: 1022, endPoint y: 358, distance: 440.9
click at [1022, 358] on p "Simplyzzz™ has quietly become the #1 pillow for hot sleepers who are done with …" at bounding box center [926, 344] width 726 height 49
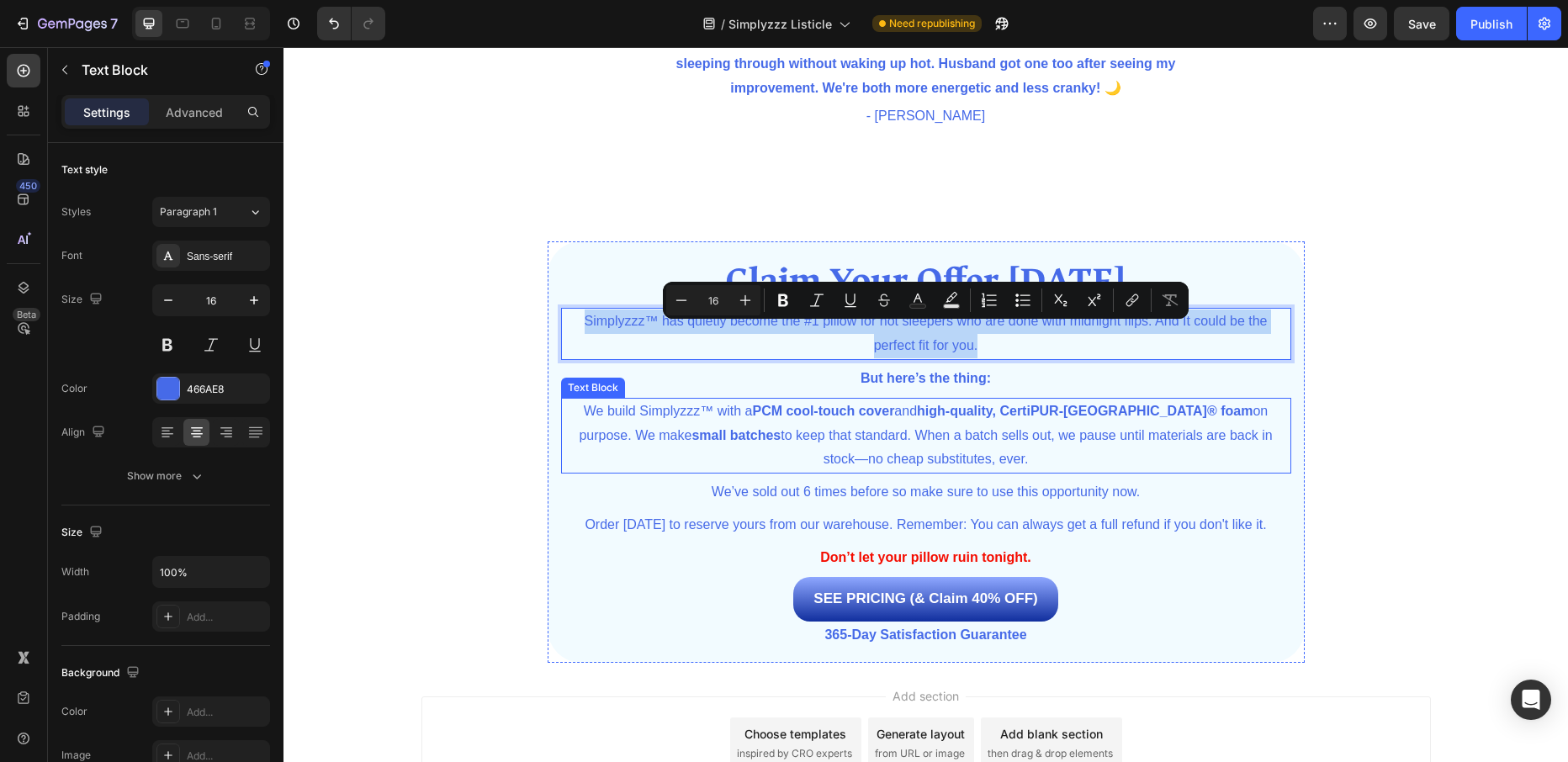
scroll to position [4271, 0]
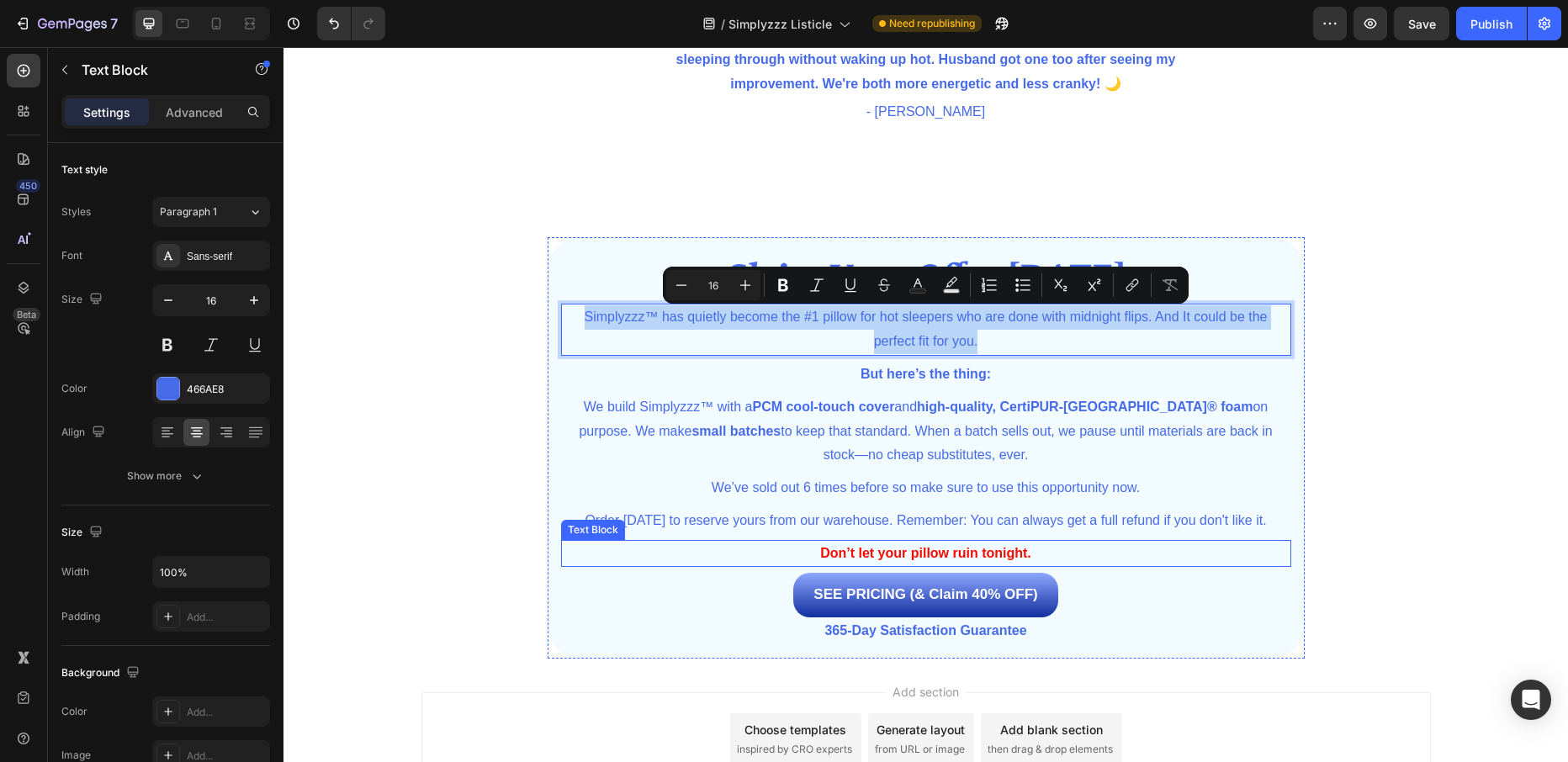
click at [826, 555] on strong "Don’t let your pillow ruin tonight." at bounding box center [926, 553] width 211 height 14
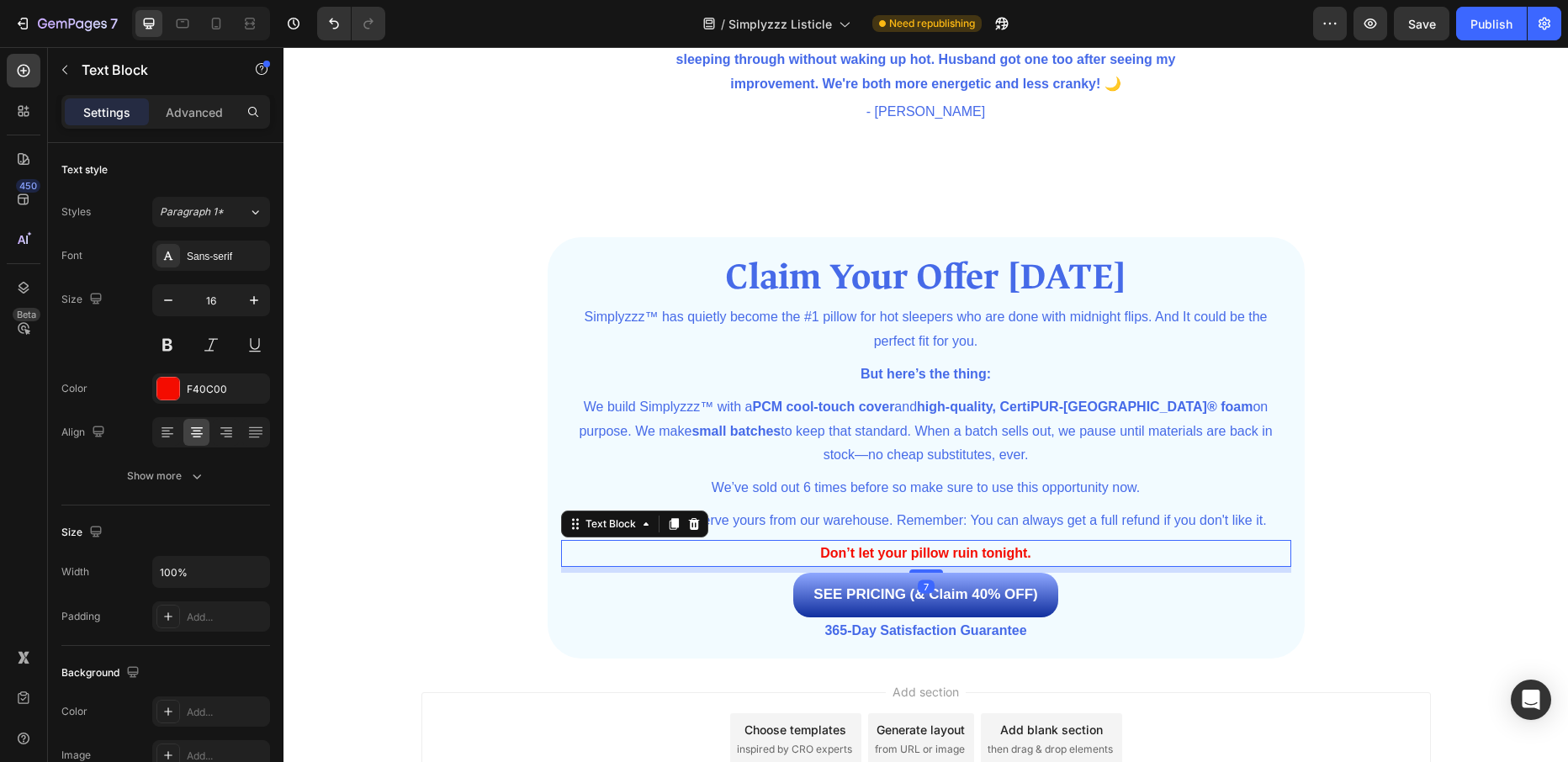
click at [822, 555] on strong "Don’t let your pillow ruin tonight." at bounding box center [926, 553] width 211 height 14
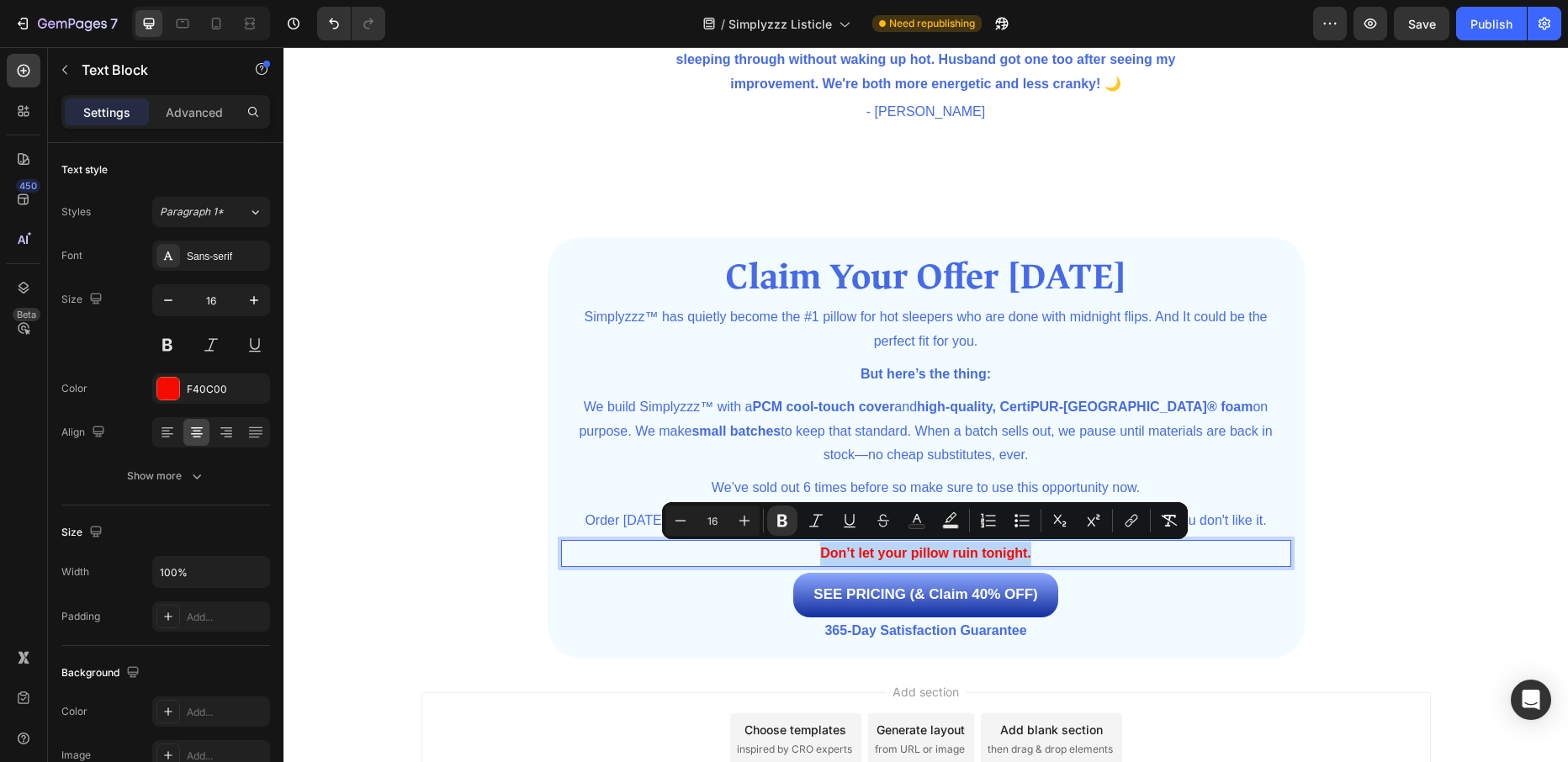
drag, startPoint x: 821, startPoint y: 554, endPoint x: 1035, endPoint y: 555, distance: 214.0
click at [1035, 555] on p "Don’t let your pillow ruin tonight." at bounding box center [926, 553] width 726 height 24
